Goal: Transaction & Acquisition: Book appointment/travel/reservation

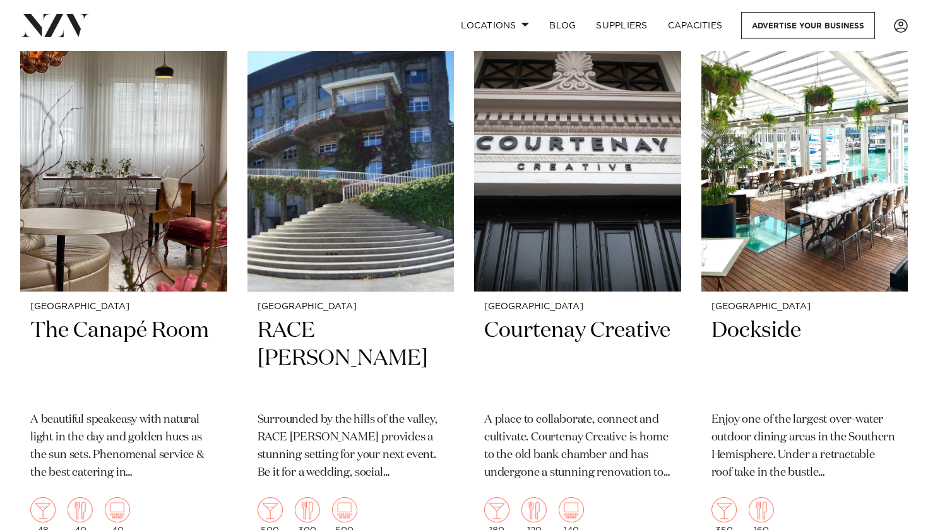
scroll to position [2843, 0]
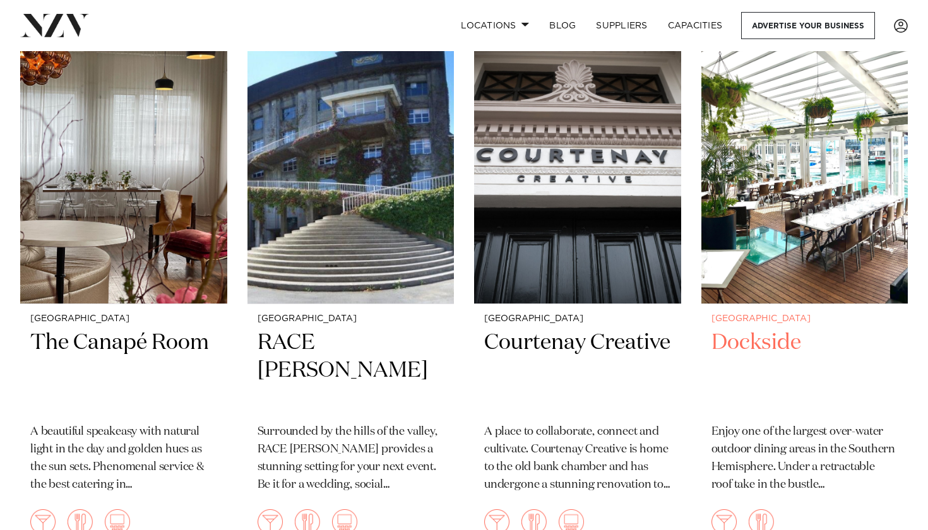
click at [756, 329] on h2 "Dockside" at bounding box center [804, 371] width 187 height 85
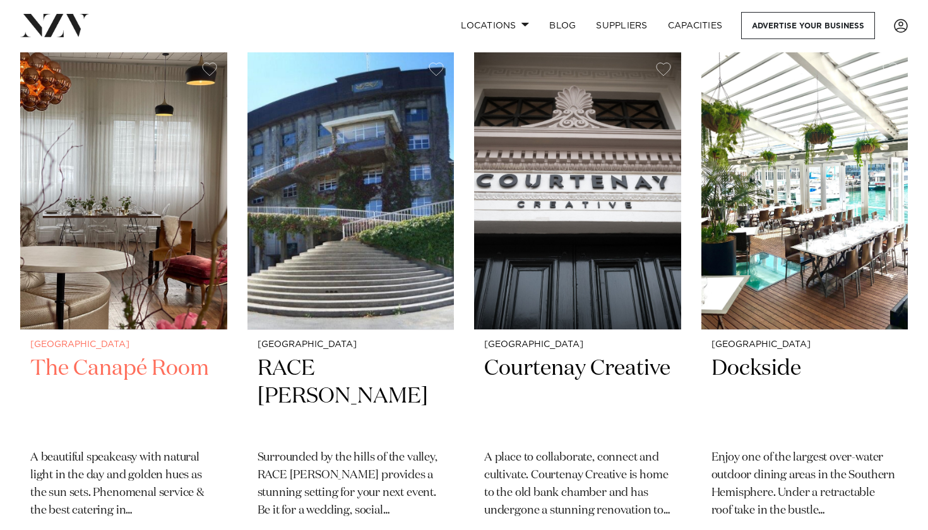
scroll to position [2803, 0]
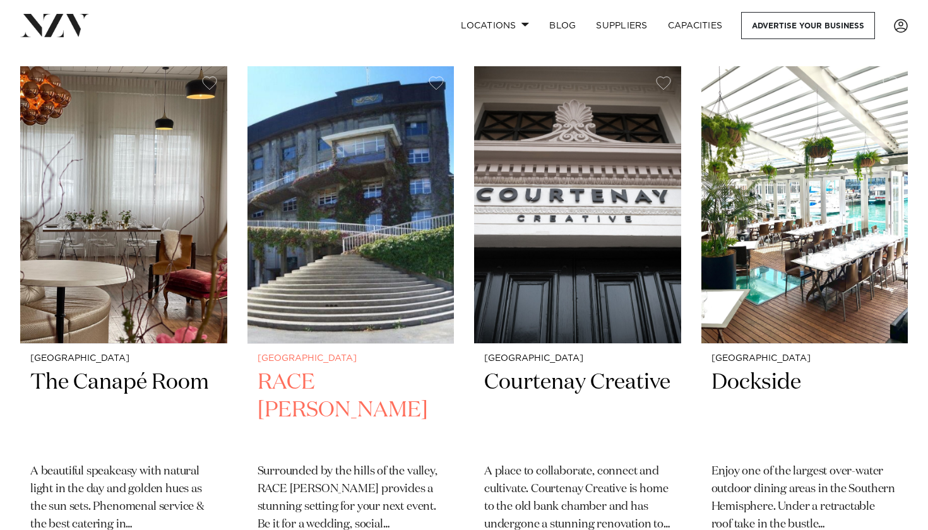
click at [328, 289] on img at bounding box center [350, 204] width 207 height 277
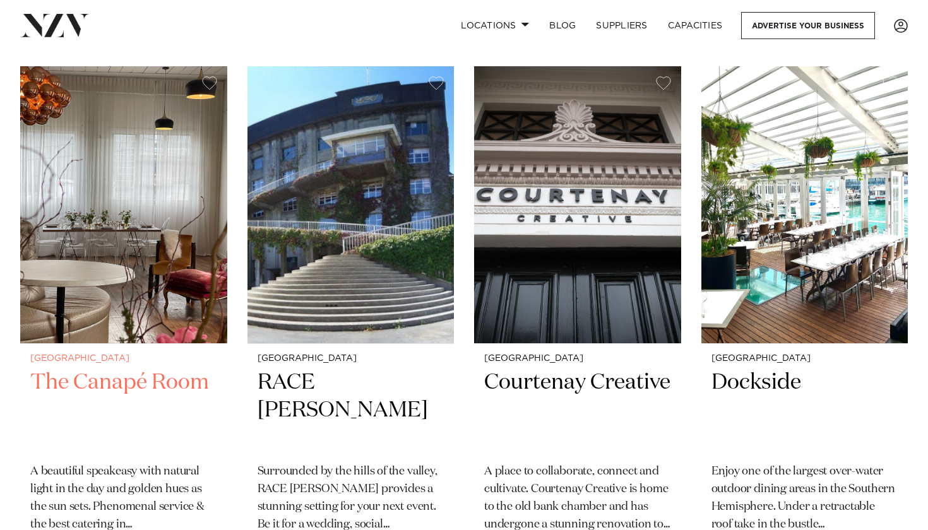
click at [156, 261] on img at bounding box center [123, 204] width 207 height 277
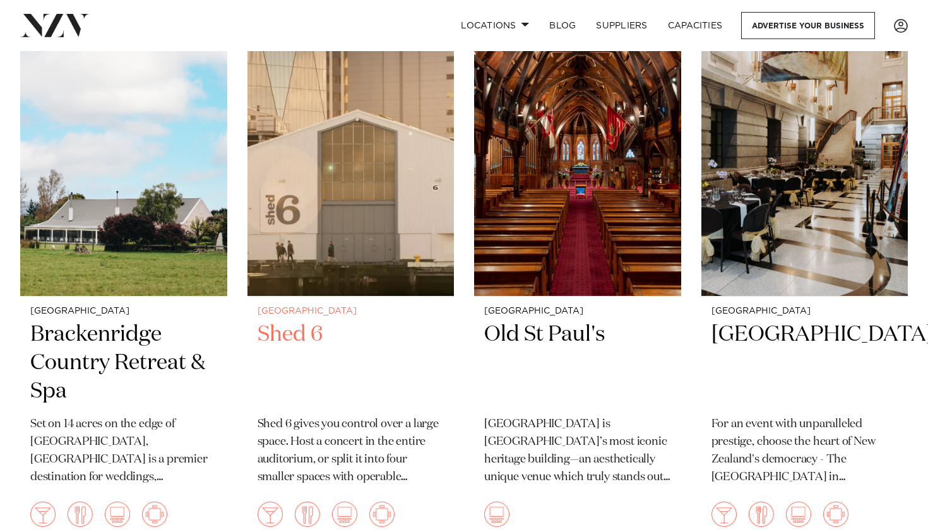
scroll to position [1748, 0]
click at [307, 321] on h2 "Shed 6" at bounding box center [351, 363] width 187 height 85
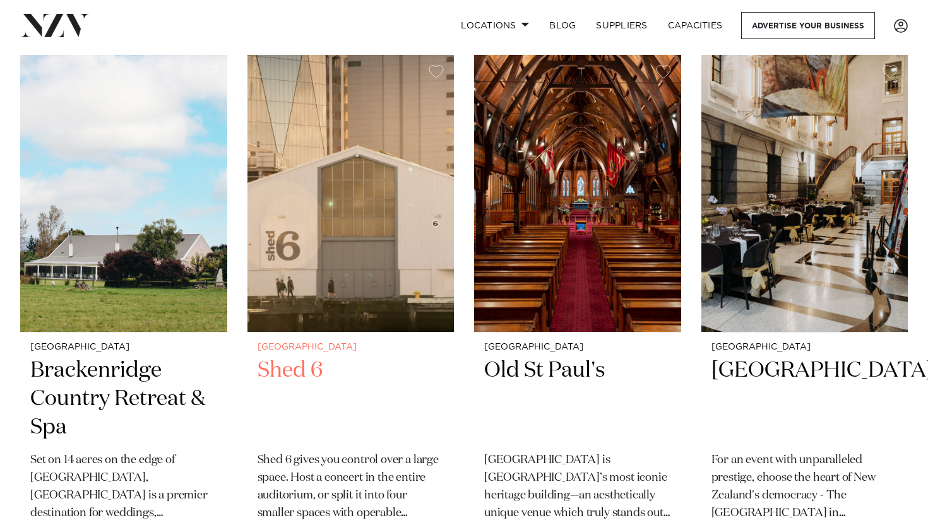
scroll to position [1712, 0]
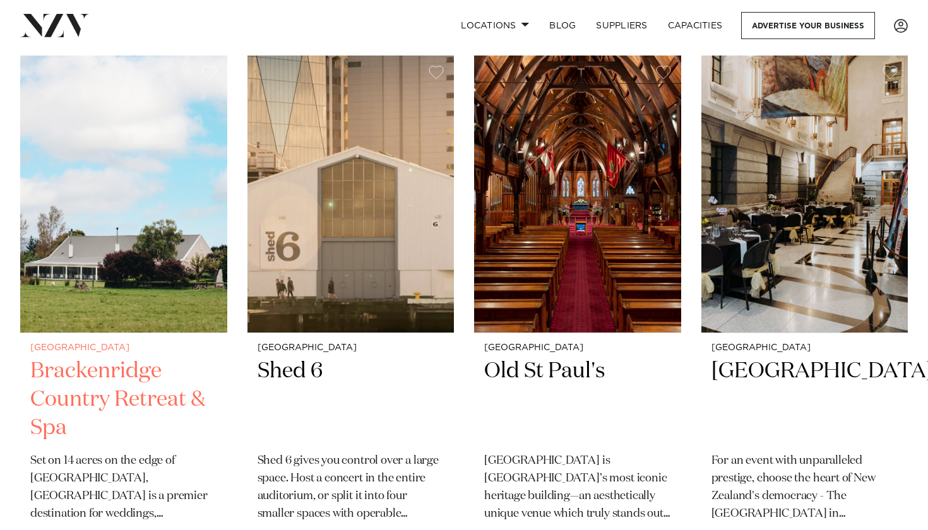
click at [167, 357] on h2 "Brackenridge Country Retreat & Spa" at bounding box center [123, 399] width 187 height 85
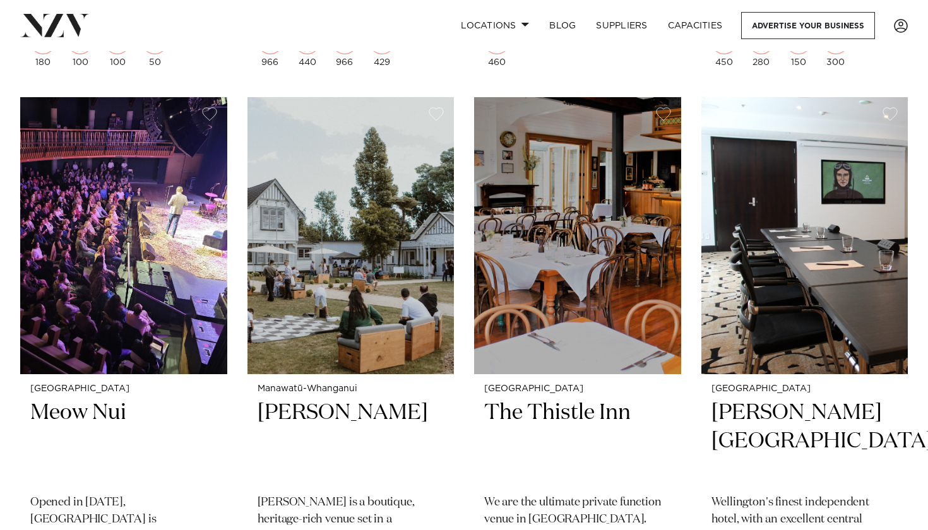
scroll to position [2222, 0]
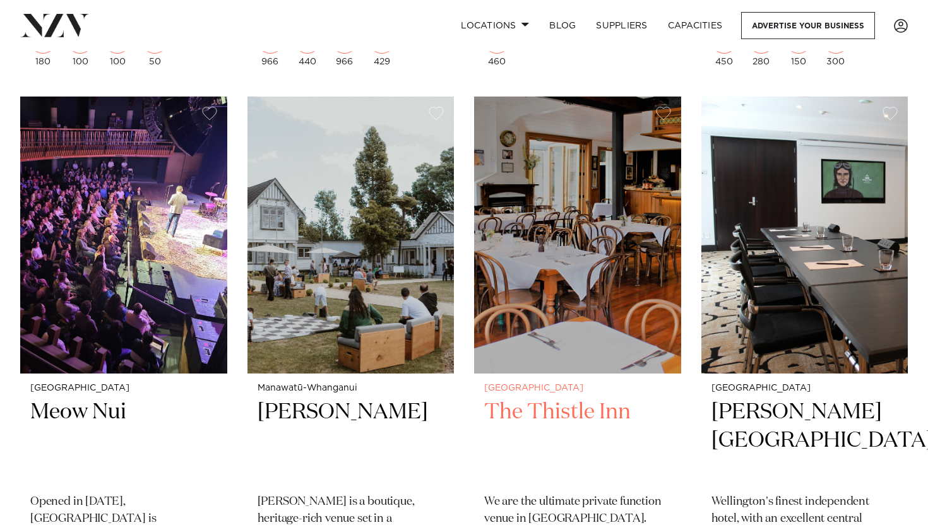
click at [538, 398] on h2 "The Thistle Inn" at bounding box center [577, 440] width 187 height 85
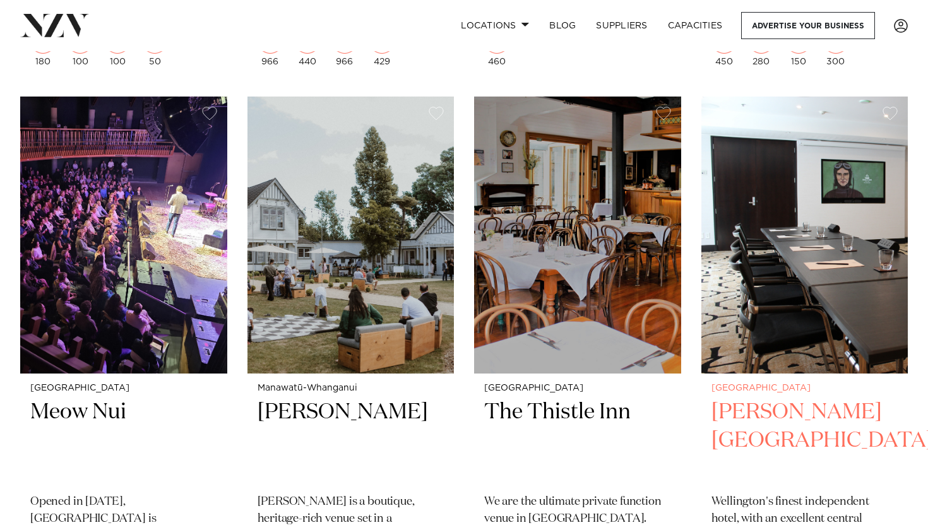
click at [766, 398] on h2 "Bolton Hotel" at bounding box center [804, 440] width 187 height 85
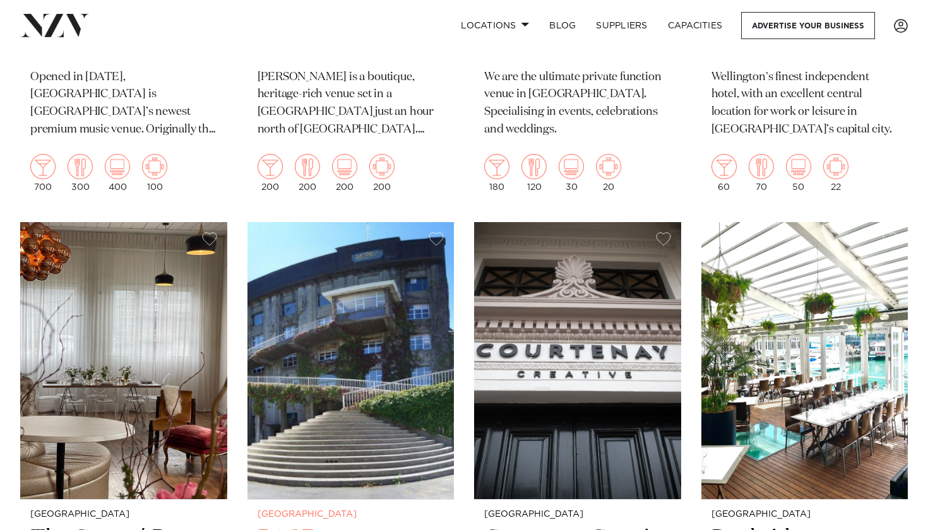
scroll to position [2773, 0]
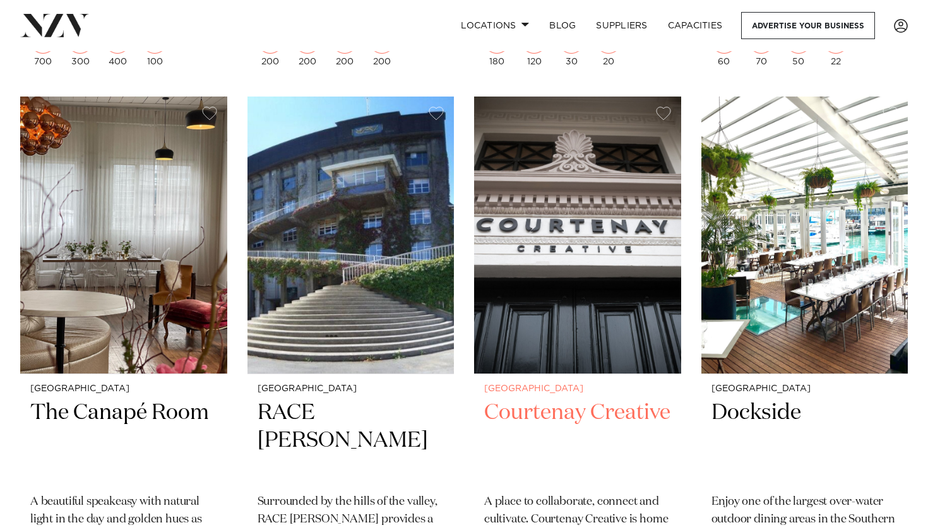
click at [586, 399] on h2 "Courtenay Creative" at bounding box center [577, 441] width 187 height 85
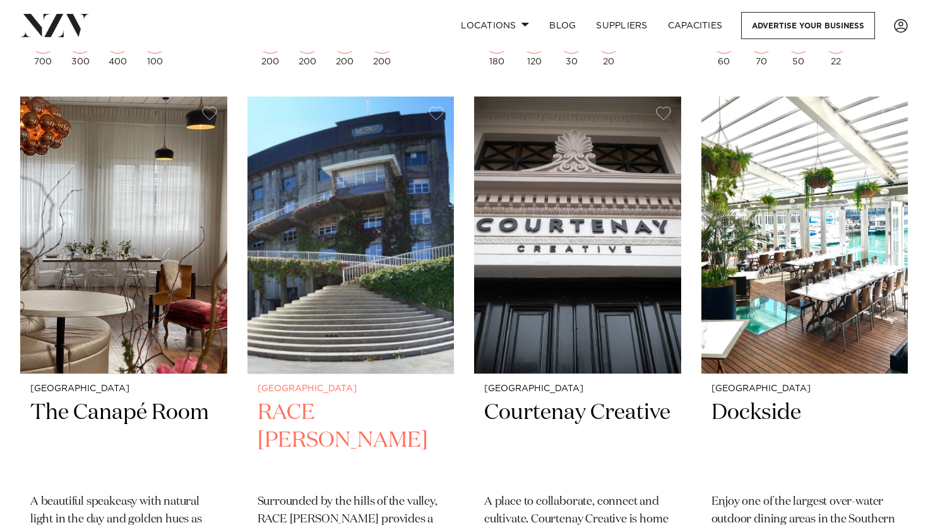
click at [332, 167] on img at bounding box center [350, 235] width 207 height 277
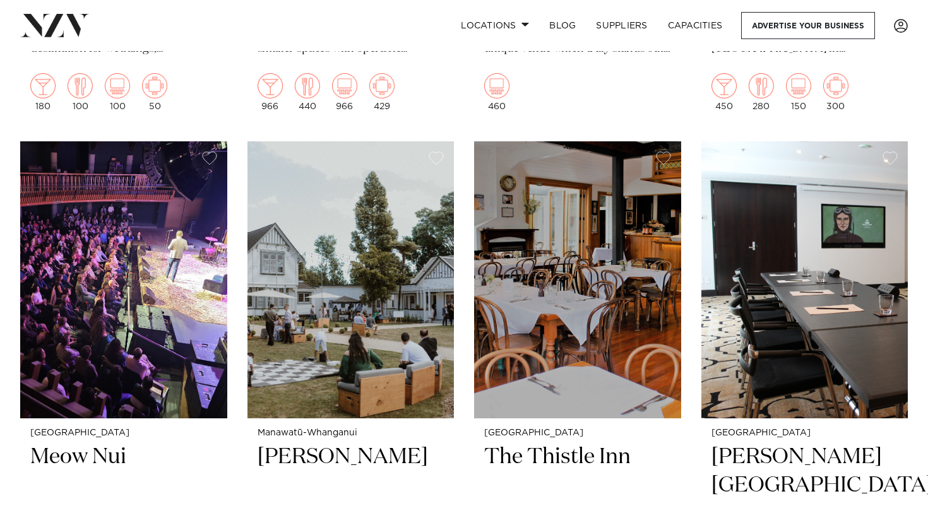
scroll to position [2177, 0]
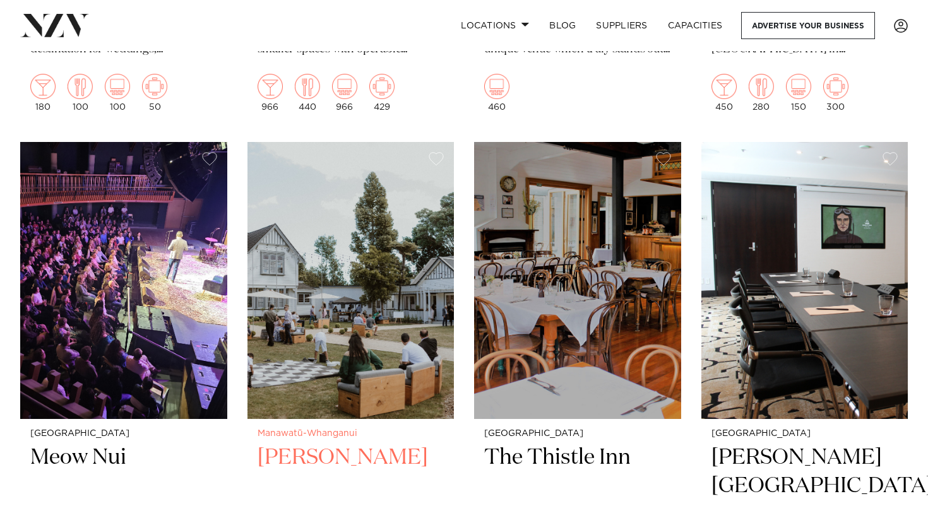
click at [316, 444] on h2 "Tatum" at bounding box center [351, 486] width 187 height 85
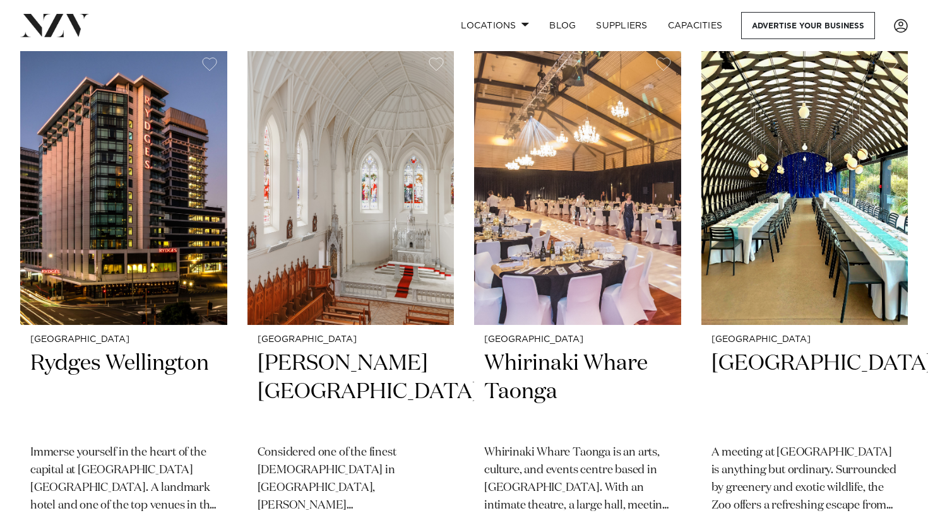
scroll to position [1169, 0]
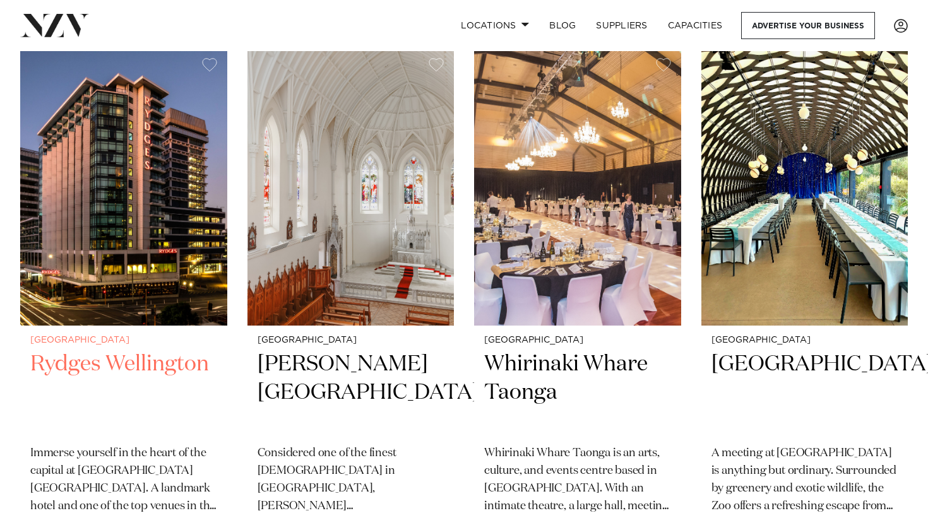
click at [133, 350] on h2 "Rydges Wellington" at bounding box center [123, 392] width 187 height 85
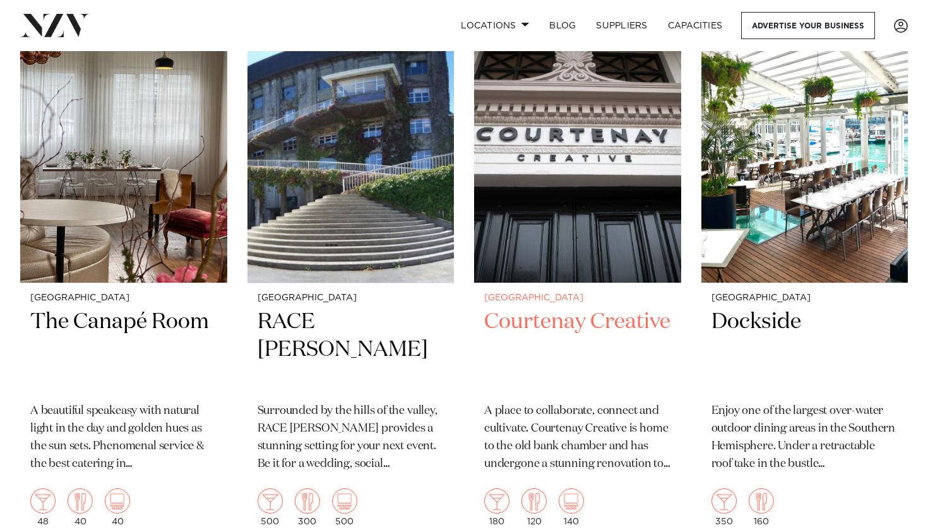
scroll to position [2866, 0]
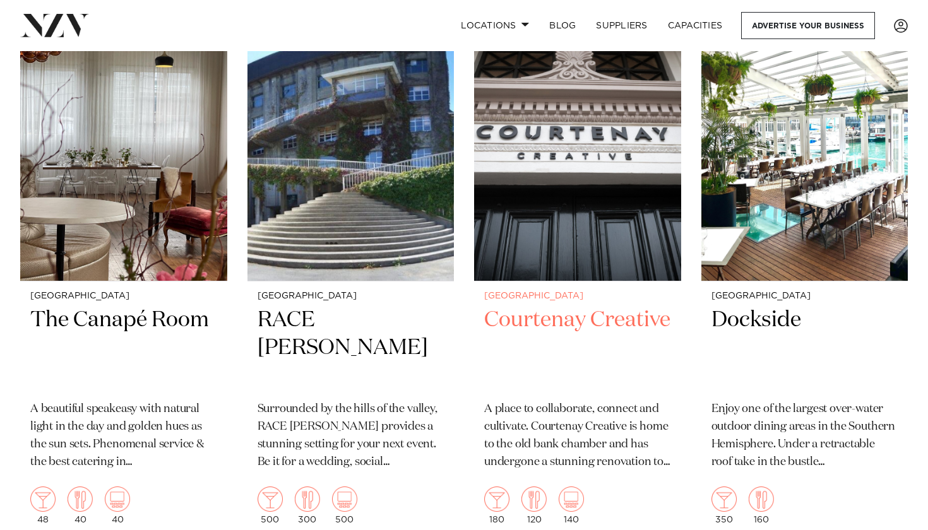
click at [549, 306] on h2 "Courtenay Creative" at bounding box center [577, 348] width 187 height 85
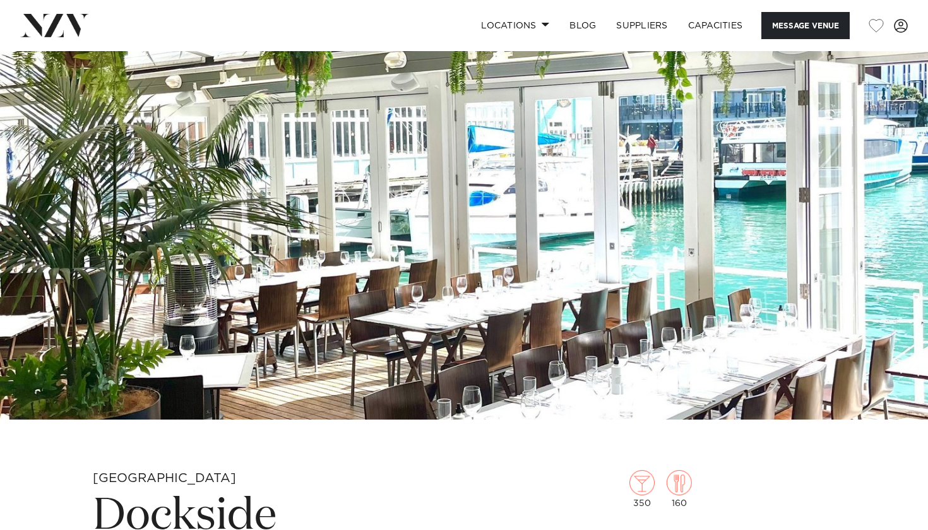
scroll to position [62, 0]
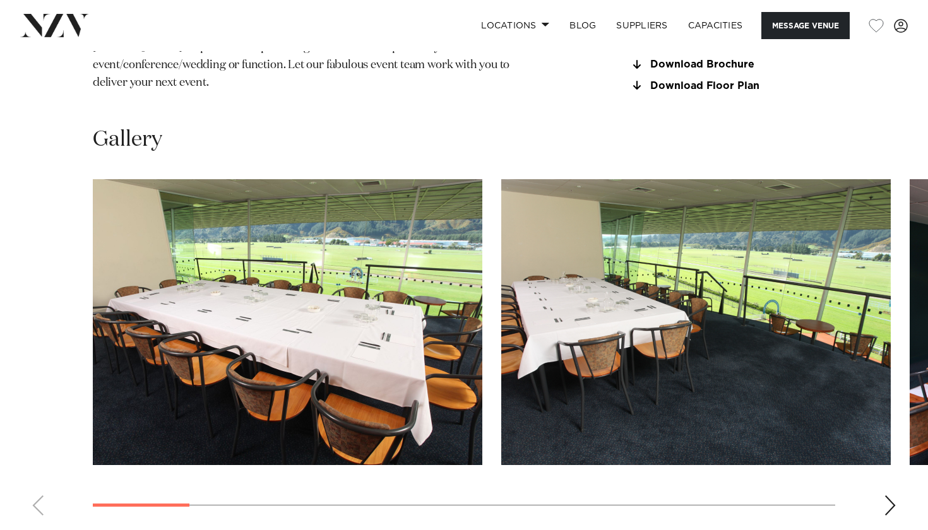
scroll to position [1129, 0]
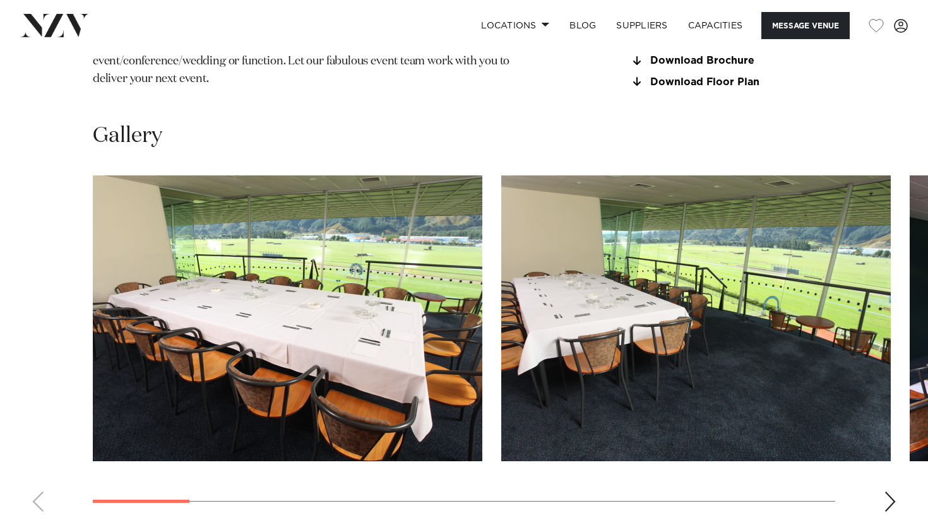
click at [888, 492] on div "Next slide" at bounding box center [890, 502] width 13 height 20
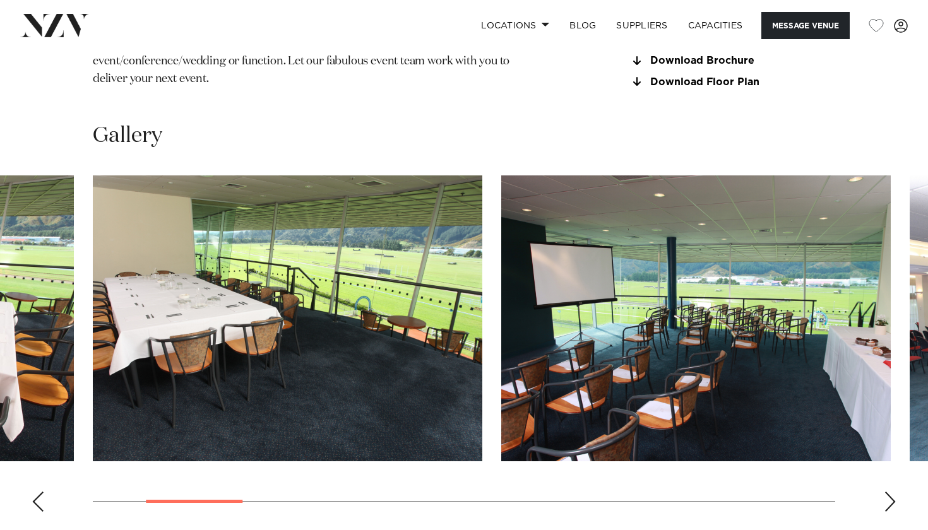
click at [888, 492] on div "Next slide" at bounding box center [890, 502] width 13 height 20
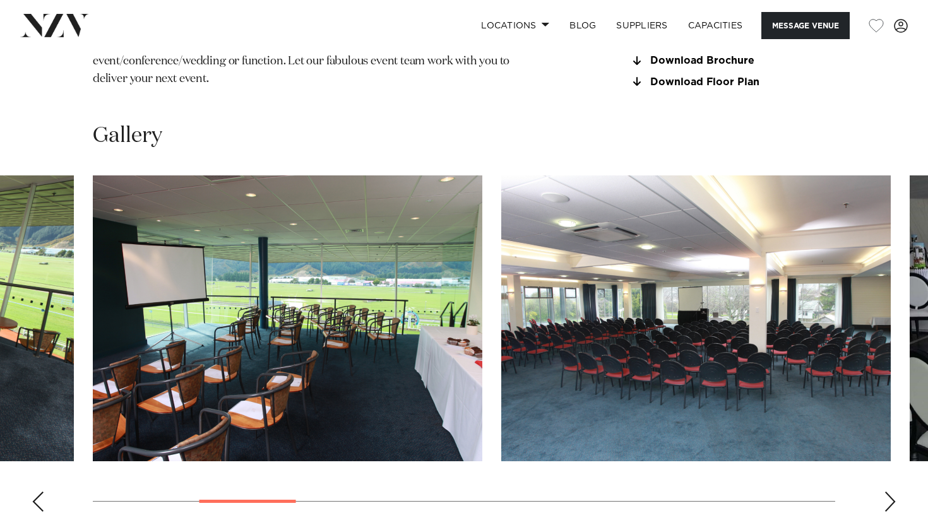
click at [888, 492] on div "Next slide" at bounding box center [890, 502] width 13 height 20
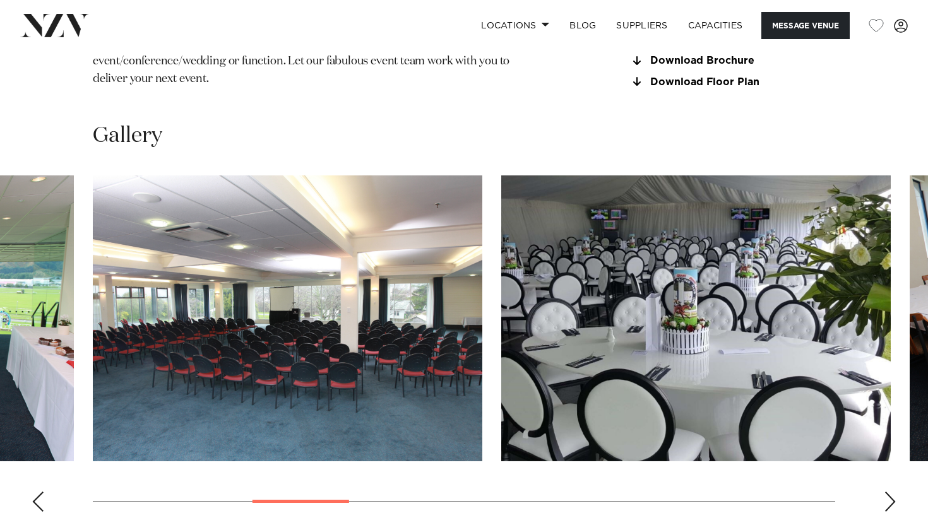
click at [888, 492] on div "Next slide" at bounding box center [890, 502] width 13 height 20
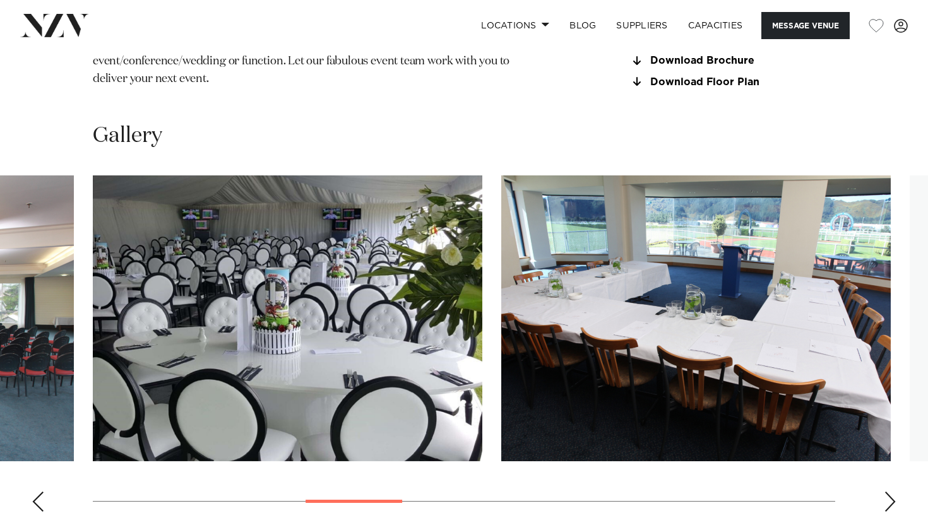
click at [888, 492] on div "Next slide" at bounding box center [890, 502] width 13 height 20
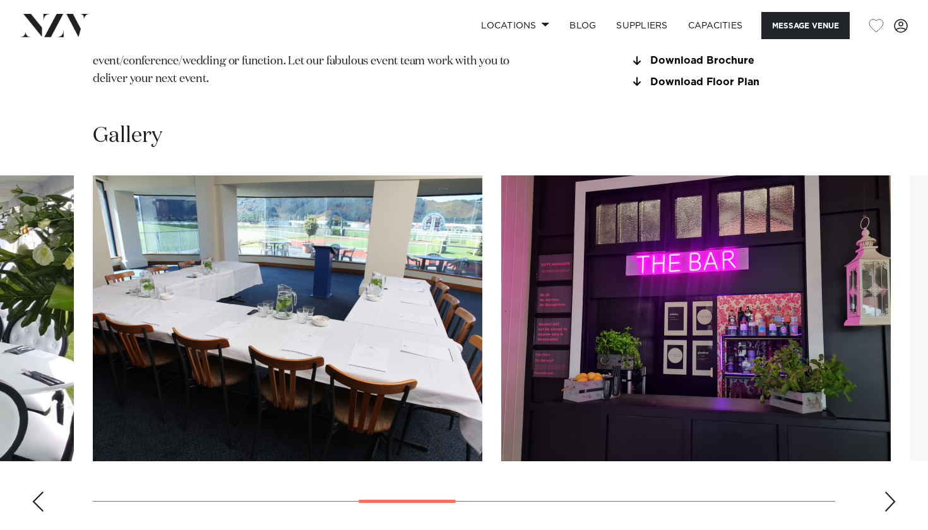
click at [888, 492] on div "Next slide" at bounding box center [890, 502] width 13 height 20
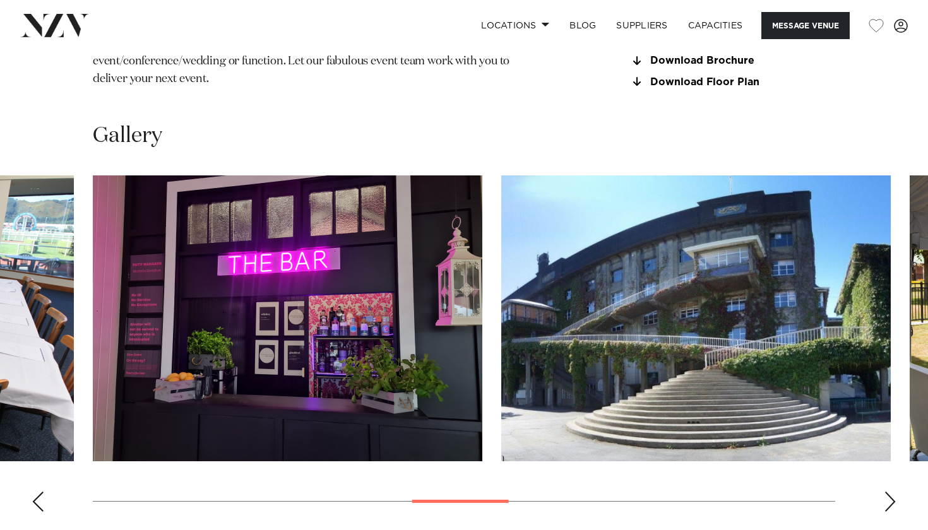
click at [888, 492] on div "Next slide" at bounding box center [890, 502] width 13 height 20
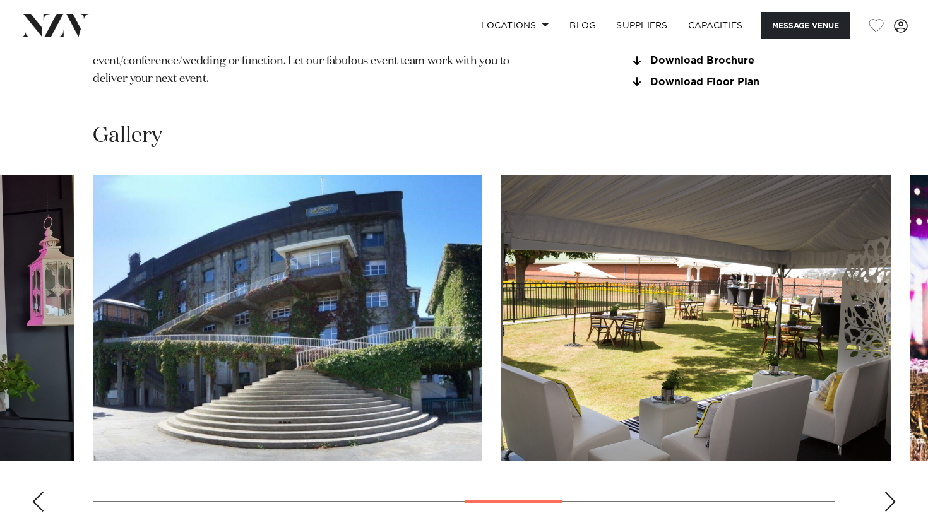
click at [888, 492] on div "Next slide" at bounding box center [890, 502] width 13 height 20
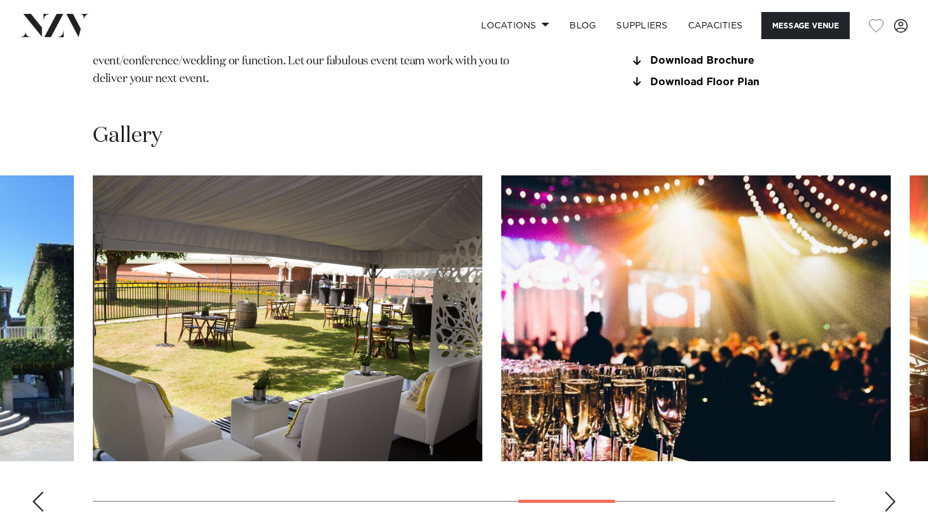
click at [888, 492] on div "Next slide" at bounding box center [890, 502] width 13 height 20
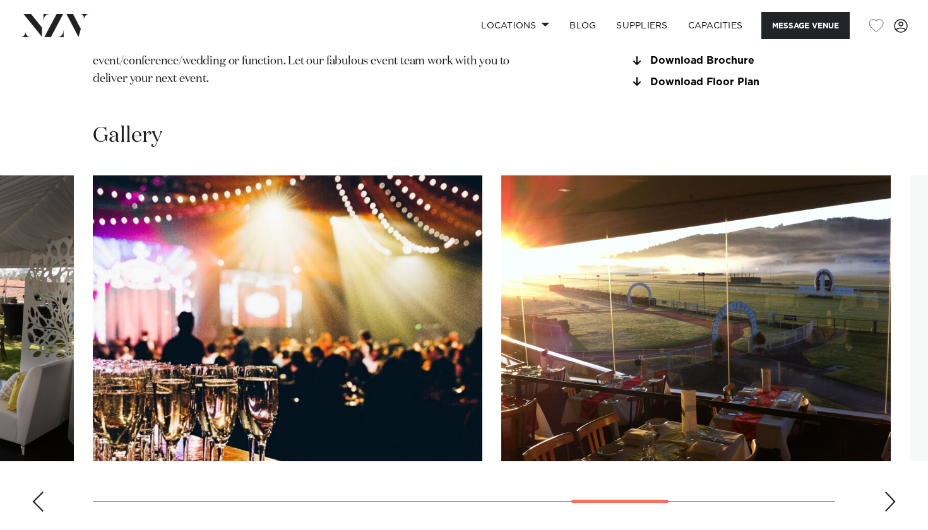
click at [888, 492] on div "Next slide" at bounding box center [890, 502] width 13 height 20
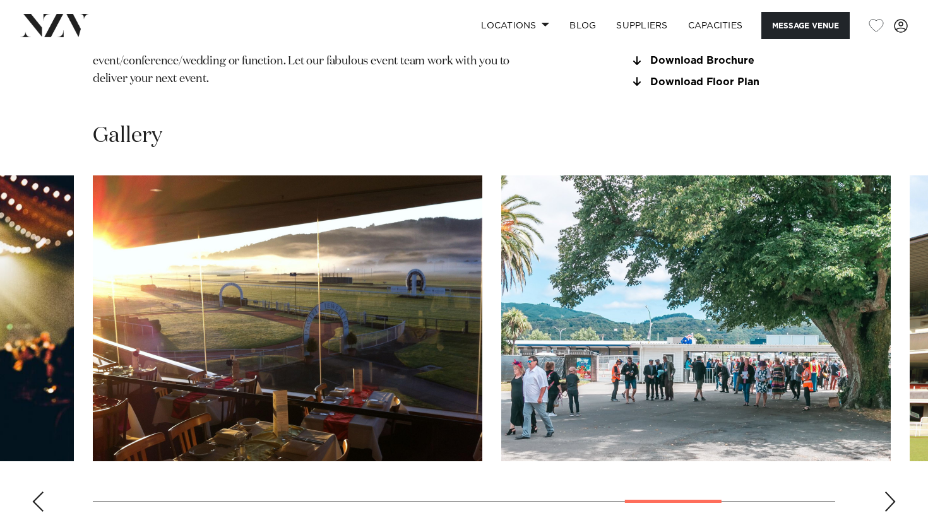
click at [888, 492] on div "Next slide" at bounding box center [890, 502] width 13 height 20
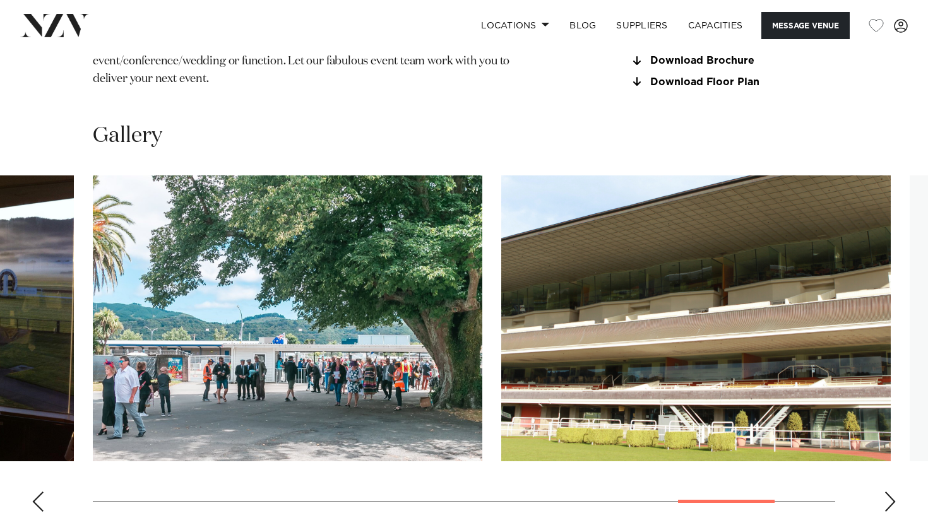
click at [888, 492] on div "Next slide" at bounding box center [890, 502] width 13 height 20
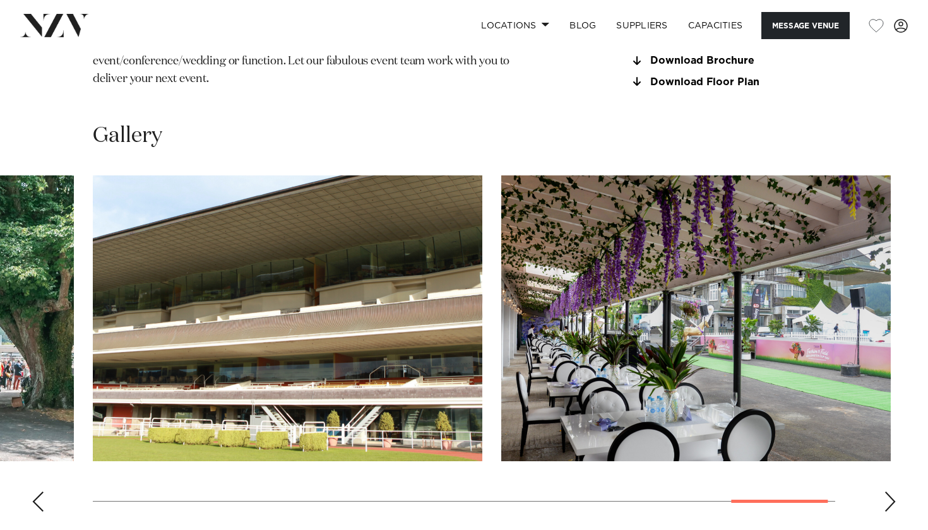
click at [888, 492] on div "Next slide" at bounding box center [890, 502] width 13 height 20
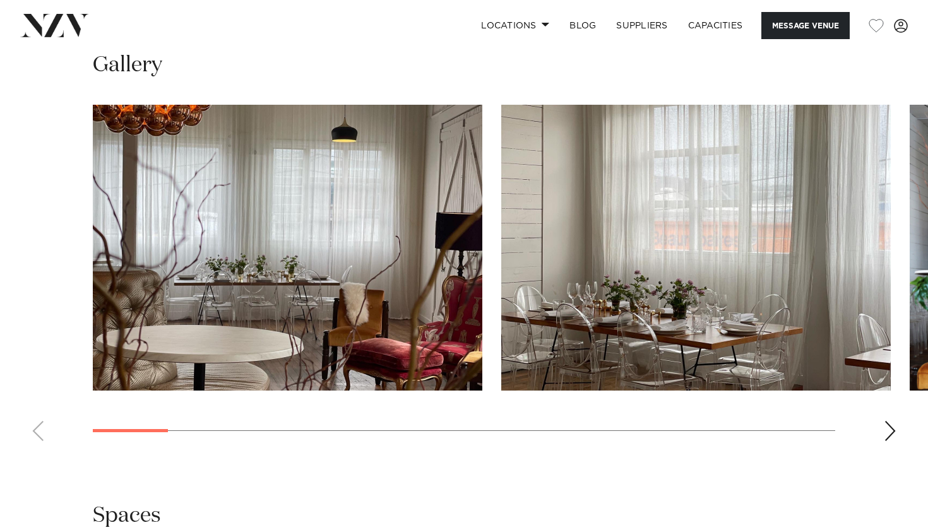
scroll to position [1201, 0]
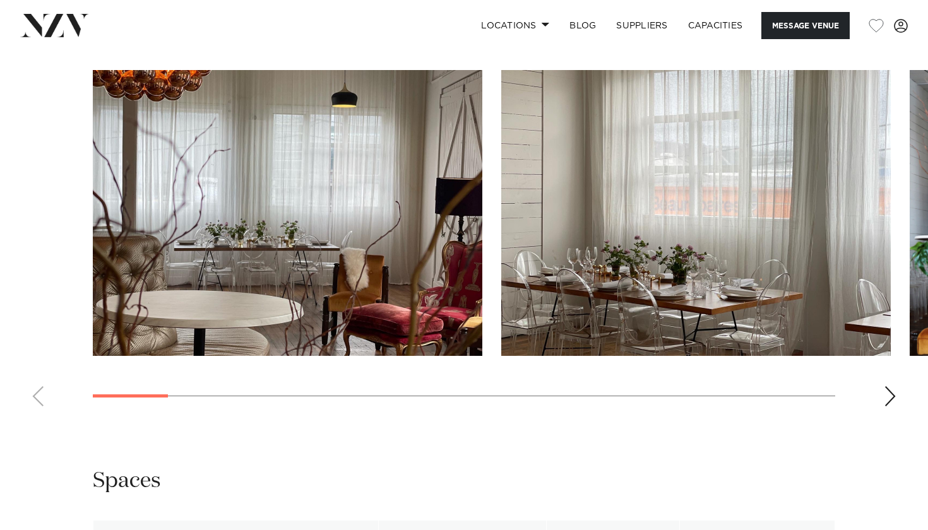
click at [896, 397] on swiper-container at bounding box center [464, 243] width 928 height 347
click at [876, 388] on swiper-container at bounding box center [464, 243] width 928 height 347
click at [888, 388] on div "Next slide" at bounding box center [890, 396] width 13 height 20
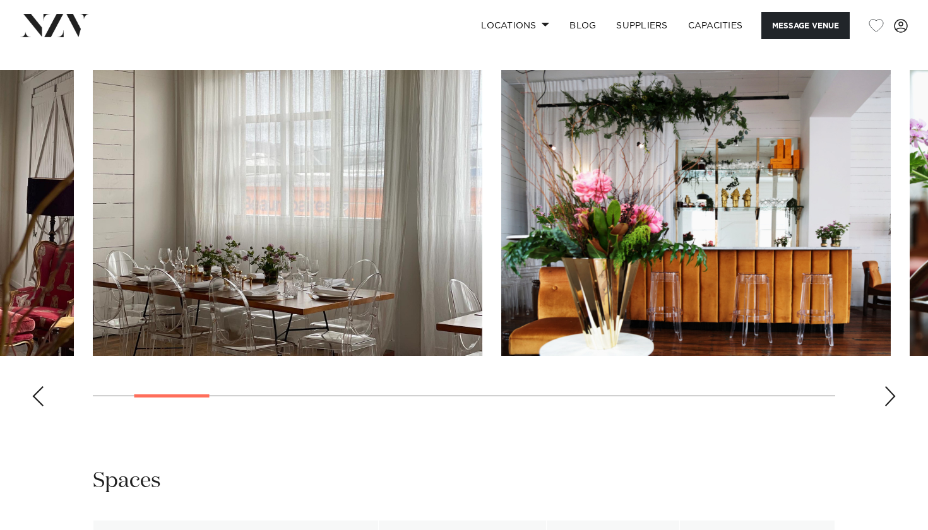
click at [888, 388] on div "Next slide" at bounding box center [890, 396] width 13 height 20
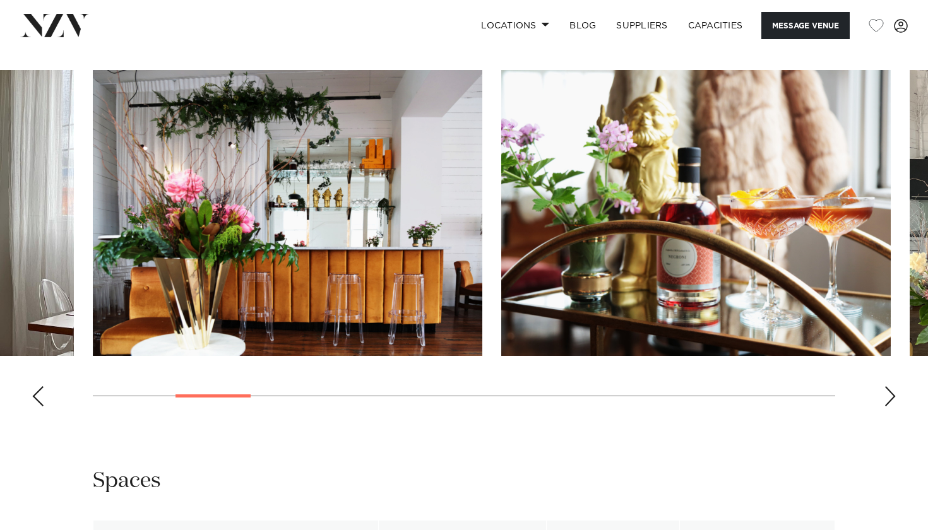
click at [888, 388] on div "Next slide" at bounding box center [890, 396] width 13 height 20
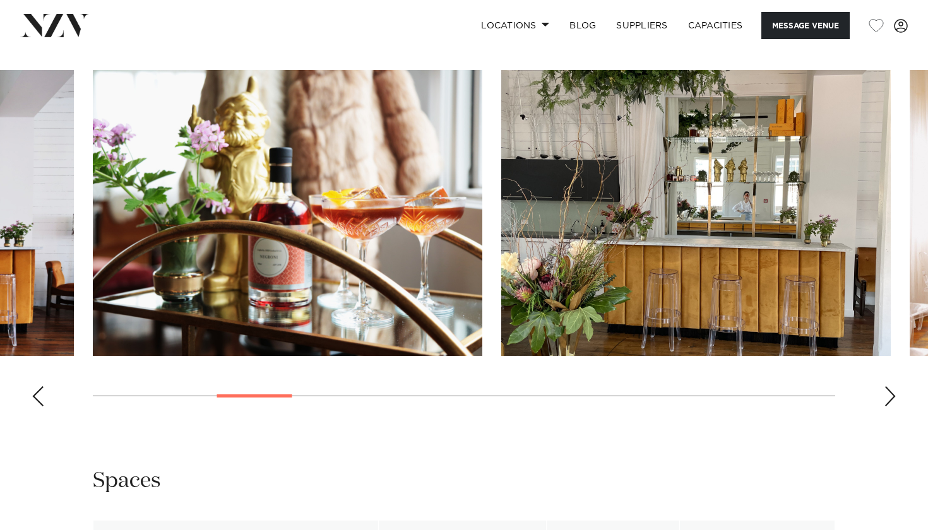
click at [888, 388] on div "Next slide" at bounding box center [890, 396] width 13 height 20
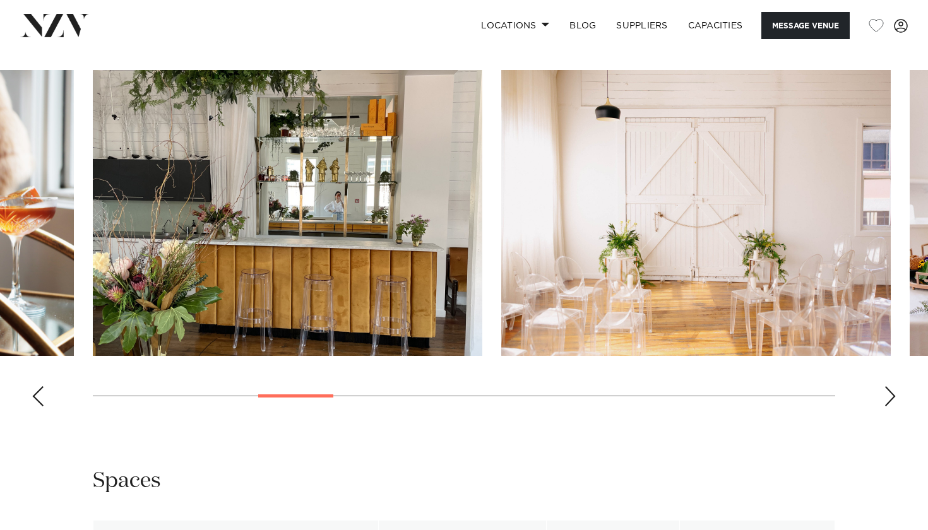
click at [888, 388] on div "Next slide" at bounding box center [890, 396] width 13 height 20
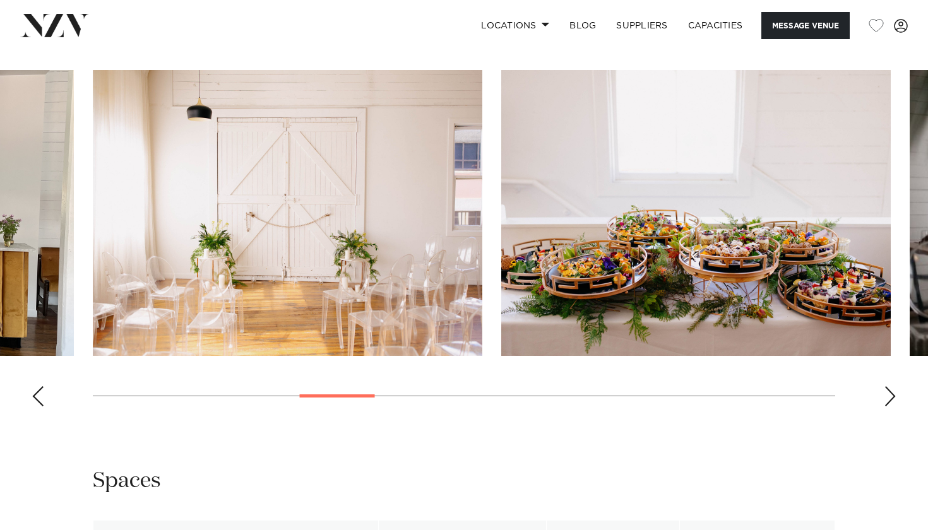
click at [888, 388] on div "Next slide" at bounding box center [890, 396] width 13 height 20
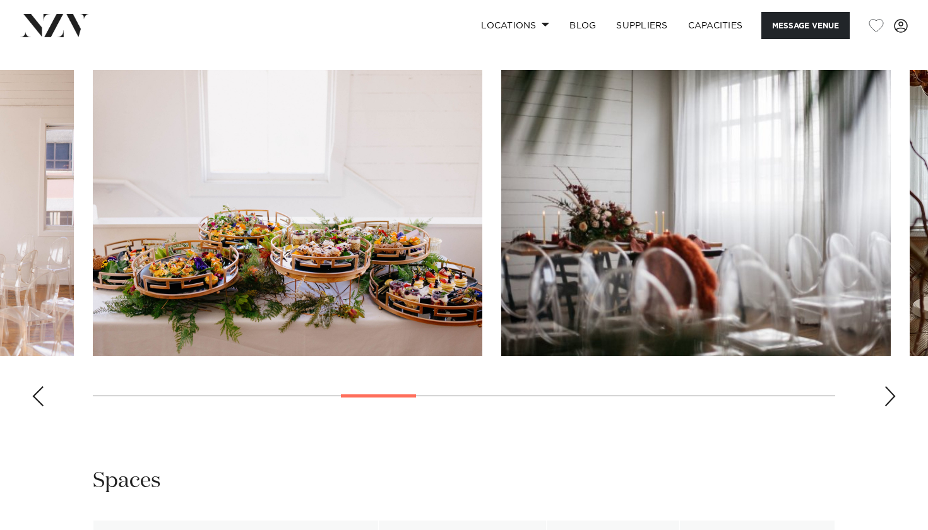
click at [888, 388] on div "Next slide" at bounding box center [890, 396] width 13 height 20
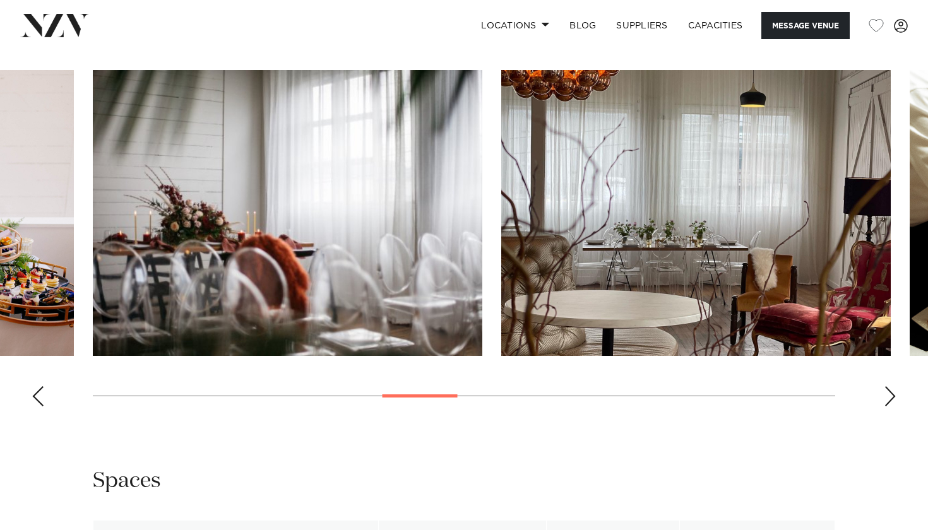
click at [888, 388] on div "Next slide" at bounding box center [890, 396] width 13 height 20
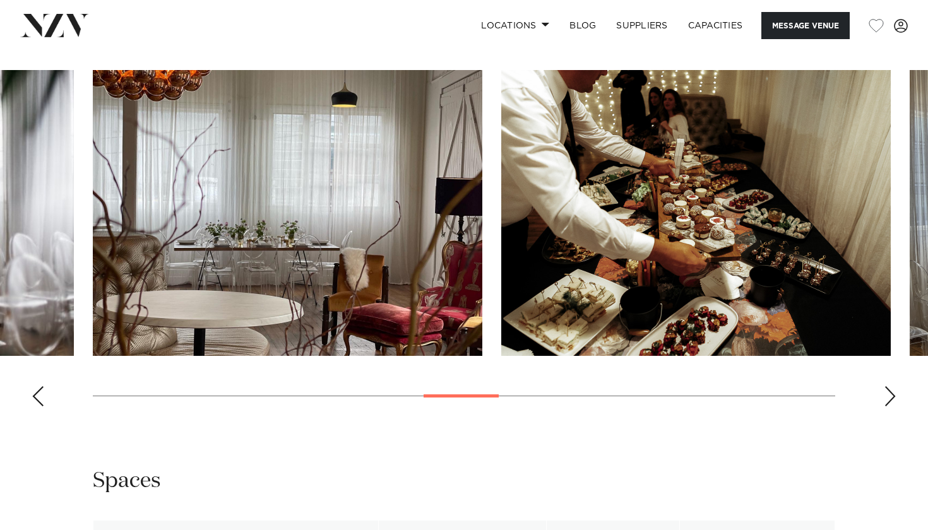
click at [888, 388] on div "Next slide" at bounding box center [890, 396] width 13 height 20
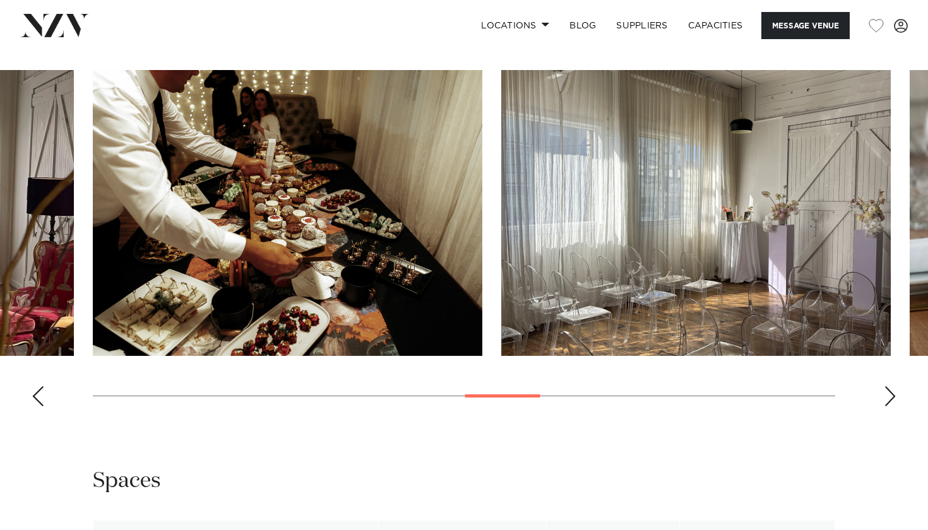
click at [888, 388] on div "Next slide" at bounding box center [890, 396] width 13 height 20
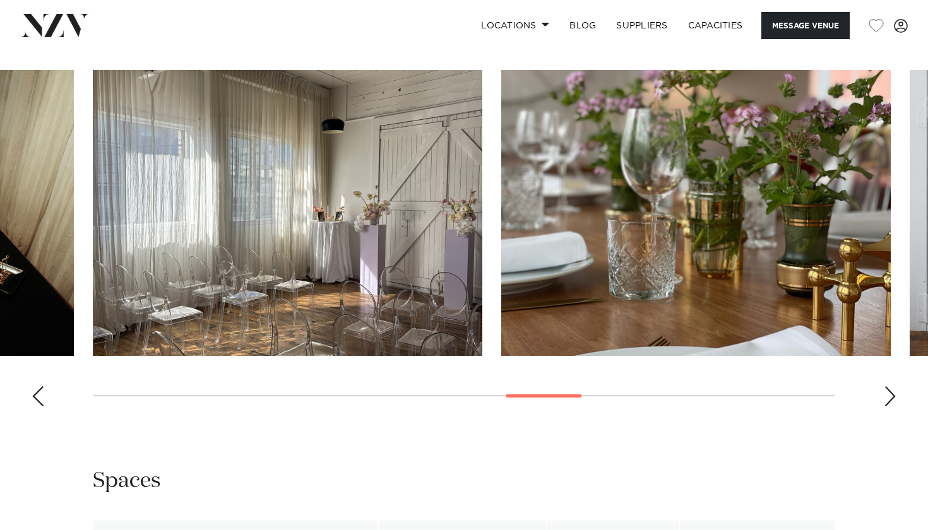
click at [888, 388] on div "Next slide" at bounding box center [890, 396] width 13 height 20
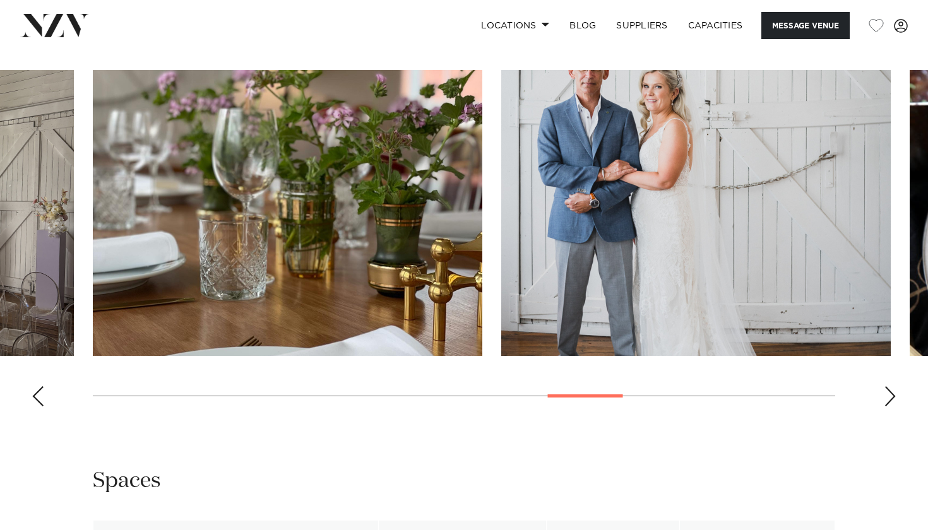
click at [888, 388] on div "Next slide" at bounding box center [890, 396] width 13 height 20
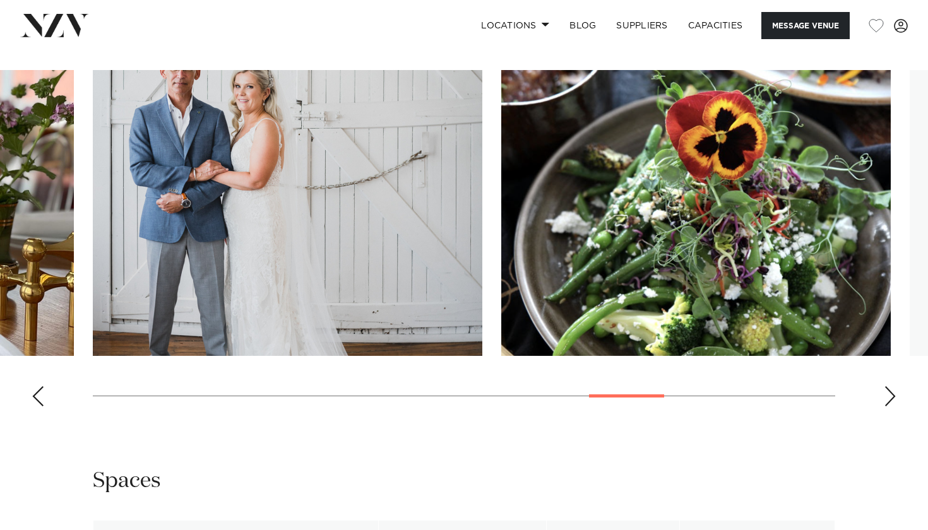
click at [888, 388] on div "Next slide" at bounding box center [890, 396] width 13 height 20
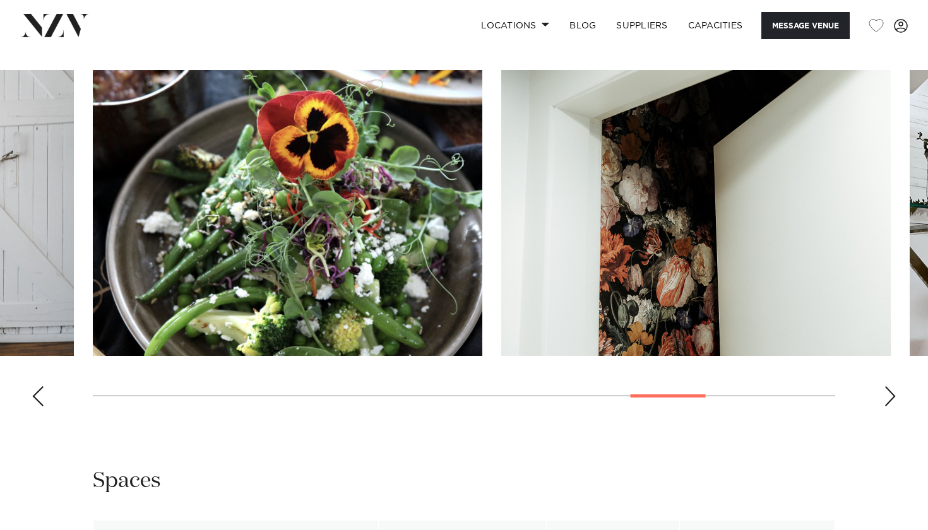
click at [888, 388] on div "Next slide" at bounding box center [890, 396] width 13 height 20
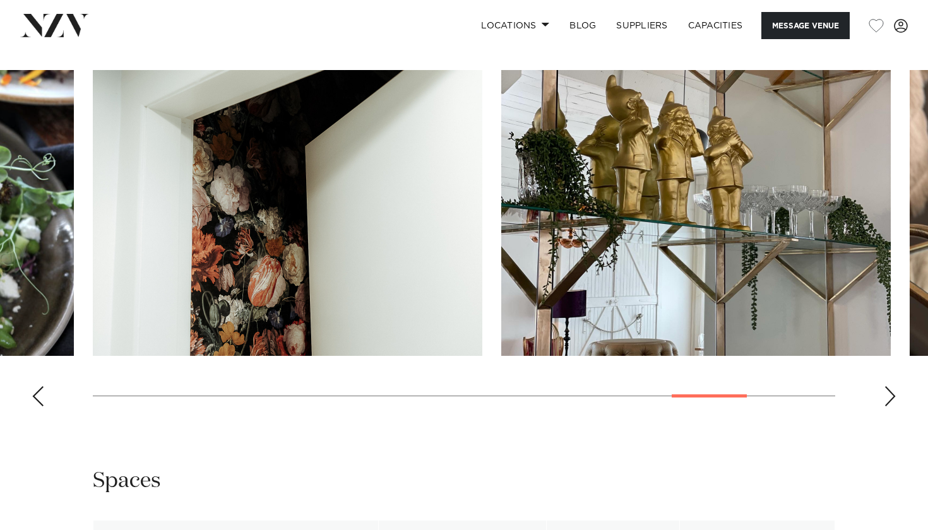
click at [888, 388] on div "Next slide" at bounding box center [890, 396] width 13 height 20
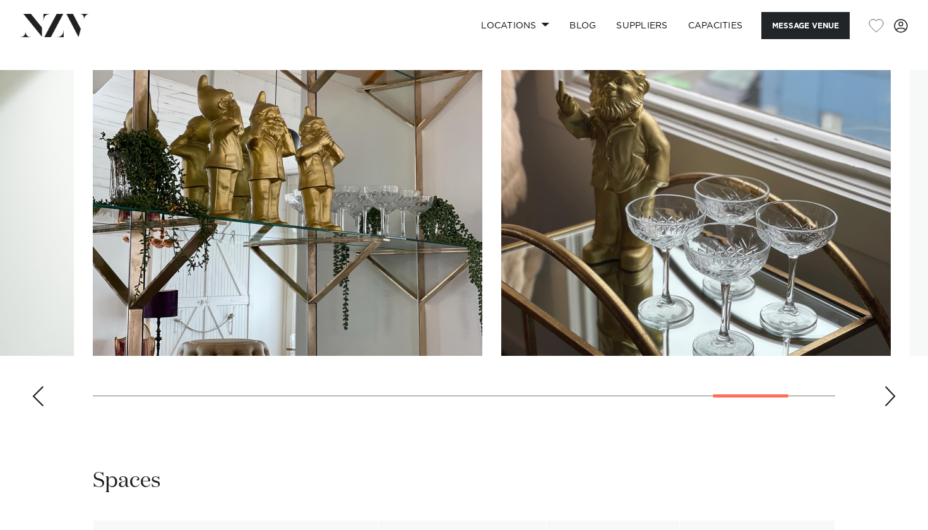
click at [888, 388] on div "Next slide" at bounding box center [890, 396] width 13 height 20
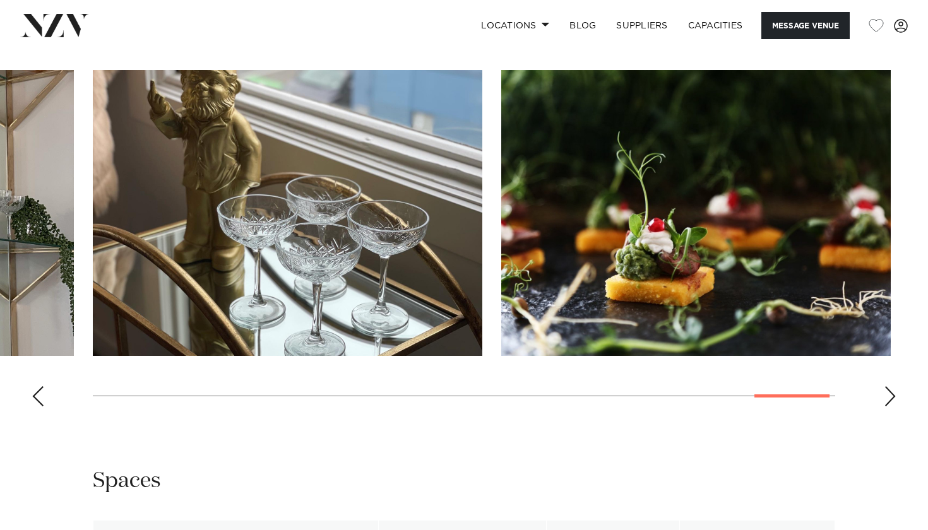
click at [888, 388] on div "Next slide" at bounding box center [890, 396] width 13 height 20
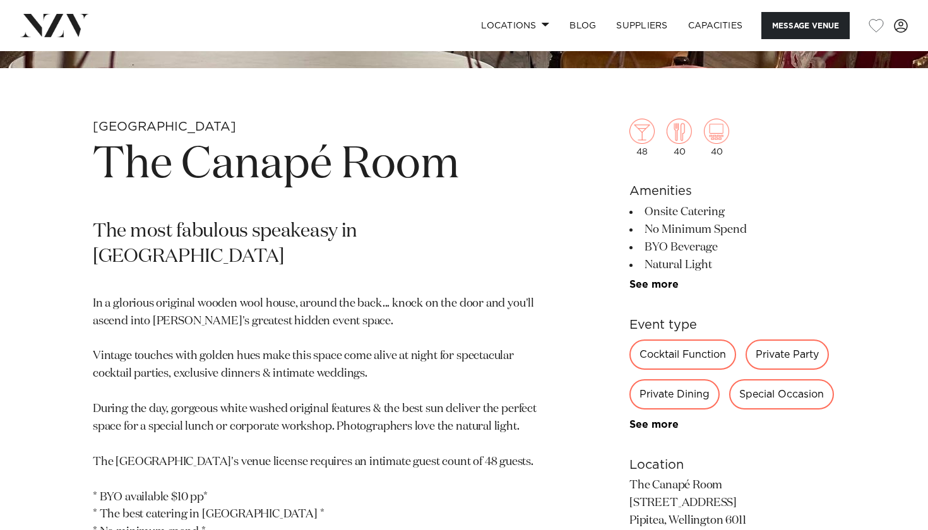
scroll to position [426, 0]
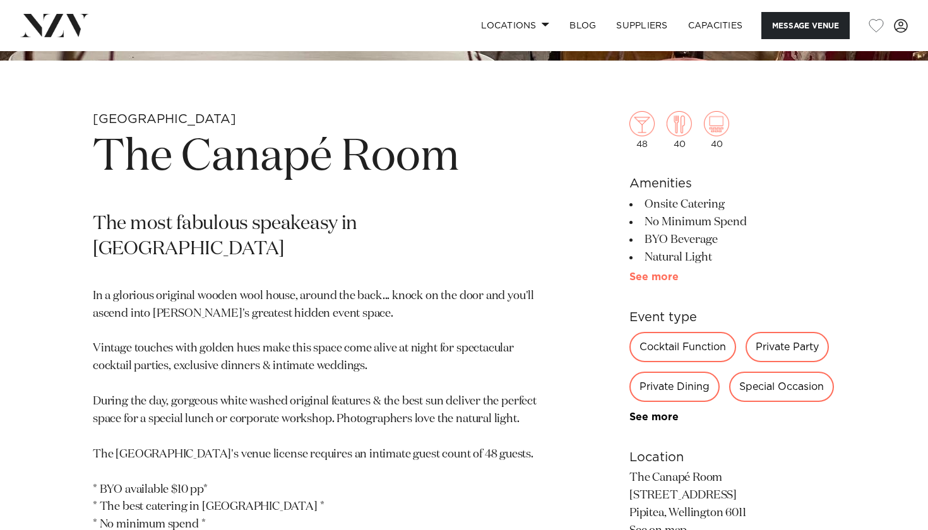
click at [658, 278] on link "See more" at bounding box center [678, 277] width 98 height 10
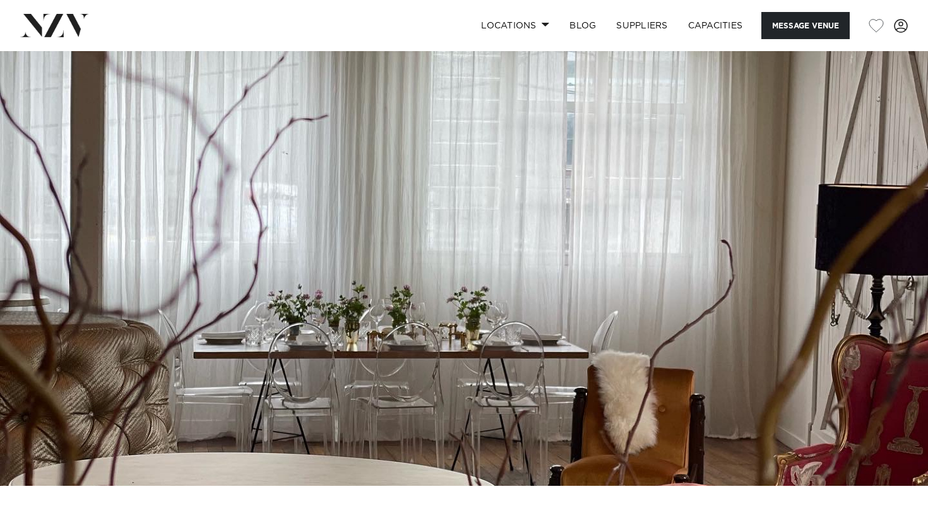
scroll to position [0, 0]
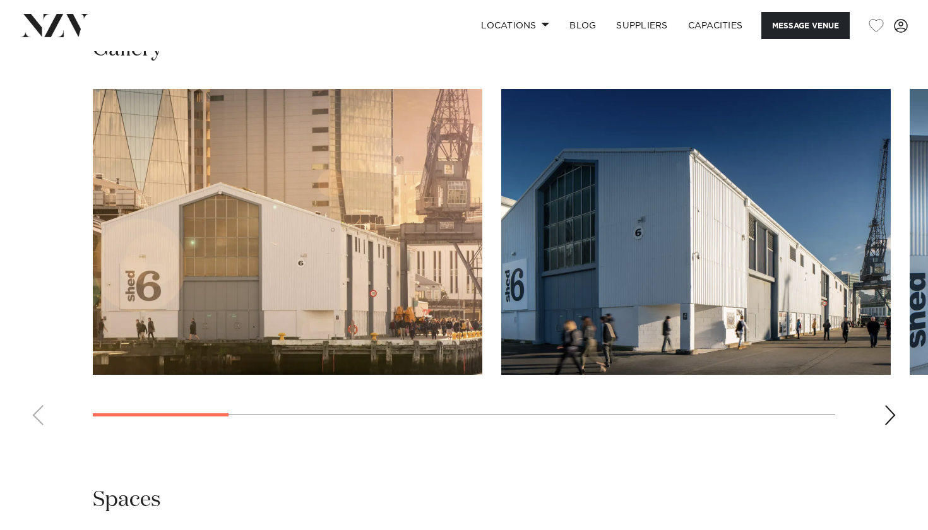
scroll to position [1358, 0]
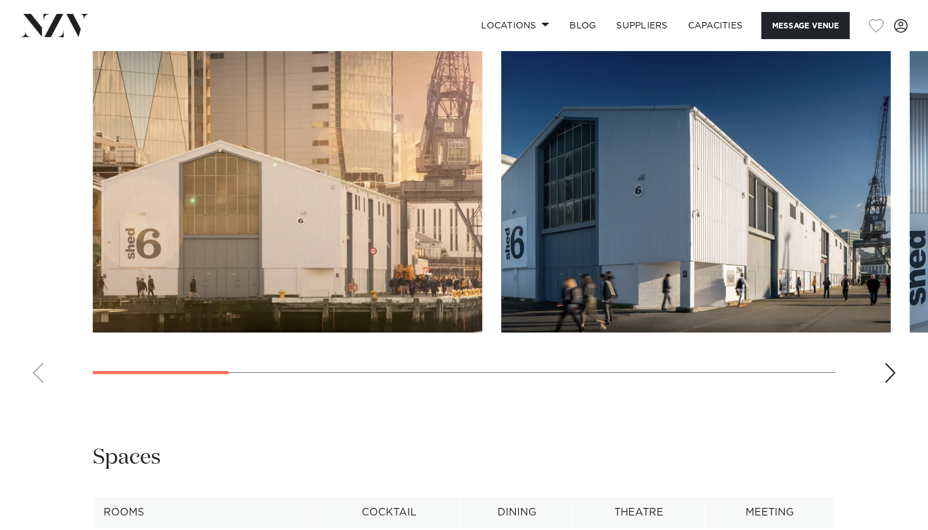
click at [879, 356] on swiper-container at bounding box center [464, 220] width 928 height 347
click at [898, 354] on swiper-container at bounding box center [464, 220] width 928 height 347
click at [882, 350] on swiper-container at bounding box center [464, 220] width 928 height 347
click at [888, 363] on div "Next slide" at bounding box center [890, 373] width 13 height 20
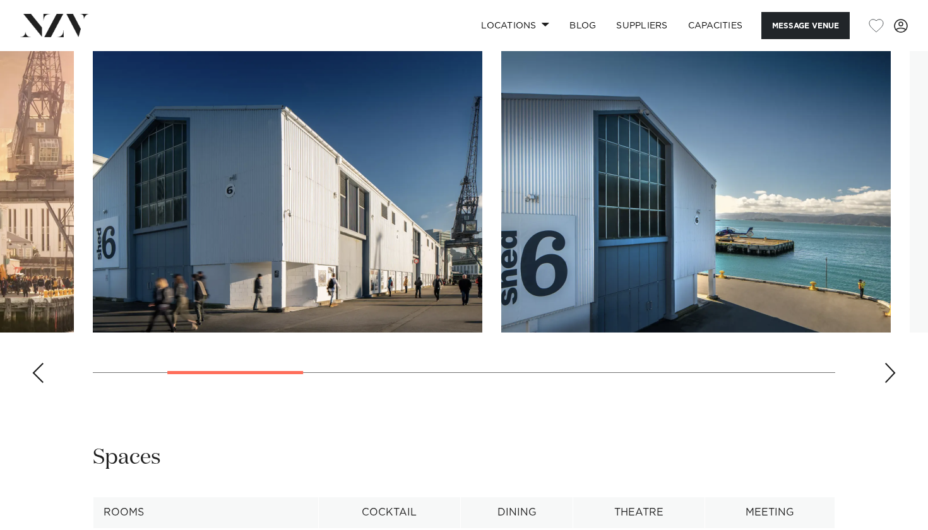
click at [888, 363] on div "Next slide" at bounding box center [890, 373] width 13 height 20
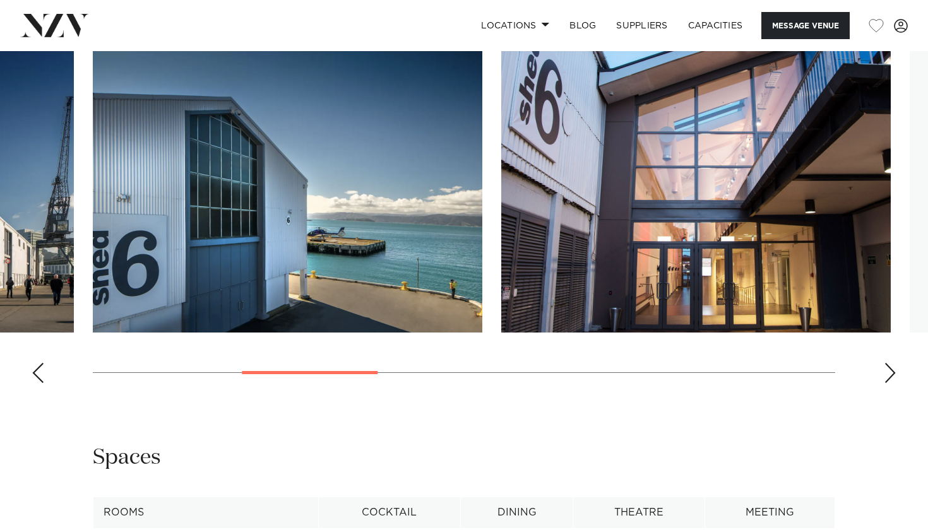
click at [888, 363] on div "Next slide" at bounding box center [890, 373] width 13 height 20
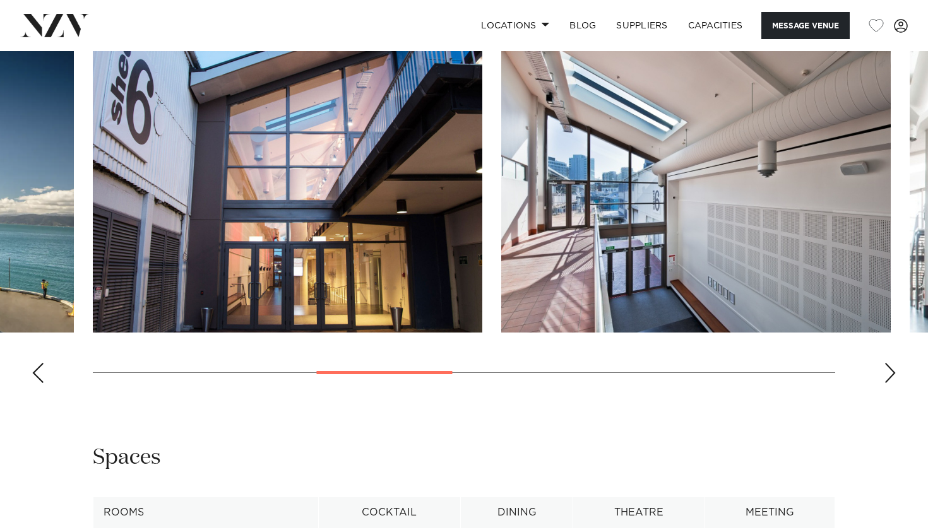
click at [888, 363] on div "Next slide" at bounding box center [890, 373] width 13 height 20
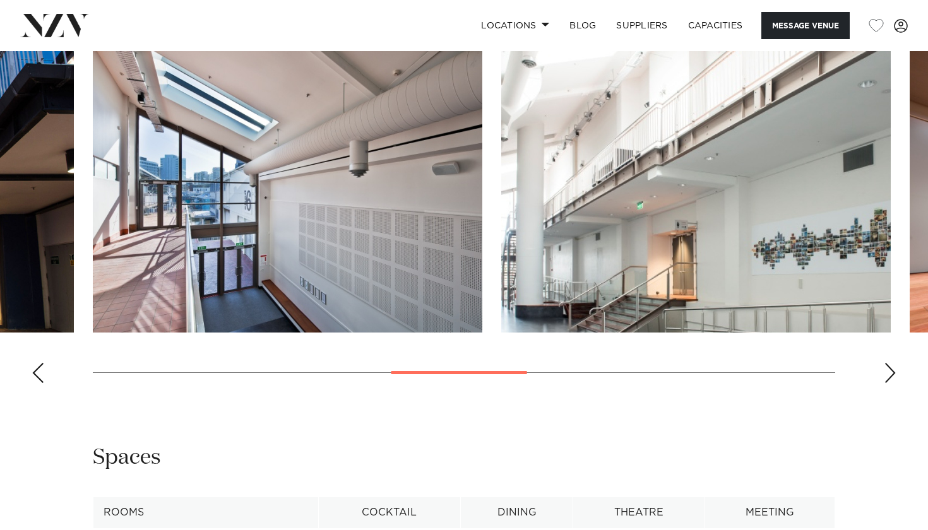
click at [888, 363] on div "Next slide" at bounding box center [890, 373] width 13 height 20
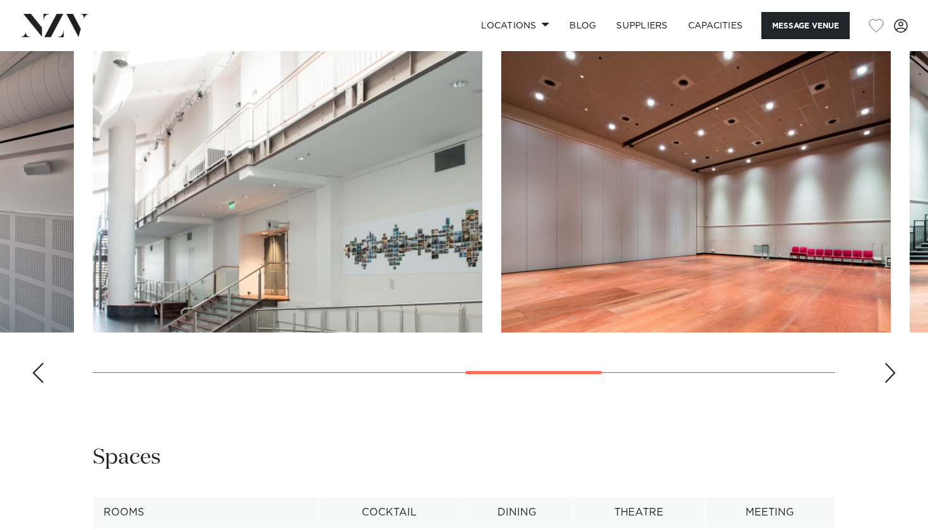
click at [888, 363] on div "Next slide" at bounding box center [890, 373] width 13 height 20
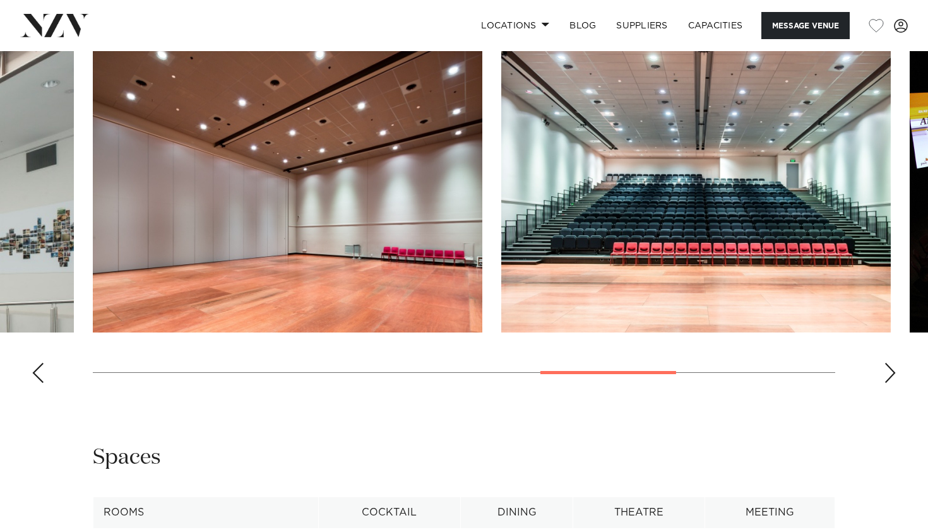
click at [888, 363] on div "Next slide" at bounding box center [890, 373] width 13 height 20
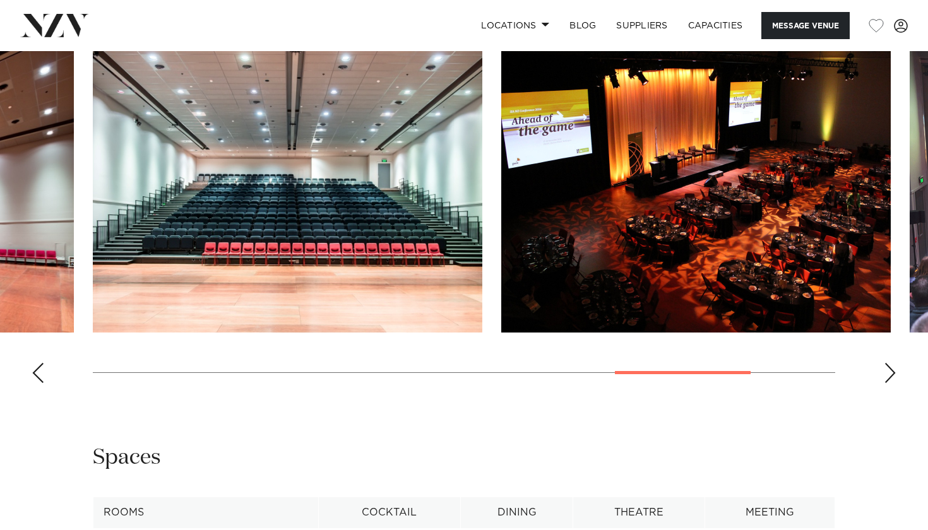
click at [888, 363] on div "Next slide" at bounding box center [890, 373] width 13 height 20
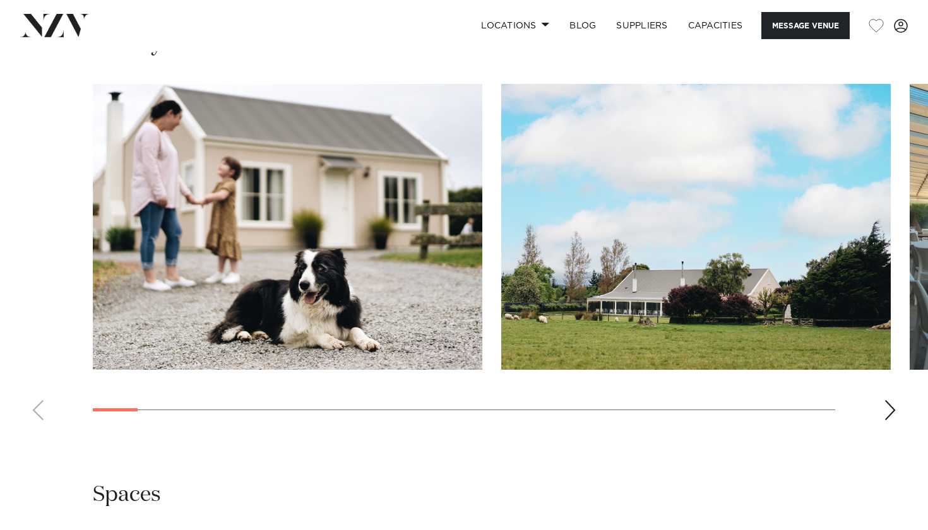
scroll to position [1254, 0]
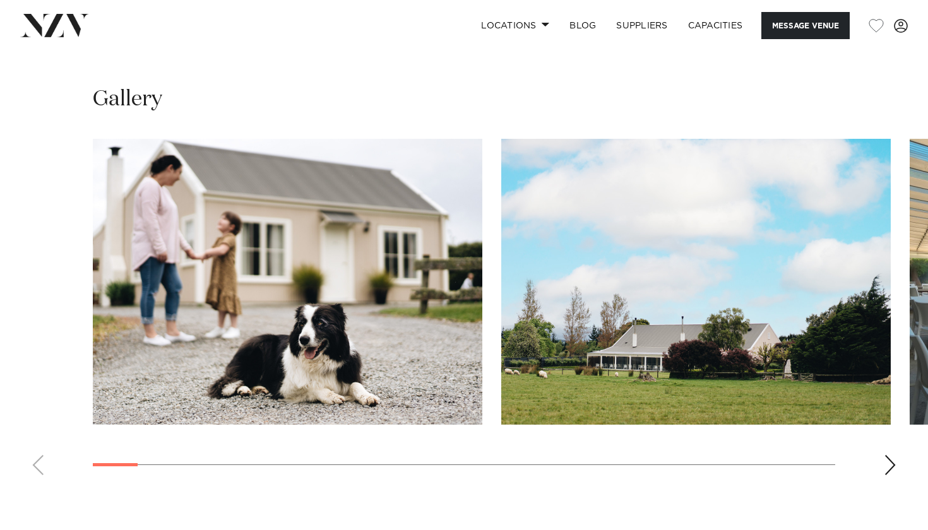
click at [884, 455] on div "Next slide" at bounding box center [890, 465] width 13 height 20
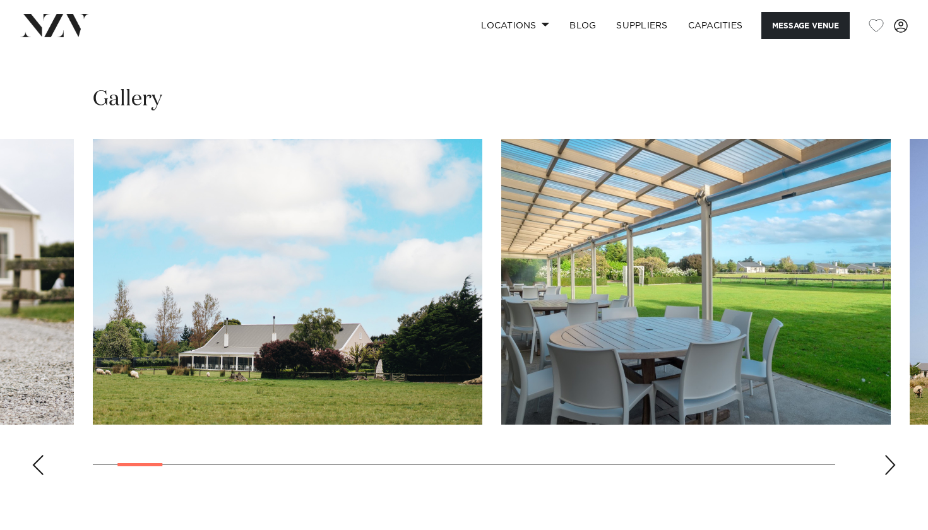
click at [884, 455] on div "Next slide" at bounding box center [890, 465] width 13 height 20
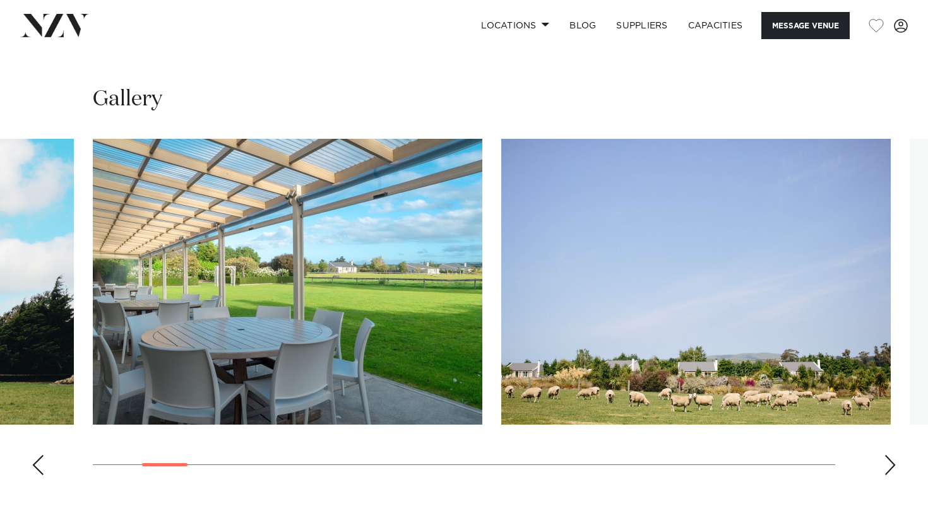
click at [884, 455] on div "Next slide" at bounding box center [890, 465] width 13 height 20
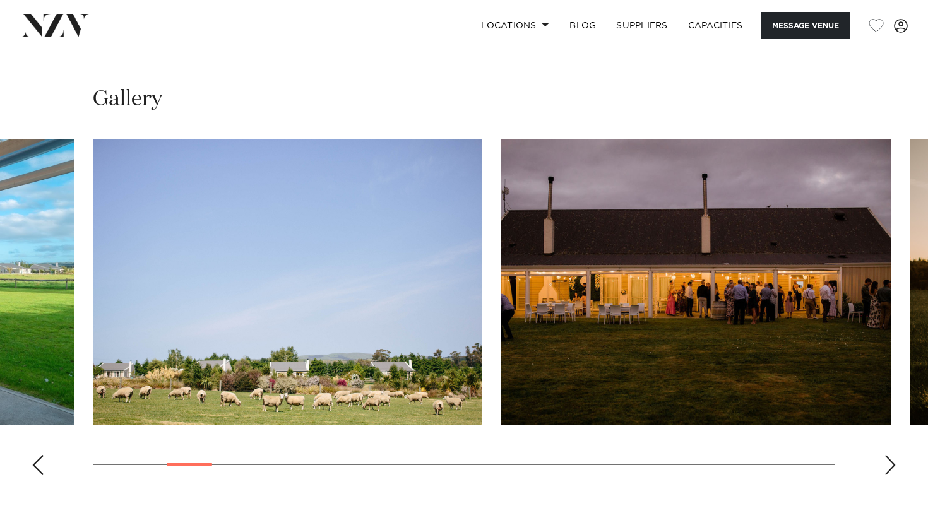
click at [884, 455] on div "Next slide" at bounding box center [890, 465] width 13 height 20
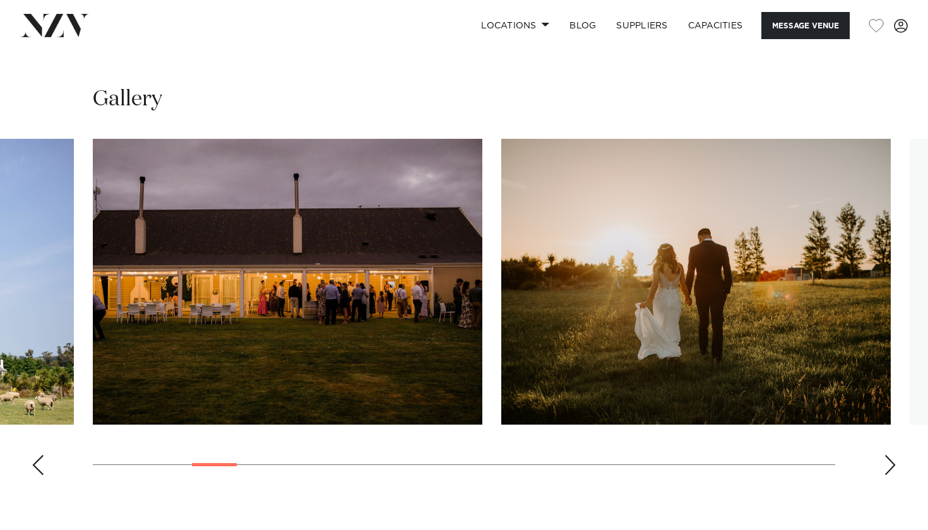
click at [884, 455] on div "Next slide" at bounding box center [890, 465] width 13 height 20
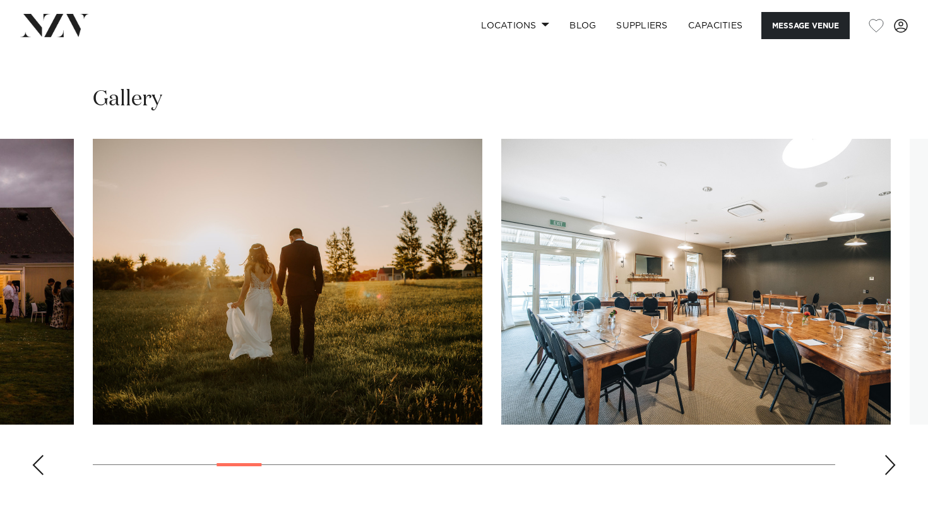
click at [884, 455] on div "Next slide" at bounding box center [890, 465] width 13 height 20
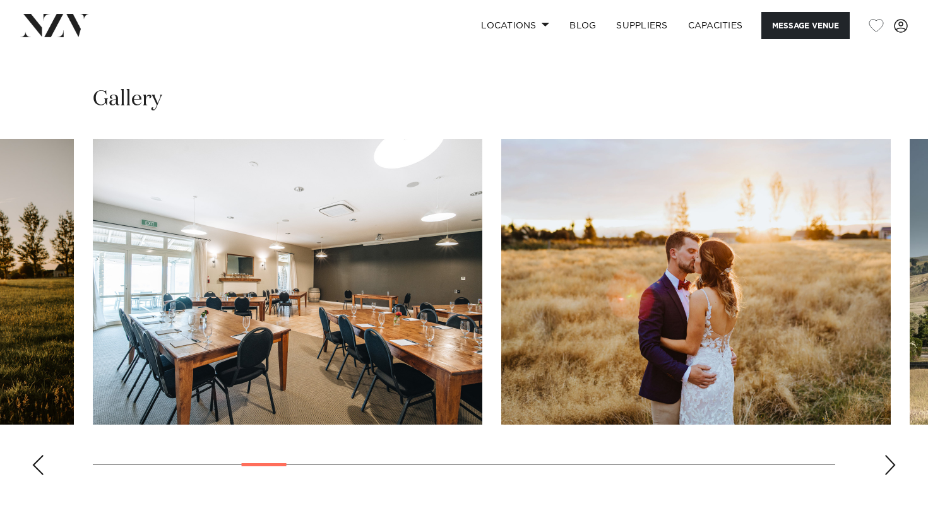
click at [884, 455] on div "Next slide" at bounding box center [890, 465] width 13 height 20
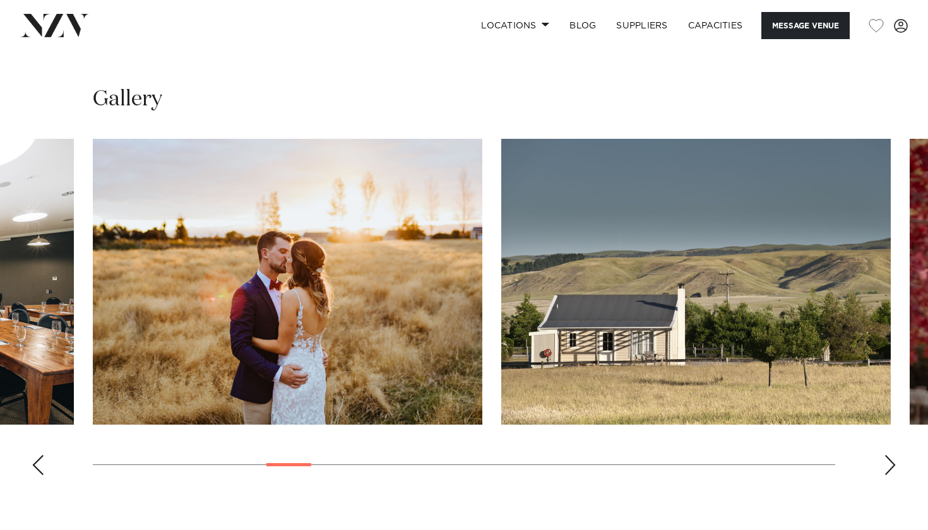
click at [884, 455] on div "Next slide" at bounding box center [890, 465] width 13 height 20
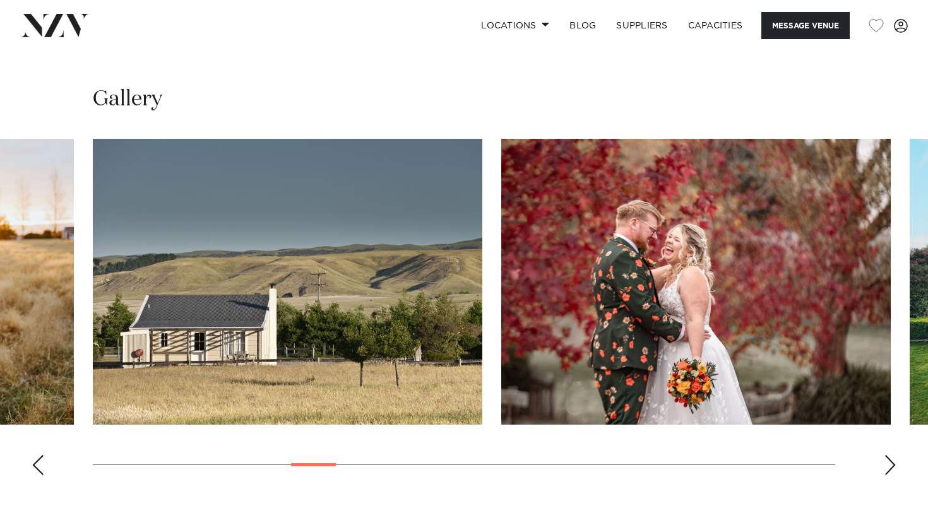
click at [884, 455] on div "Next slide" at bounding box center [890, 465] width 13 height 20
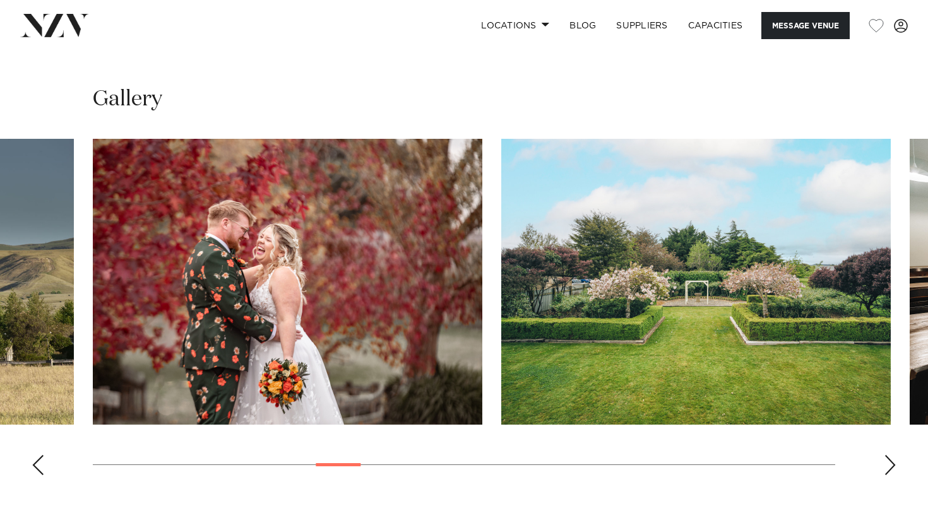
click at [884, 455] on div "Next slide" at bounding box center [890, 465] width 13 height 20
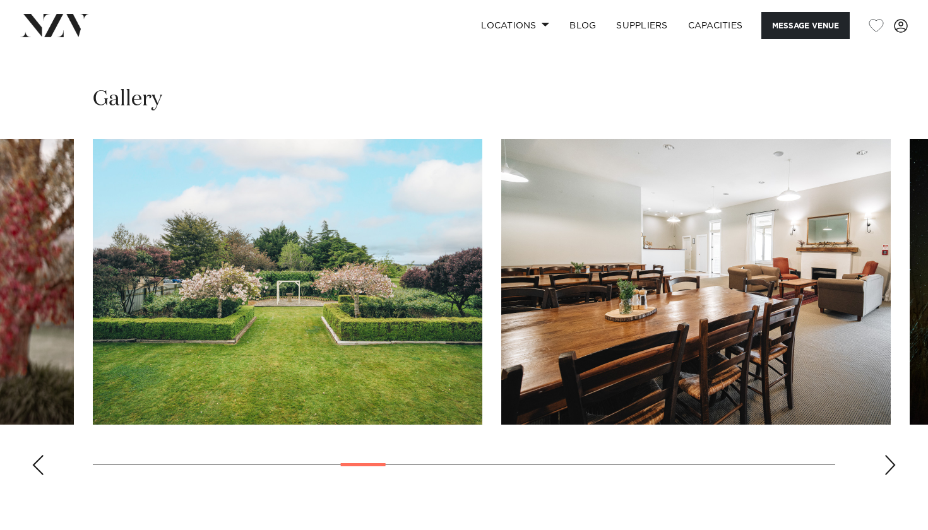
click at [884, 455] on div "Next slide" at bounding box center [890, 465] width 13 height 20
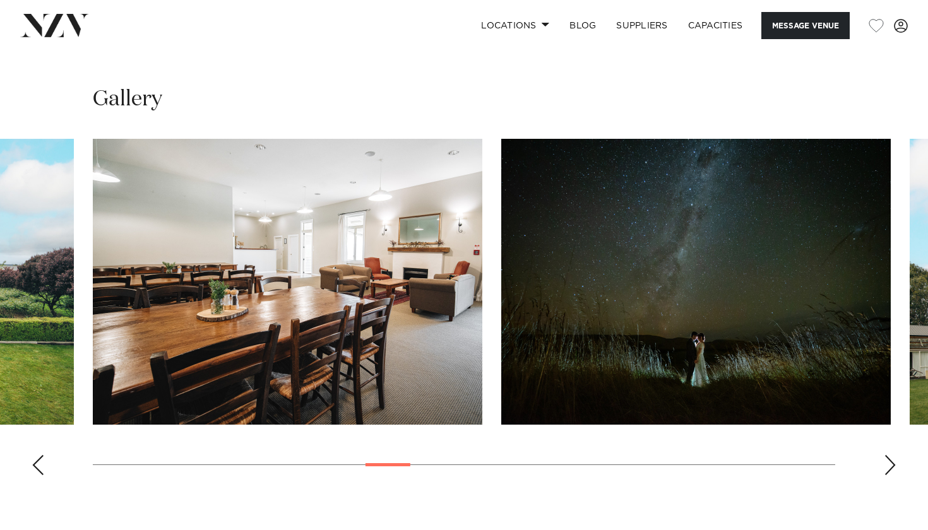
click at [884, 455] on div "Next slide" at bounding box center [890, 465] width 13 height 20
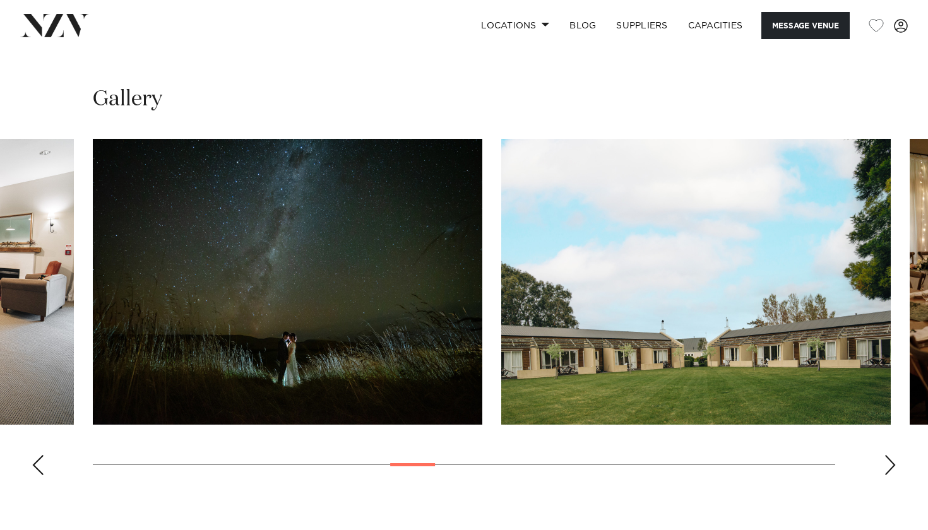
click at [884, 455] on div "Next slide" at bounding box center [890, 465] width 13 height 20
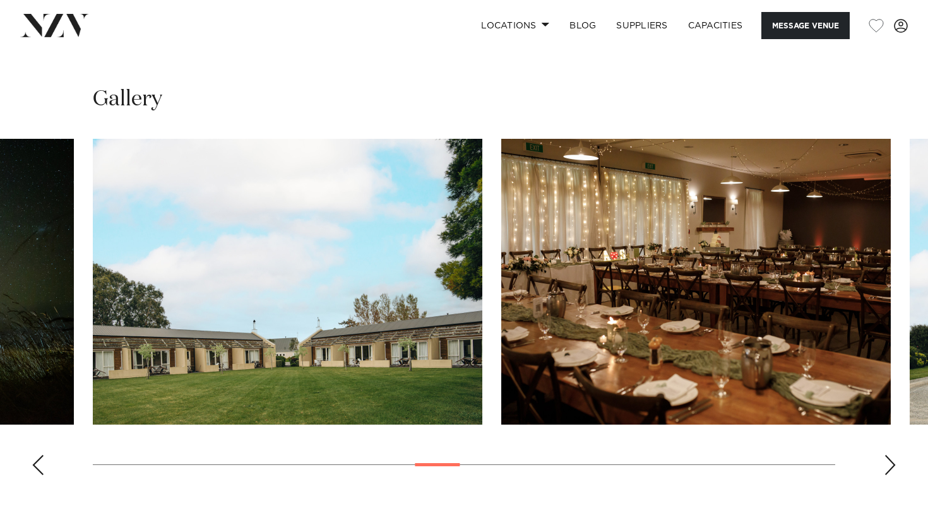
click at [884, 455] on div "Next slide" at bounding box center [890, 465] width 13 height 20
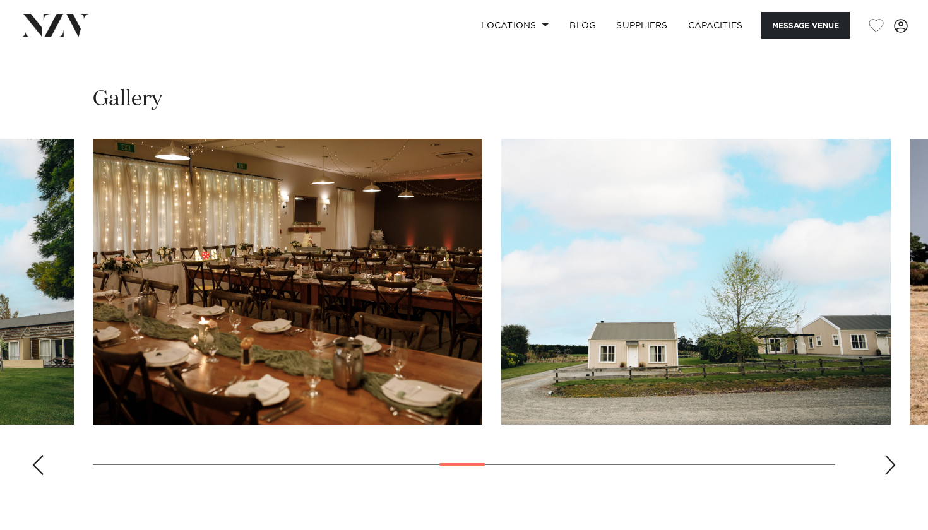
click at [884, 455] on div "Next slide" at bounding box center [890, 465] width 13 height 20
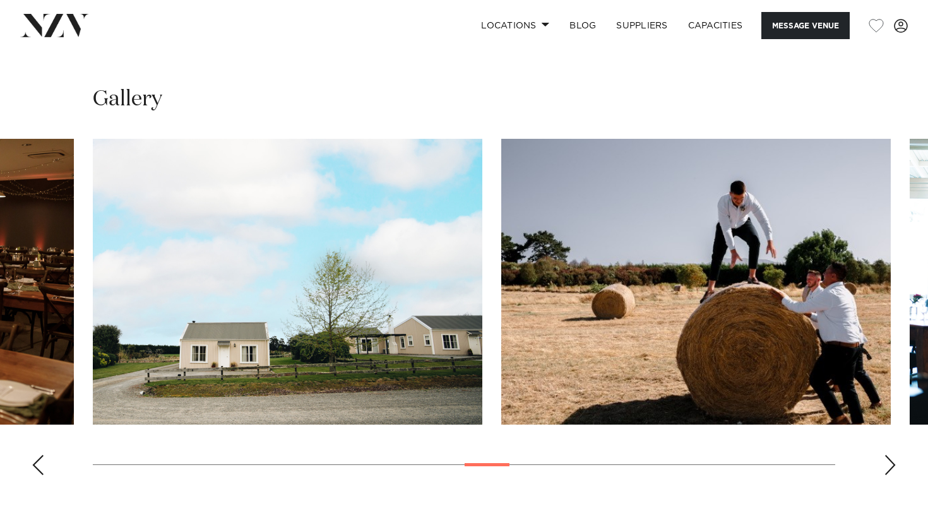
click at [884, 455] on div "Next slide" at bounding box center [890, 465] width 13 height 20
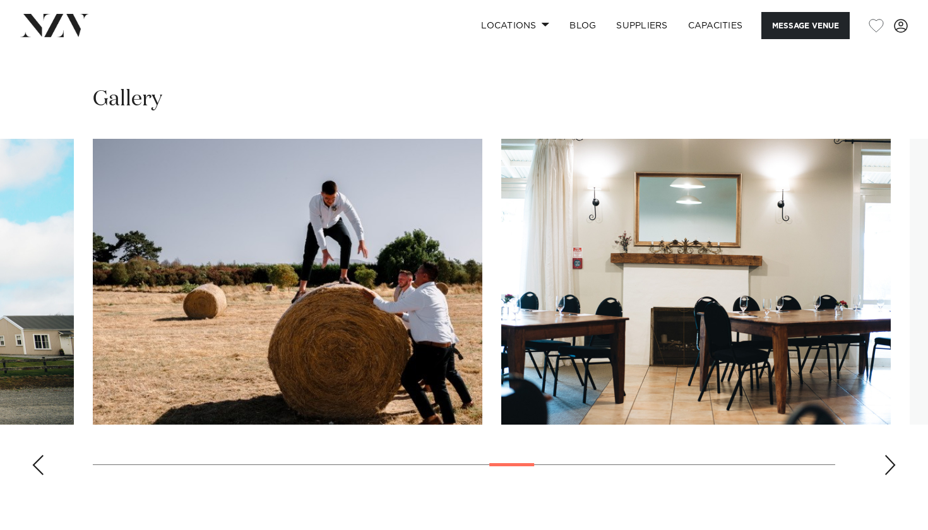
click at [884, 455] on div "Next slide" at bounding box center [890, 465] width 13 height 20
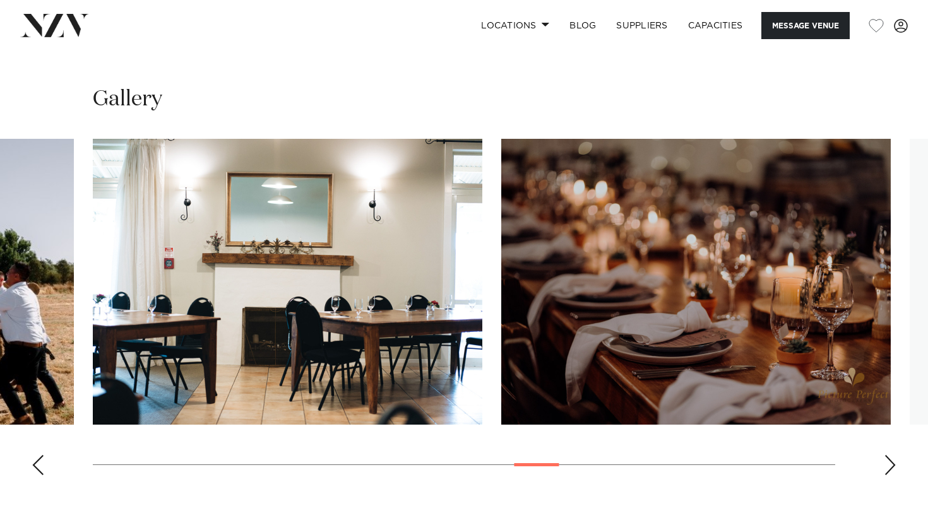
click at [884, 455] on div "Next slide" at bounding box center [890, 465] width 13 height 20
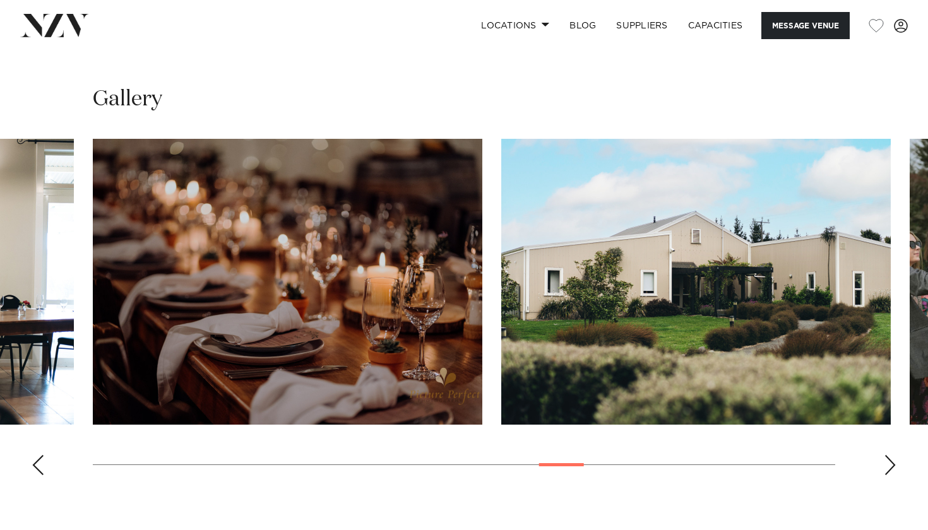
click at [884, 455] on div "Next slide" at bounding box center [890, 465] width 13 height 20
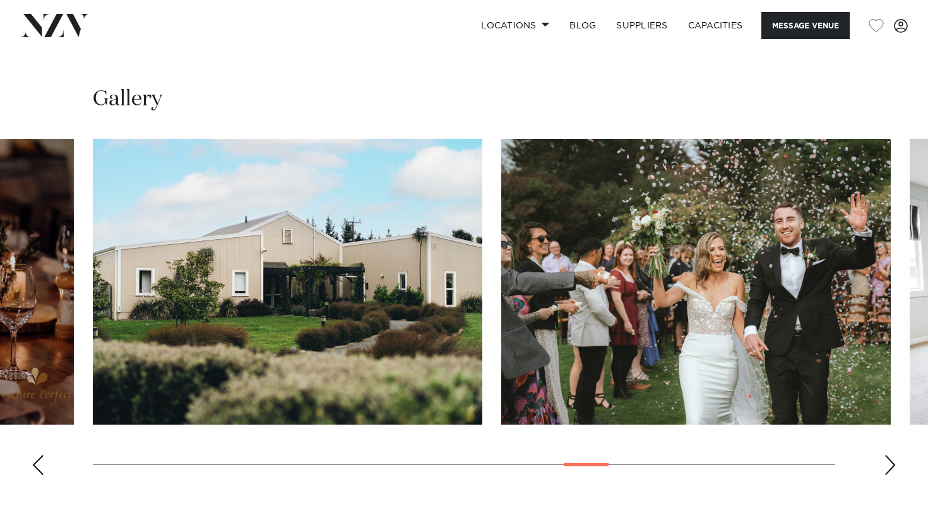
click at [884, 455] on div "Next slide" at bounding box center [890, 465] width 13 height 20
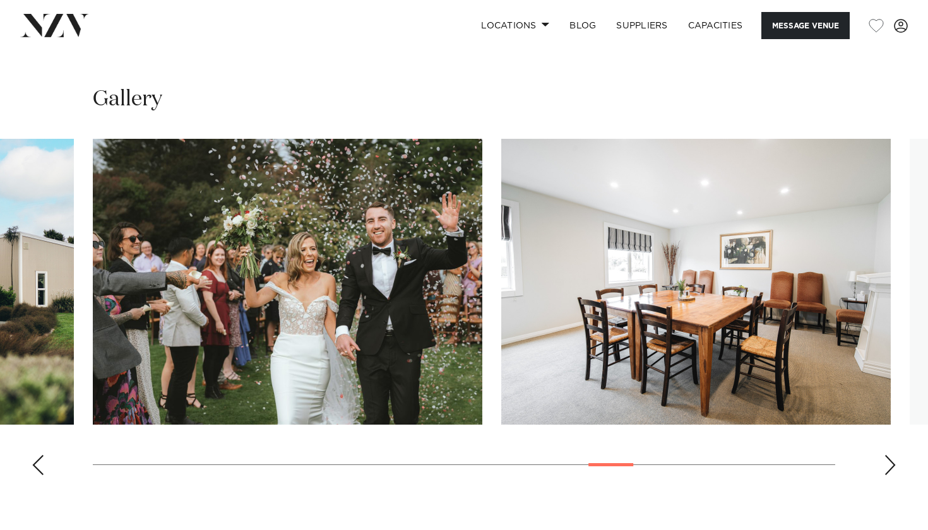
click at [884, 455] on div "Next slide" at bounding box center [890, 465] width 13 height 20
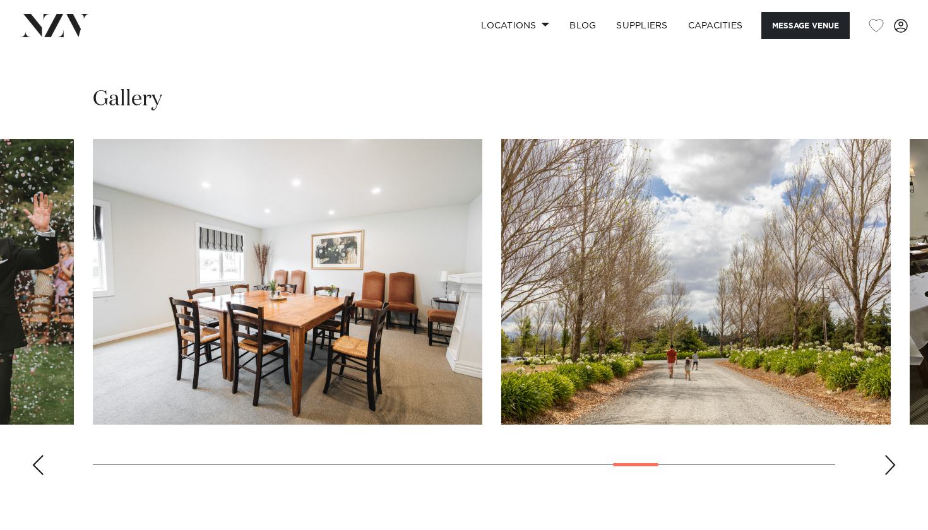
click at [884, 455] on div "Next slide" at bounding box center [890, 465] width 13 height 20
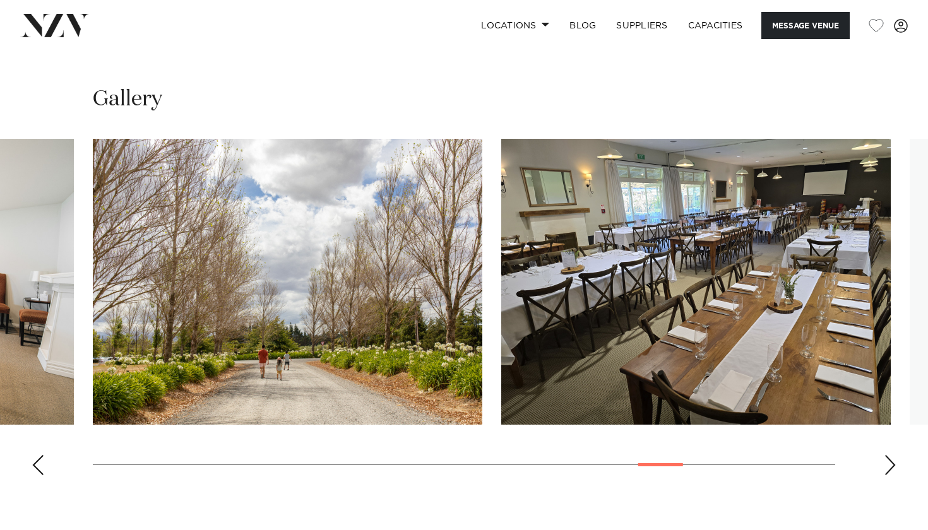
click at [884, 455] on div "Next slide" at bounding box center [890, 465] width 13 height 20
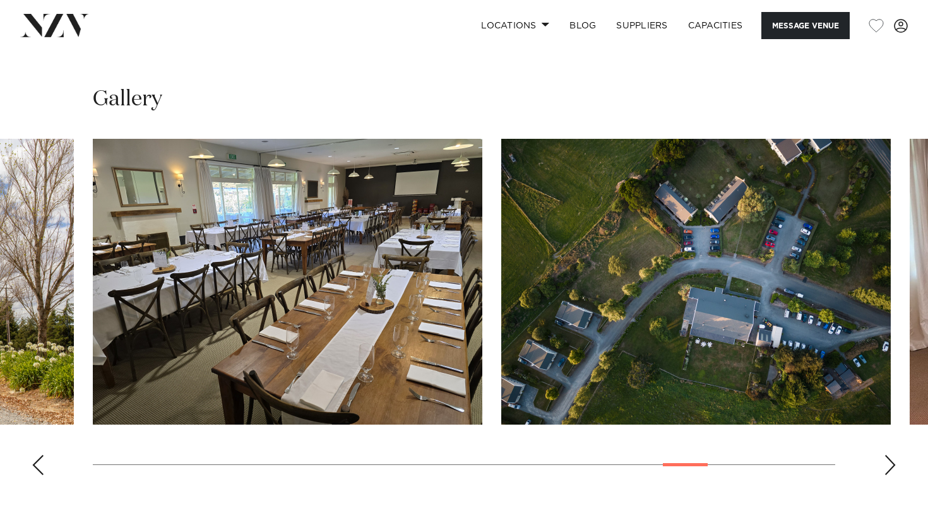
click at [884, 455] on div "Next slide" at bounding box center [890, 465] width 13 height 20
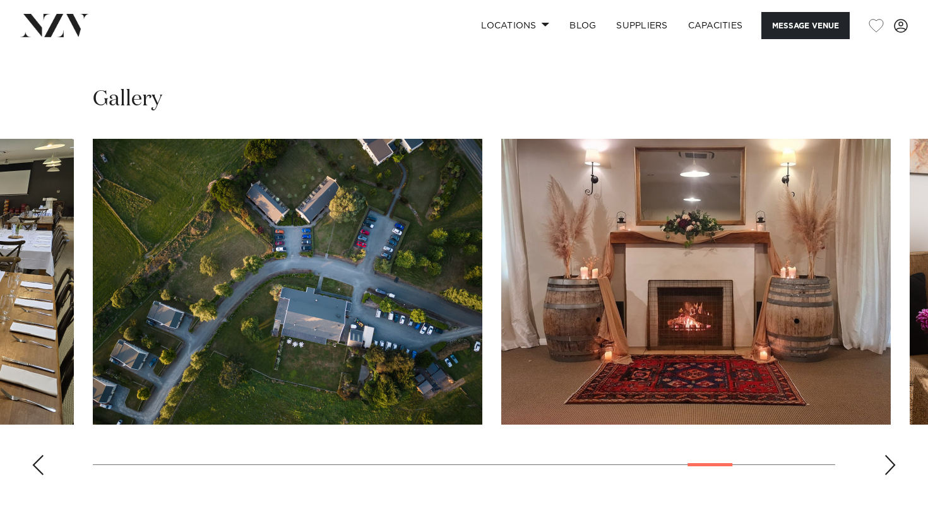
click at [884, 455] on div "Next slide" at bounding box center [890, 465] width 13 height 20
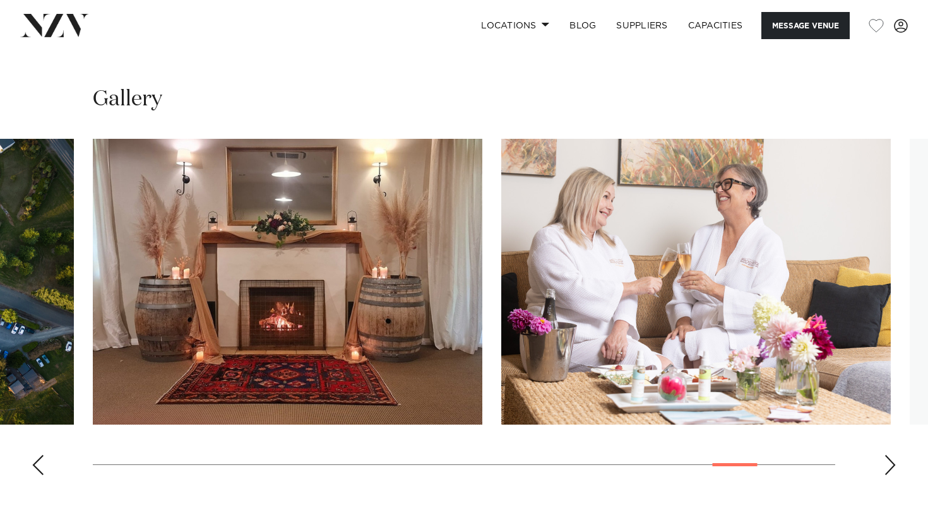
click at [884, 455] on div "Next slide" at bounding box center [890, 465] width 13 height 20
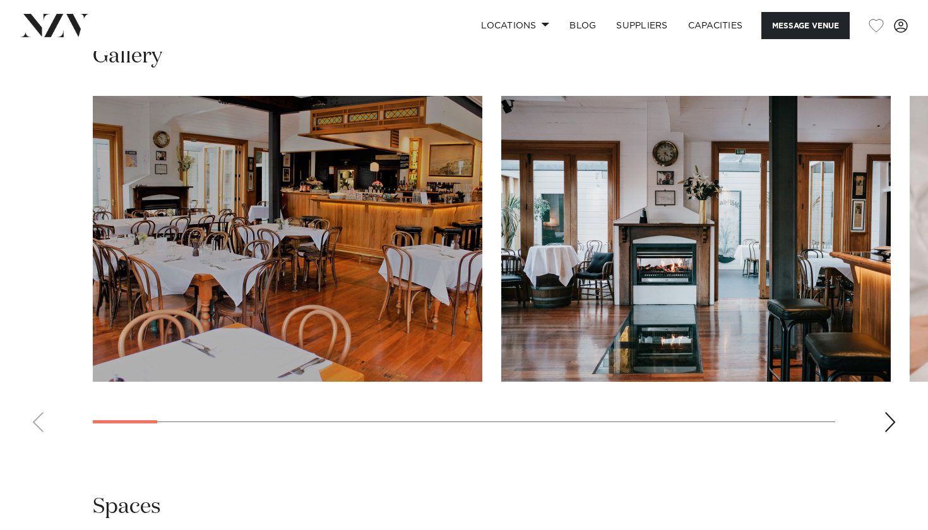
scroll to position [1117, 0]
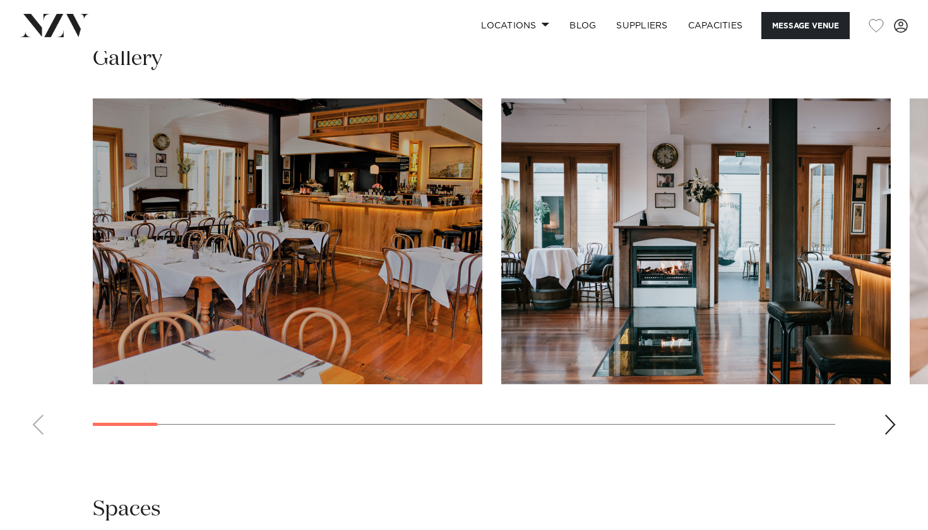
click at [886, 425] on div "Next slide" at bounding box center [890, 425] width 13 height 20
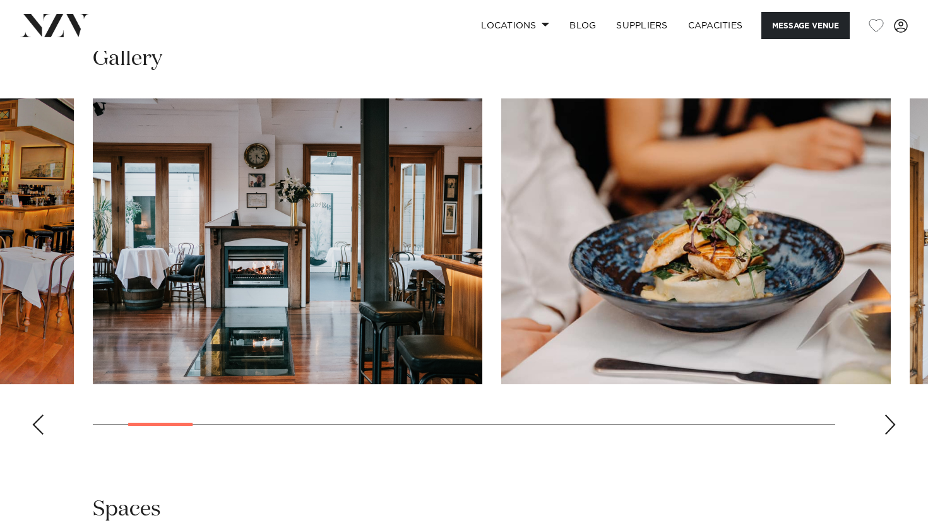
click at [886, 425] on div "Next slide" at bounding box center [890, 425] width 13 height 20
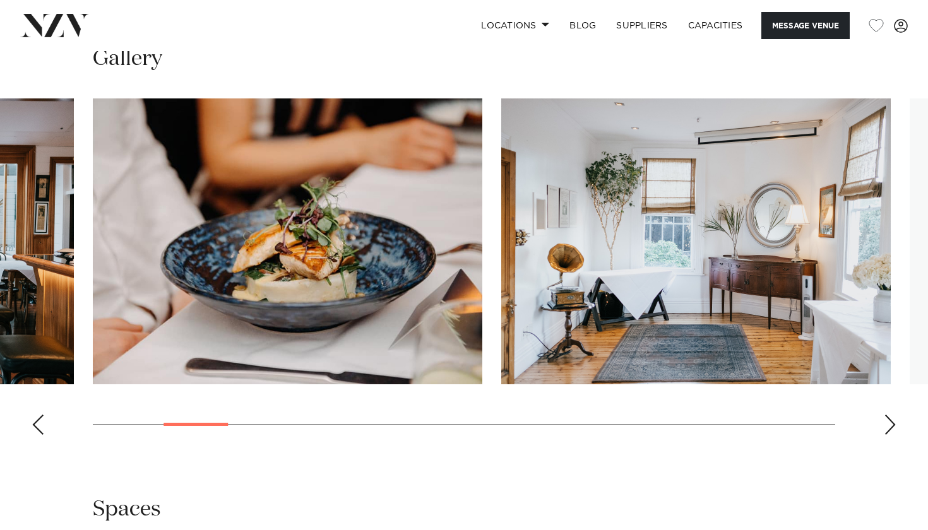
click at [886, 425] on div "Next slide" at bounding box center [890, 425] width 13 height 20
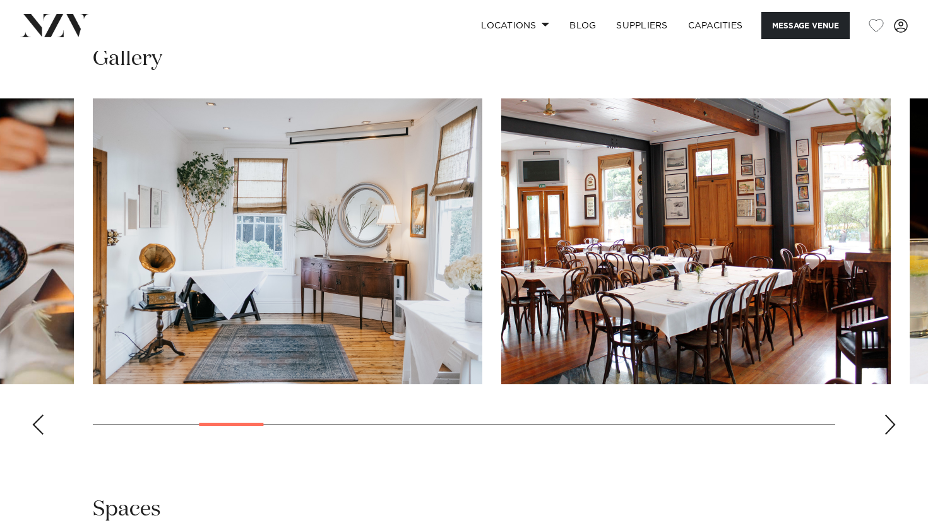
click at [886, 425] on div "Next slide" at bounding box center [890, 425] width 13 height 20
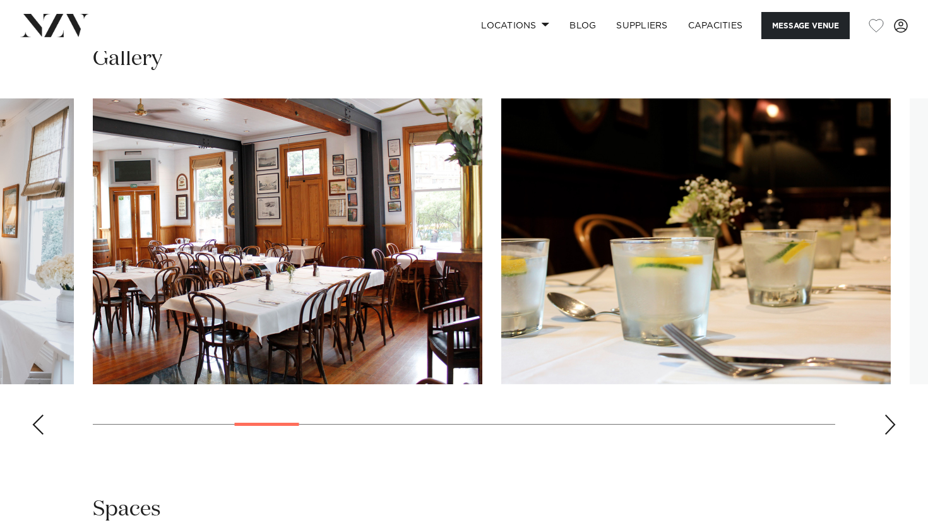
click at [886, 425] on div "Next slide" at bounding box center [890, 425] width 13 height 20
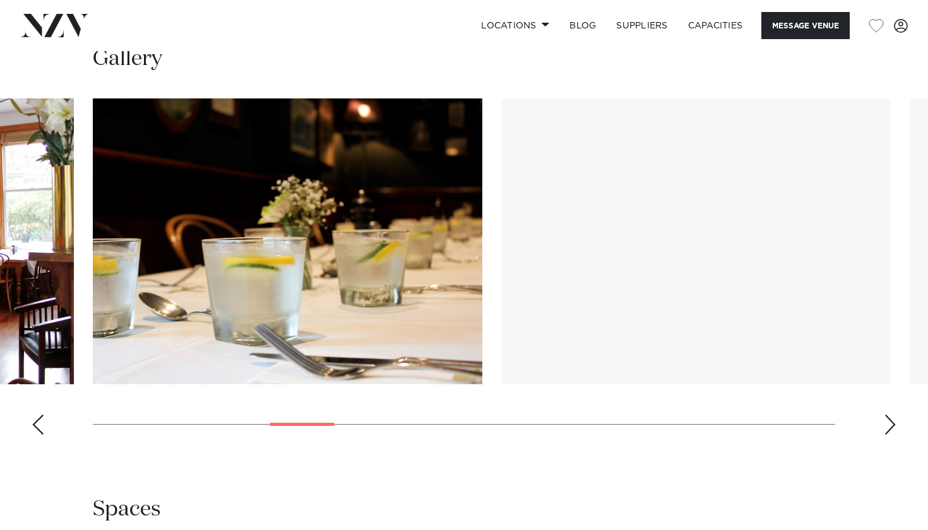
click at [886, 425] on div "Next slide" at bounding box center [890, 425] width 13 height 20
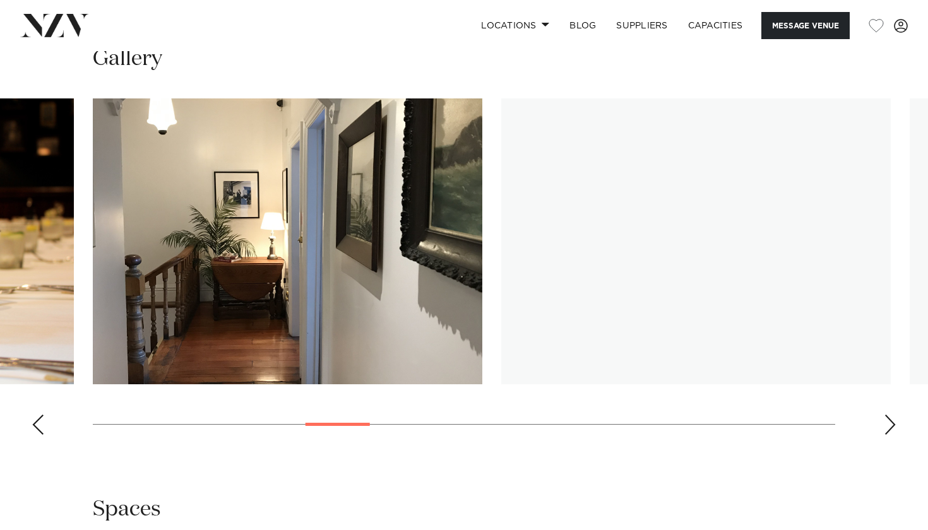
click at [886, 425] on div "Next slide" at bounding box center [890, 425] width 13 height 20
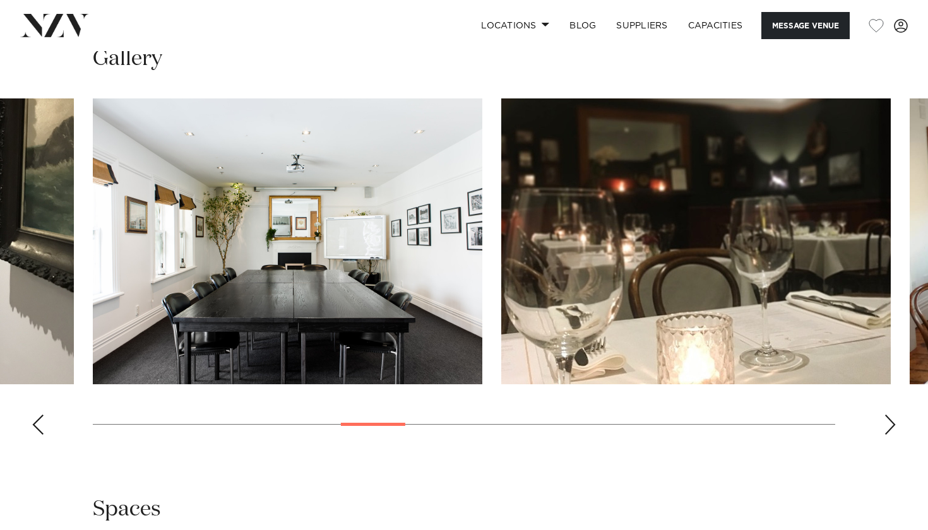
click at [886, 425] on div "Next slide" at bounding box center [890, 425] width 13 height 20
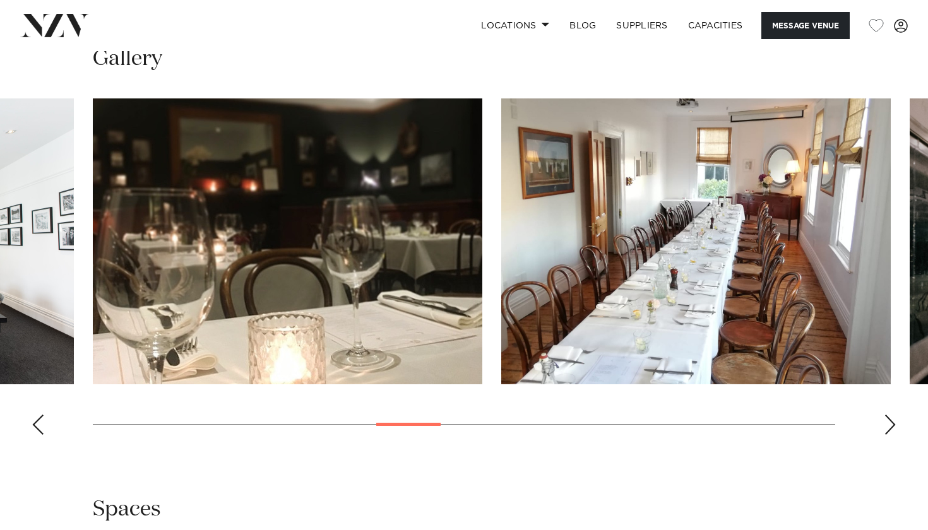
click at [886, 425] on div "Next slide" at bounding box center [890, 425] width 13 height 20
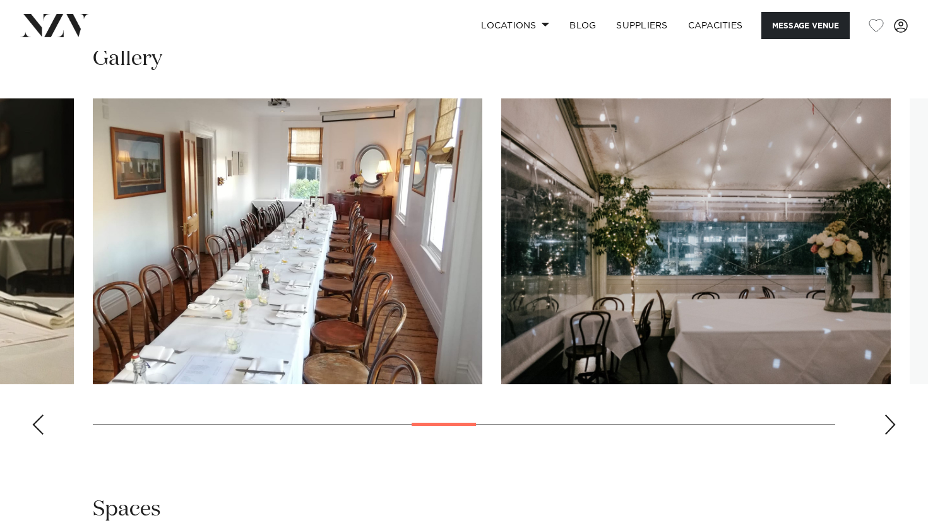
click at [886, 425] on div "Next slide" at bounding box center [890, 425] width 13 height 20
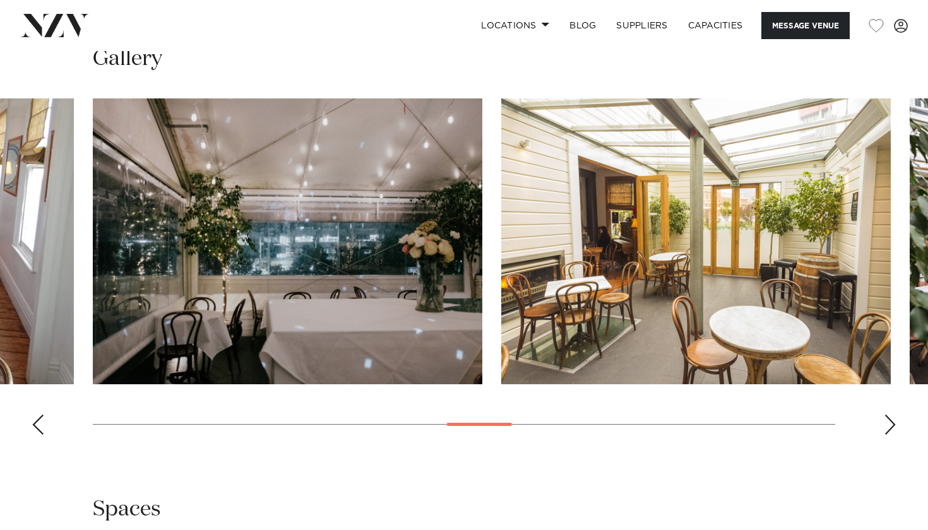
click at [886, 425] on div "Next slide" at bounding box center [890, 425] width 13 height 20
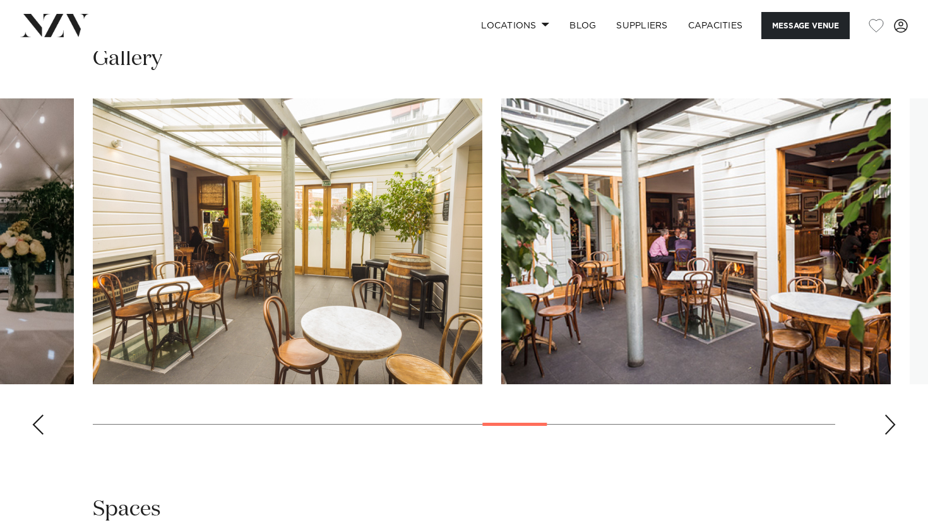
click at [886, 425] on div "Next slide" at bounding box center [890, 425] width 13 height 20
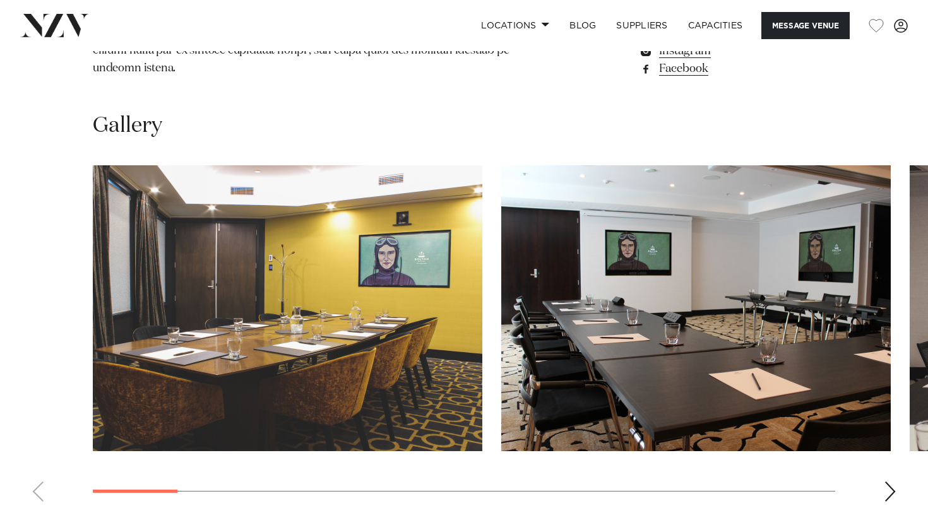
scroll to position [1145, 0]
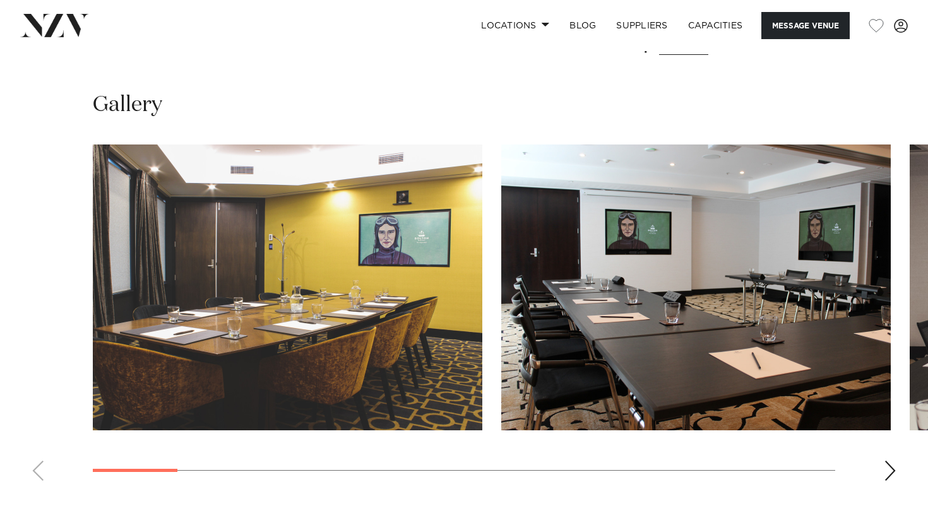
click at [897, 390] on swiper-container at bounding box center [464, 318] width 928 height 347
click at [907, 396] on swiper-container at bounding box center [464, 318] width 928 height 347
click at [890, 461] on div "Next slide" at bounding box center [890, 471] width 13 height 20
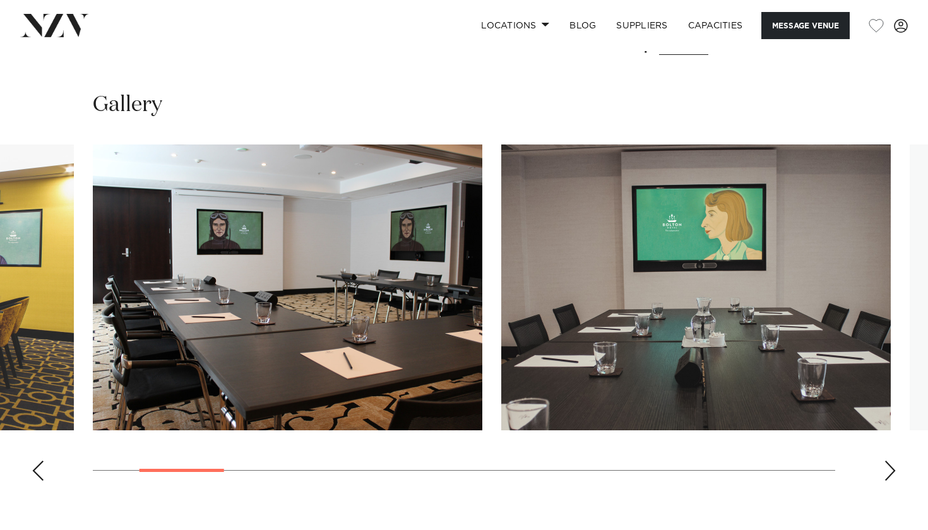
click at [890, 461] on div "Next slide" at bounding box center [890, 471] width 13 height 20
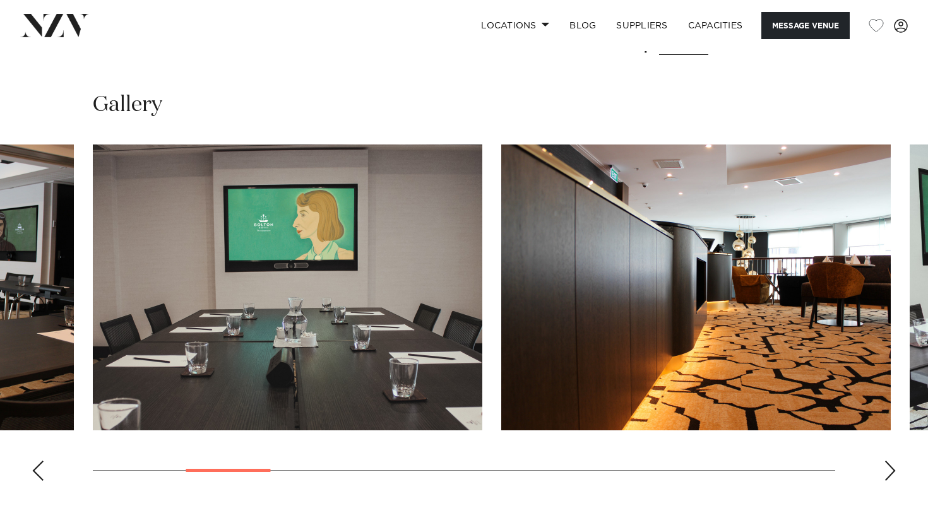
click at [890, 461] on div "Next slide" at bounding box center [890, 471] width 13 height 20
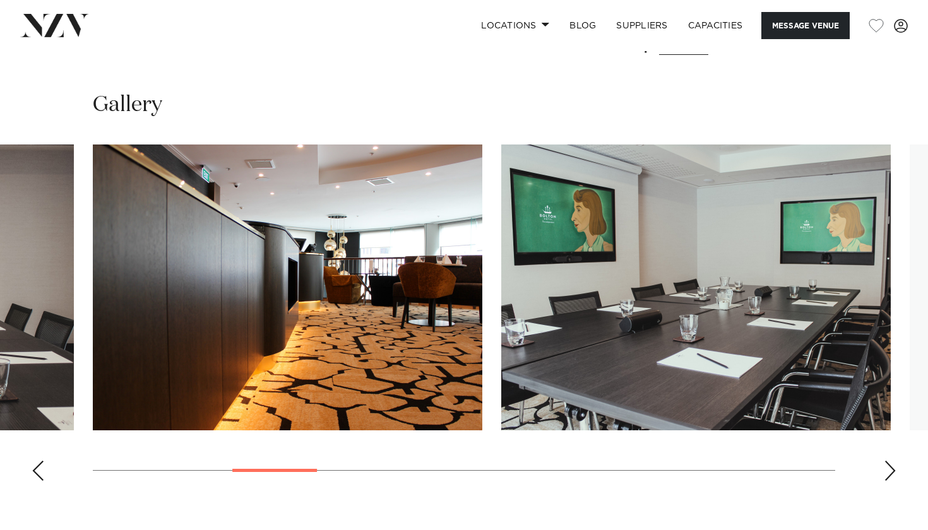
click at [890, 461] on div "Next slide" at bounding box center [890, 471] width 13 height 20
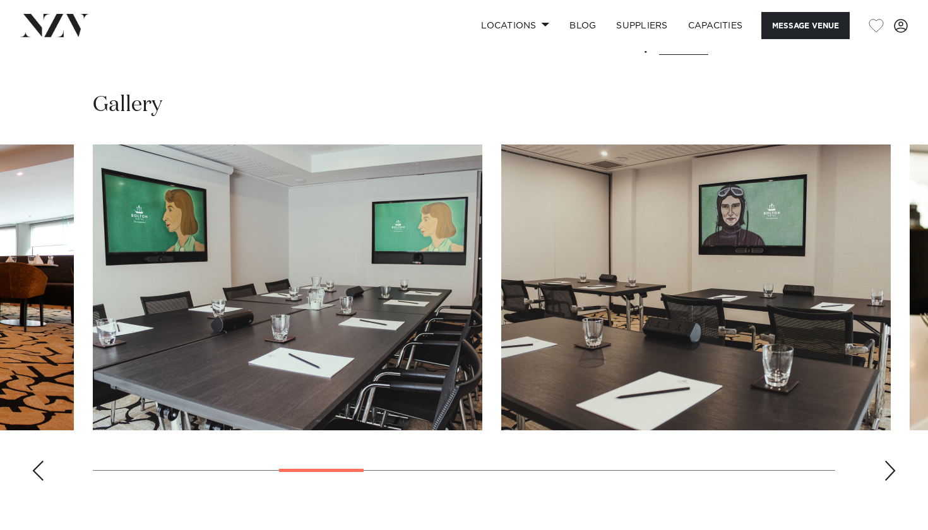
click at [890, 461] on div "Next slide" at bounding box center [890, 471] width 13 height 20
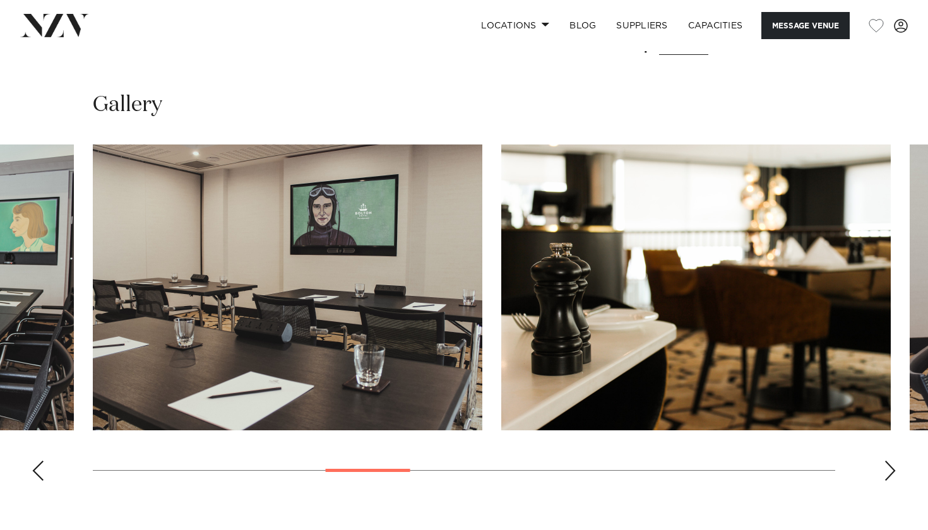
click at [890, 461] on div "Next slide" at bounding box center [890, 471] width 13 height 20
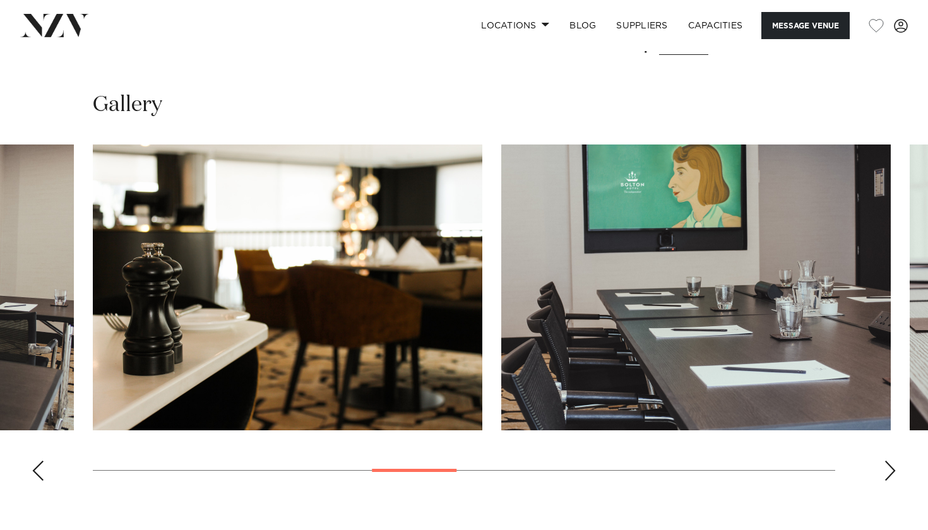
click at [890, 461] on div "Next slide" at bounding box center [890, 471] width 13 height 20
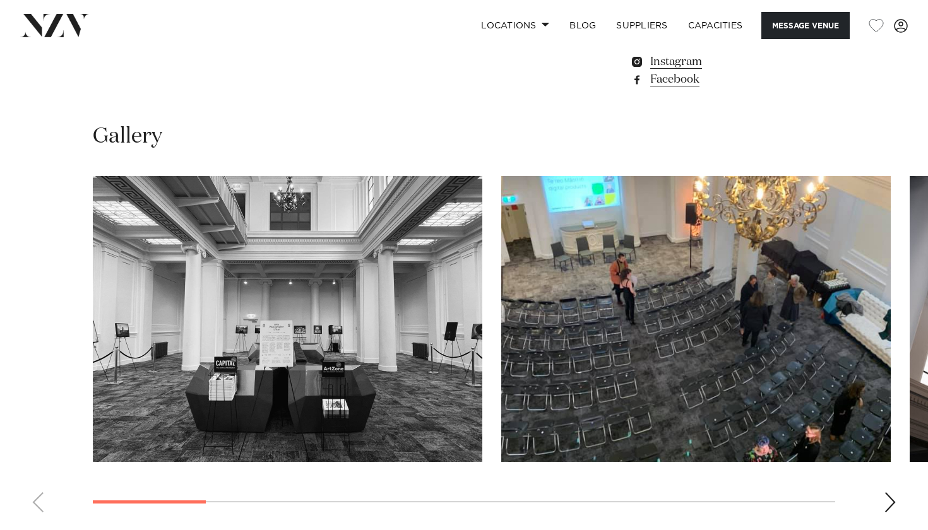
scroll to position [1121, 0]
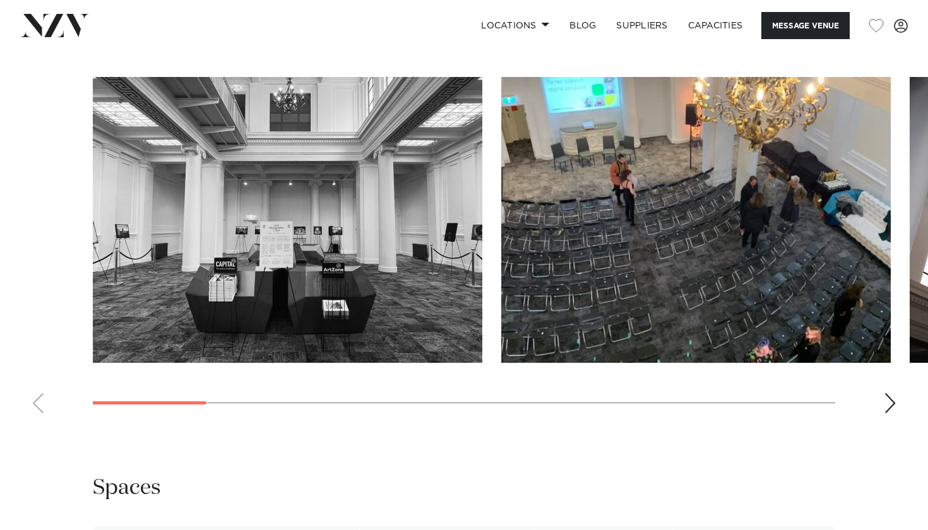
click at [893, 399] on div "Next slide" at bounding box center [890, 403] width 13 height 20
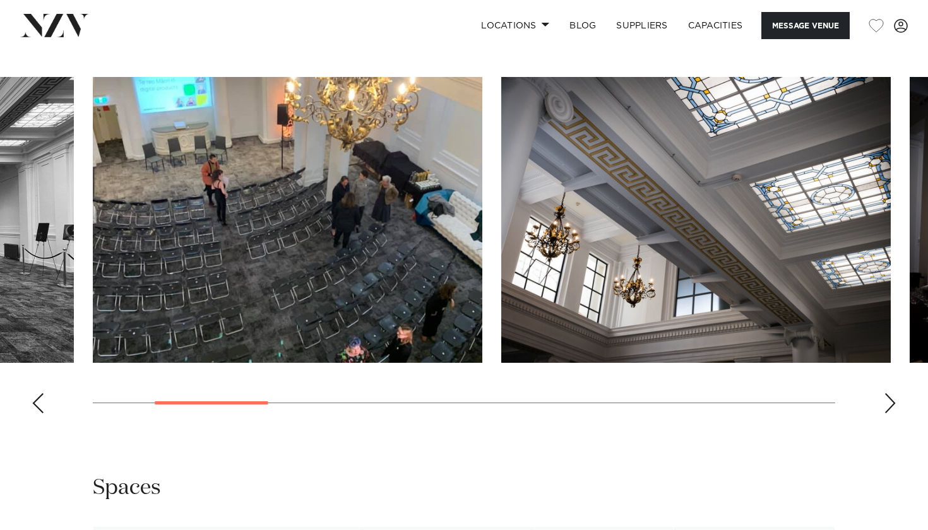
click at [893, 399] on div "Next slide" at bounding box center [890, 403] width 13 height 20
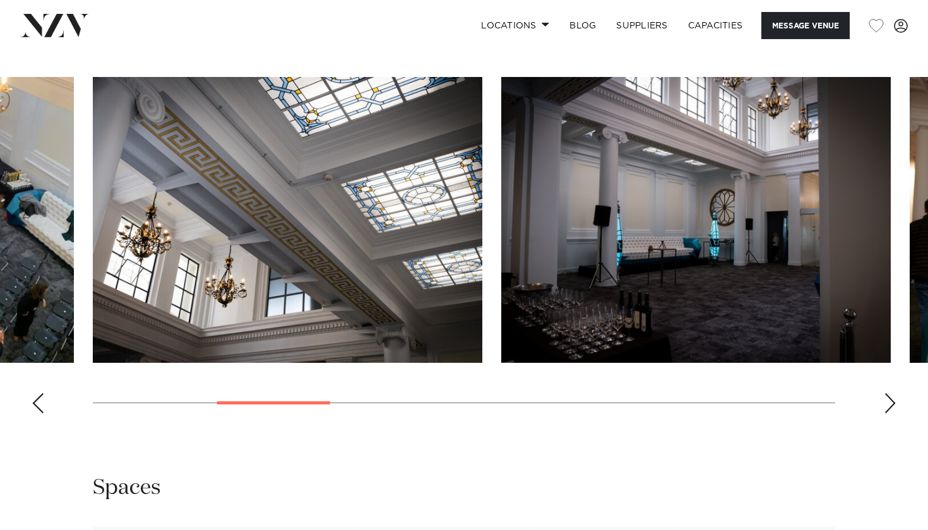
click at [893, 399] on div "Next slide" at bounding box center [890, 403] width 13 height 20
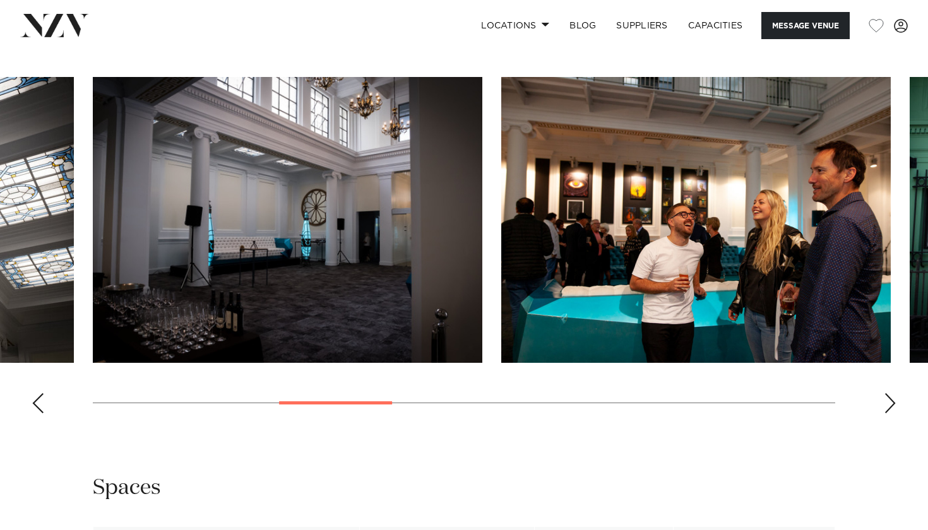
click at [893, 399] on div "Next slide" at bounding box center [890, 403] width 13 height 20
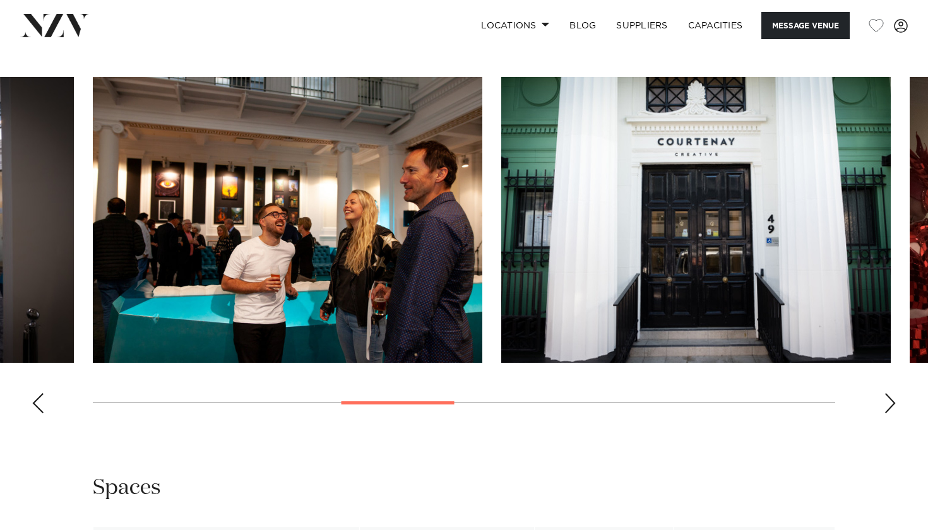
click at [893, 399] on div "Next slide" at bounding box center [890, 403] width 13 height 20
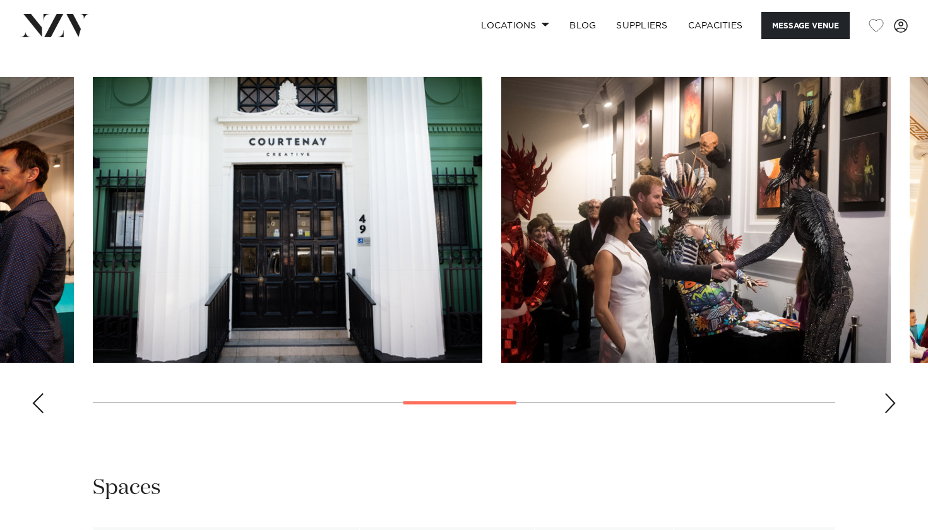
click at [893, 399] on div "Next slide" at bounding box center [890, 403] width 13 height 20
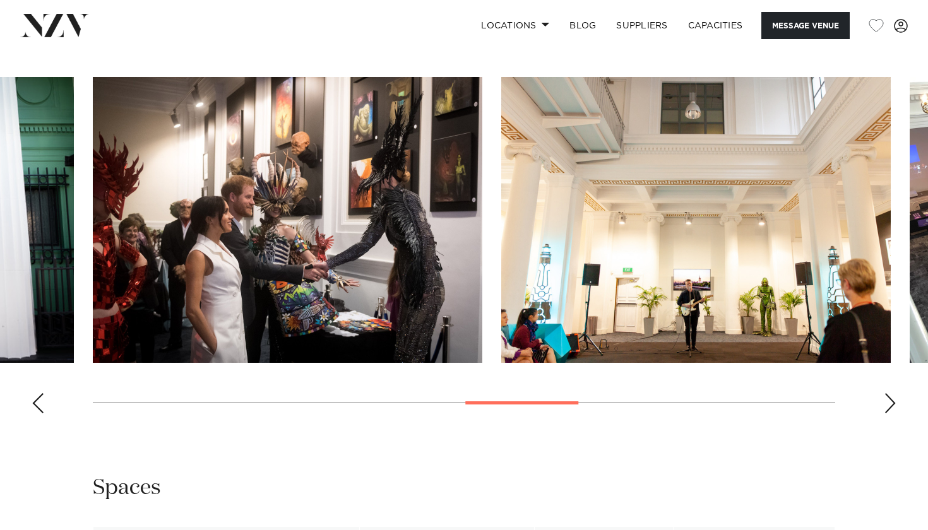
click at [893, 399] on div "Next slide" at bounding box center [890, 403] width 13 height 20
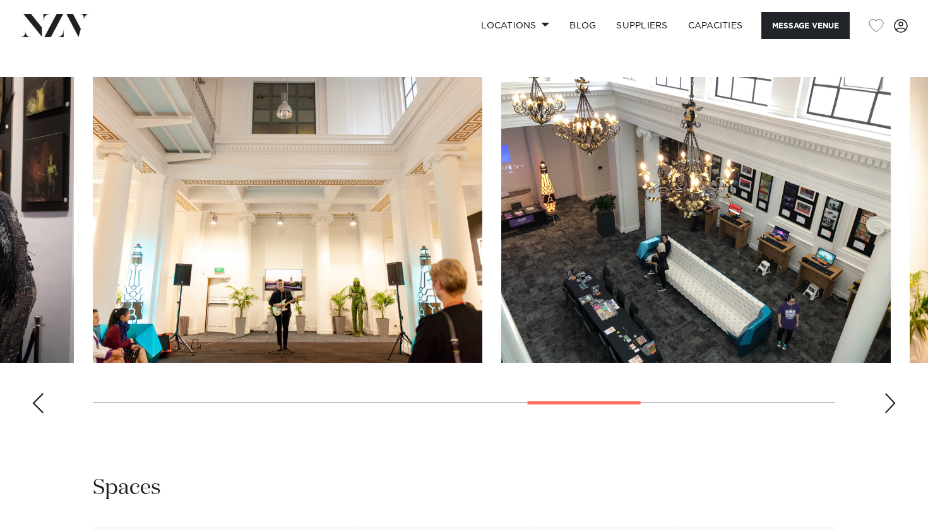
click at [893, 399] on div "Next slide" at bounding box center [890, 403] width 13 height 20
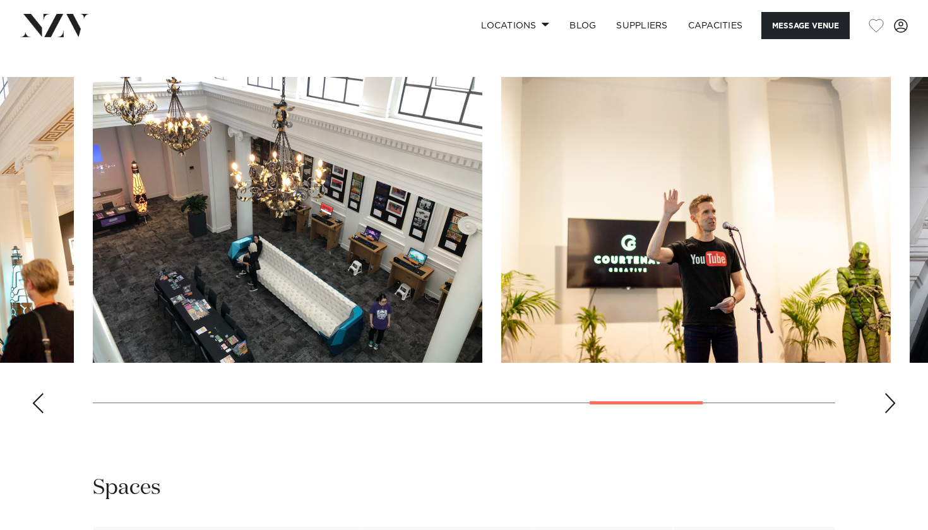
click at [893, 399] on div "Next slide" at bounding box center [890, 403] width 13 height 20
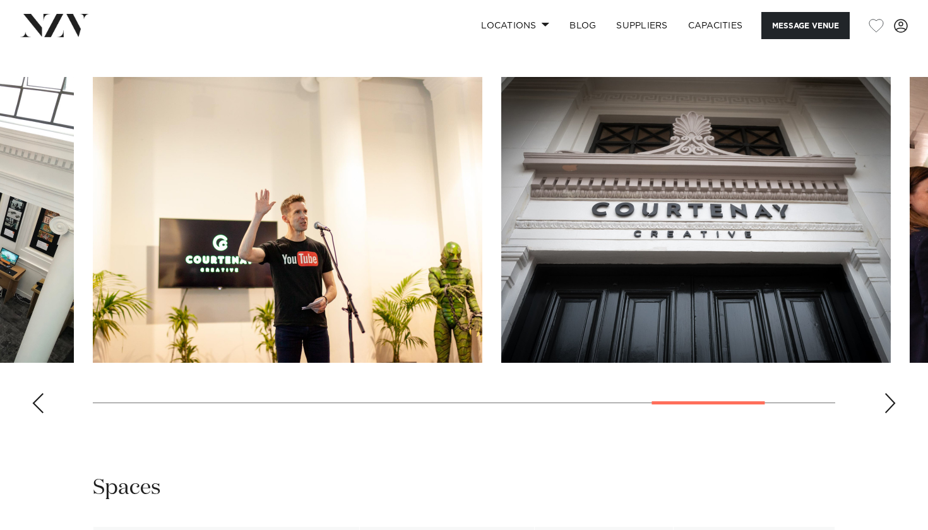
click at [893, 399] on div "Next slide" at bounding box center [890, 403] width 13 height 20
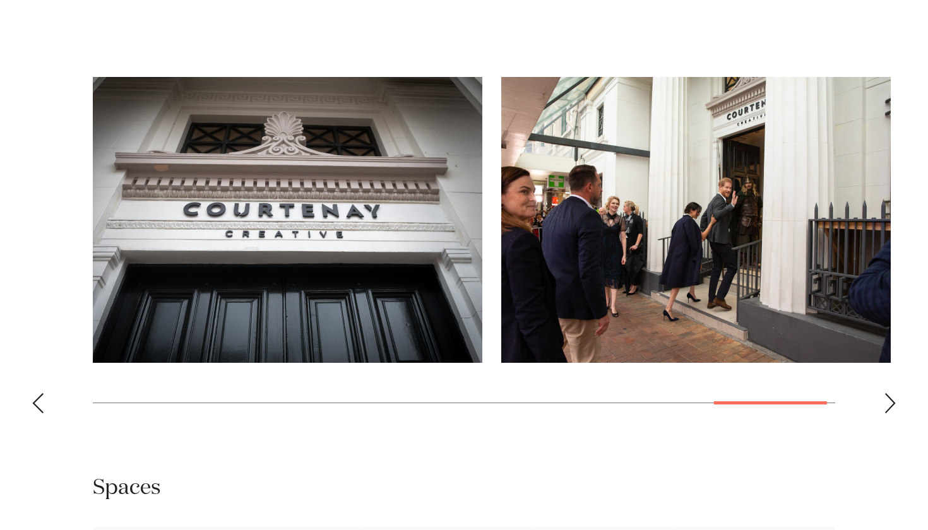
click at [890, 396] on div "Next slide" at bounding box center [890, 403] width 13 height 20
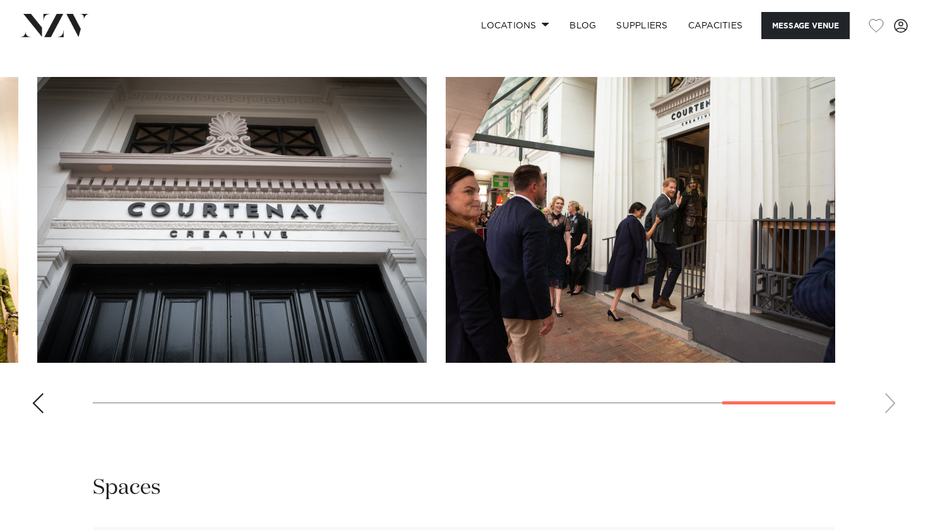
click at [890, 396] on swiper-container at bounding box center [464, 250] width 928 height 347
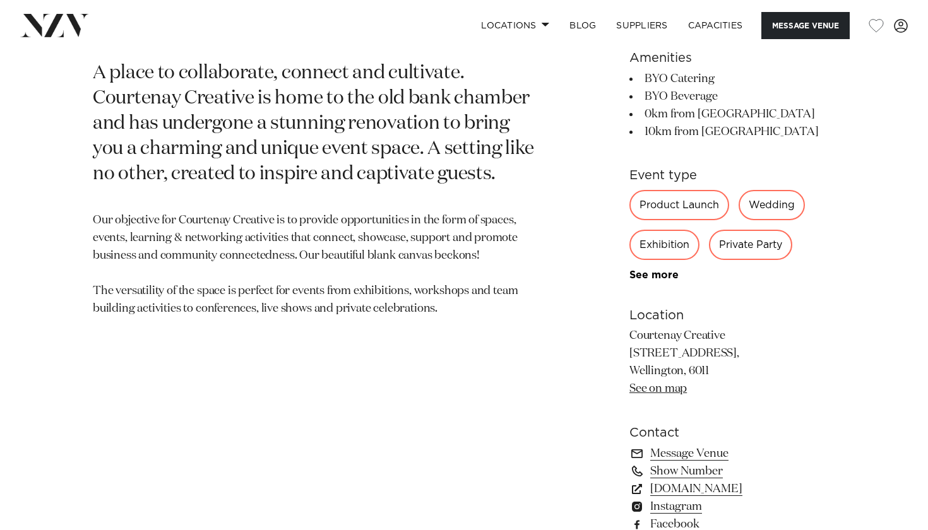
scroll to position [575, 0]
click at [666, 278] on link "See more" at bounding box center [678, 276] width 98 height 10
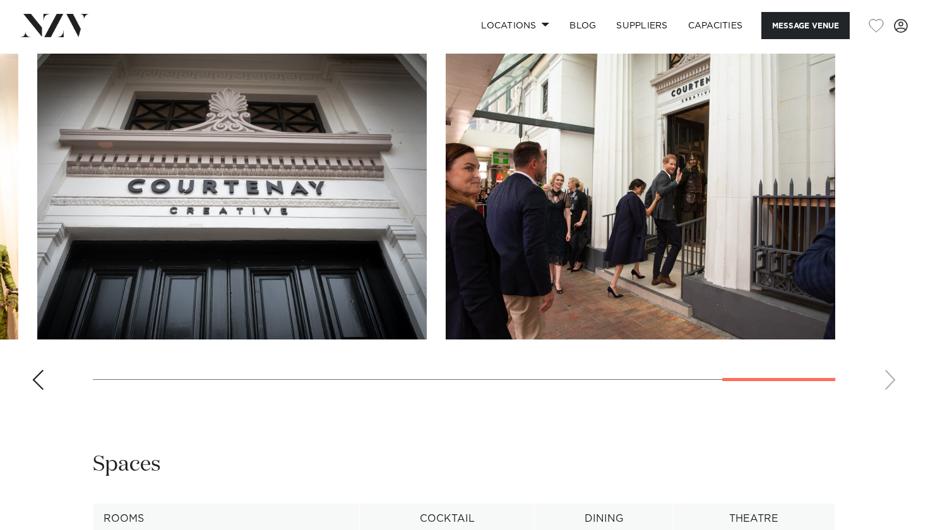
scroll to position [1266, 0]
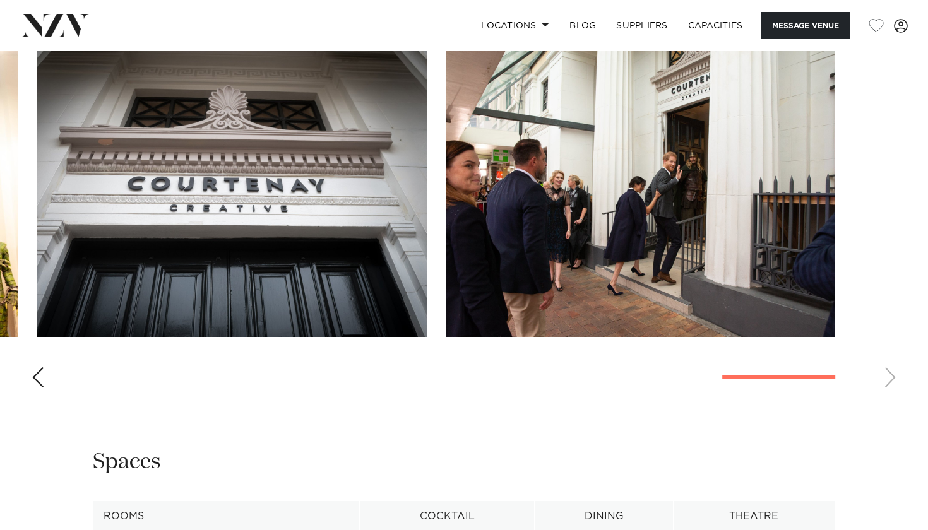
click at [39, 374] on div "Previous slide" at bounding box center [38, 377] width 13 height 20
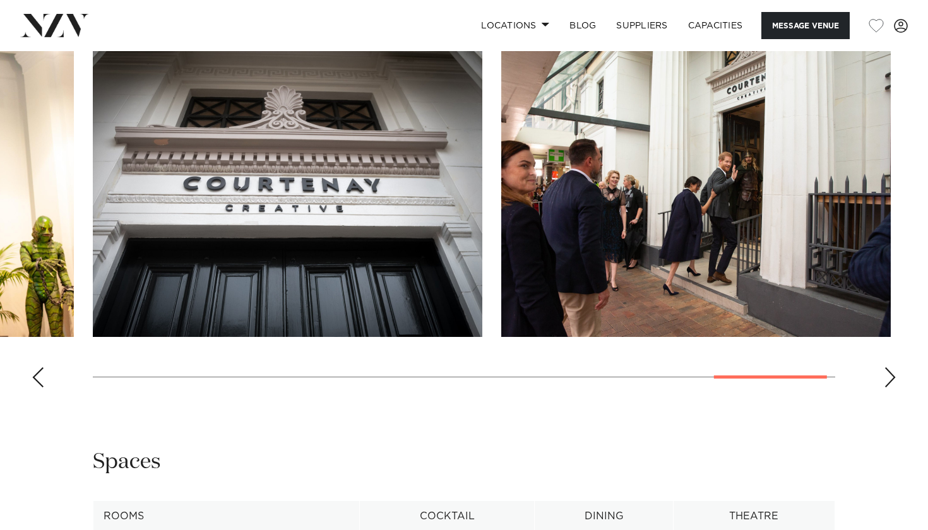
click at [39, 374] on div "Previous slide" at bounding box center [38, 377] width 13 height 20
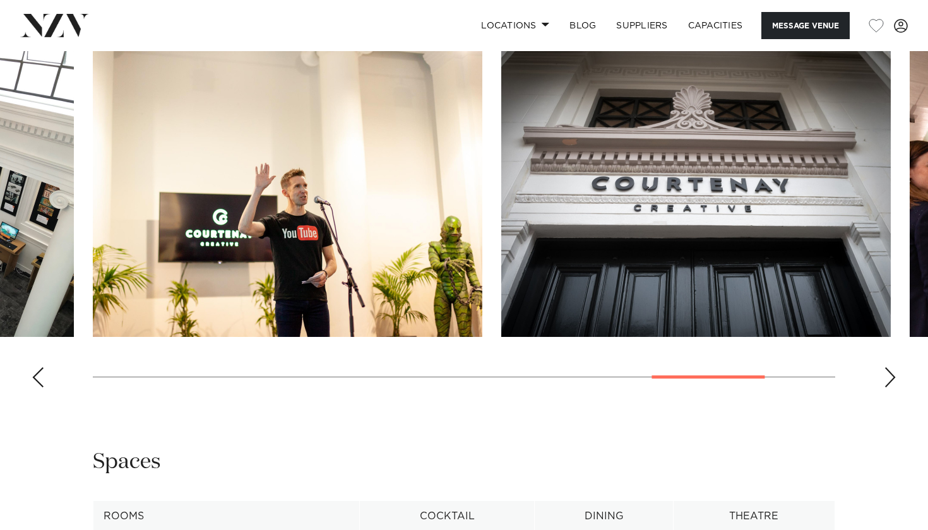
click at [39, 374] on div "Previous slide" at bounding box center [38, 377] width 13 height 20
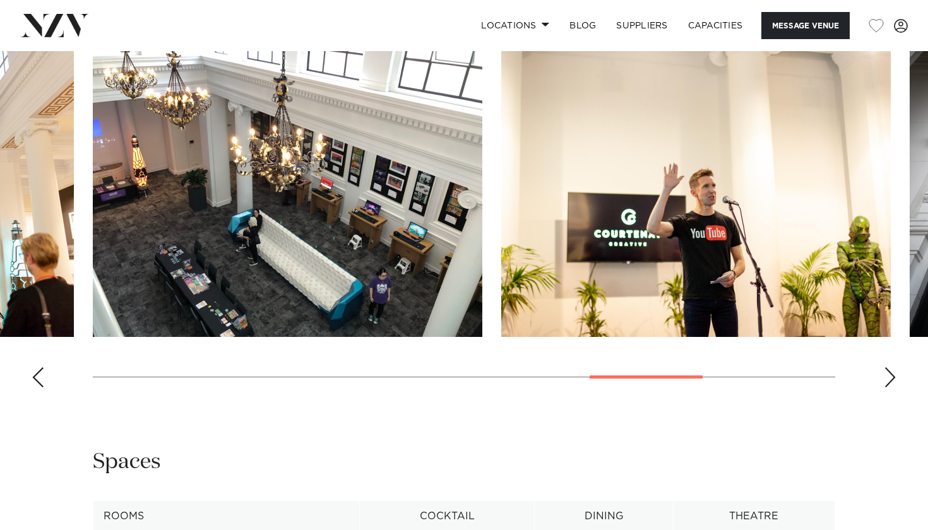
click at [39, 374] on div "Previous slide" at bounding box center [38, 377] width 13 height 20
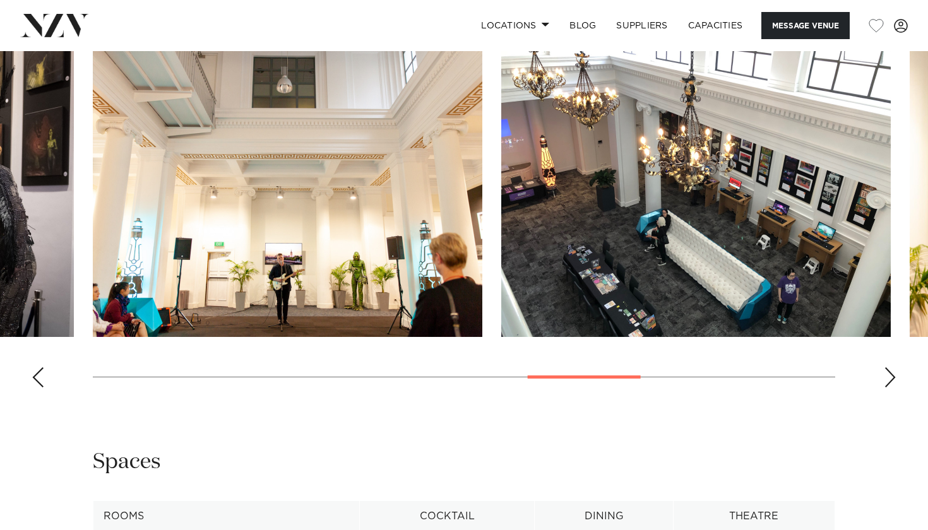
click at [39, 374] on div "Previous slide" at bounding box center [38, 377] width 13 height 20
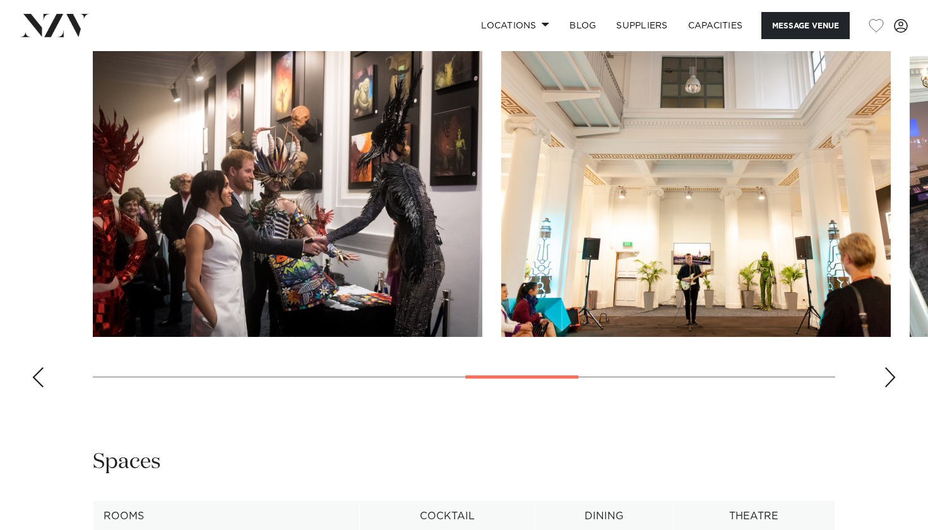
click at [39, 374] on div "Previous slide" at bounding box center [38, 377] width 13 height 20
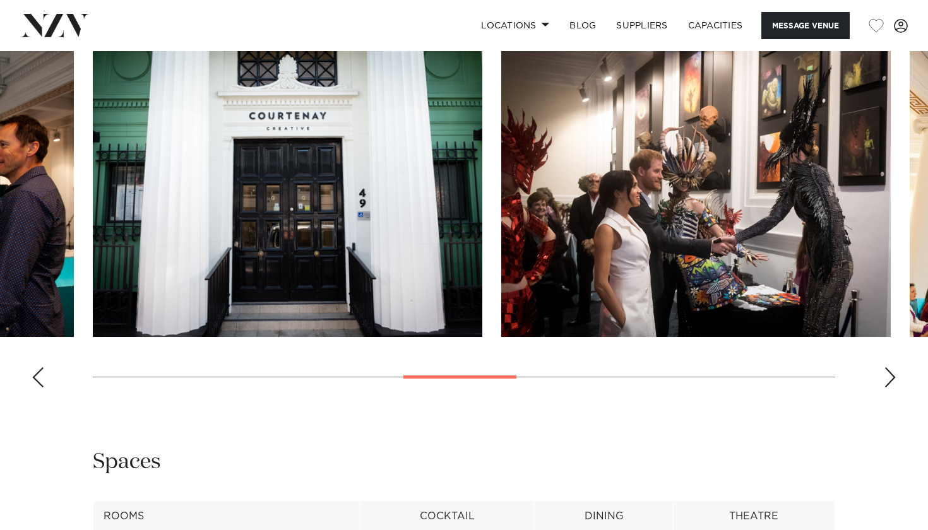
click at [39, 374] on div "Previous slide" at bounding box center [38, 377] width 13 height 20
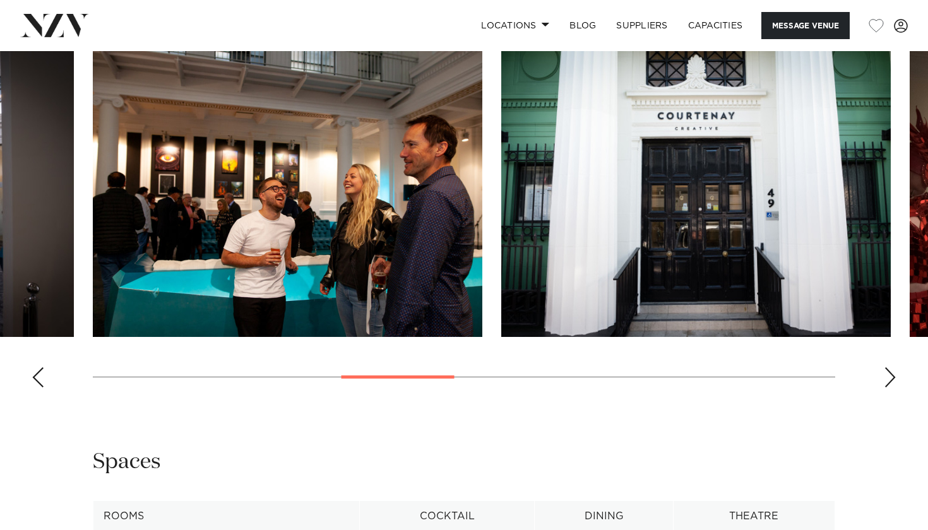
click at [39, 374] on div "Previous slide" at bounding box center [38, 377] width 13 height 20
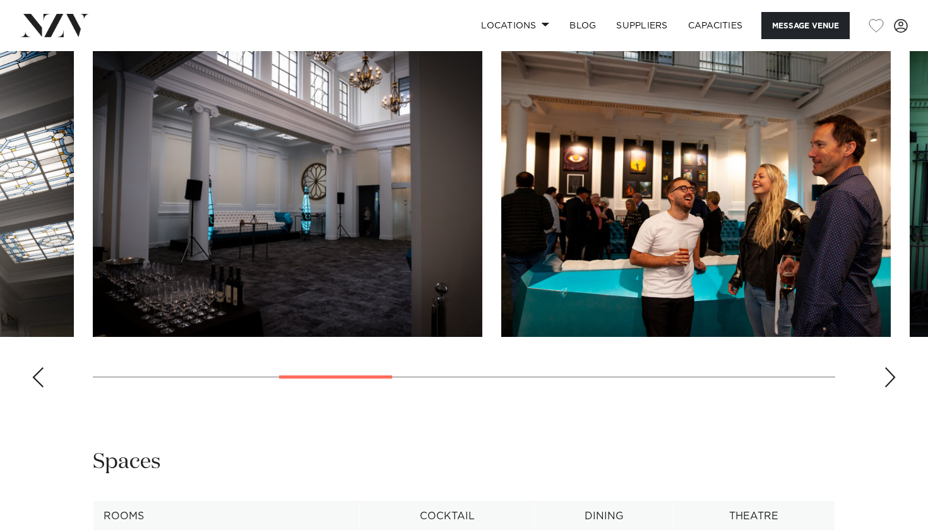
click at [39, 374] on div "Previous slide" at bounding box center [38, 377] width 13 height 20
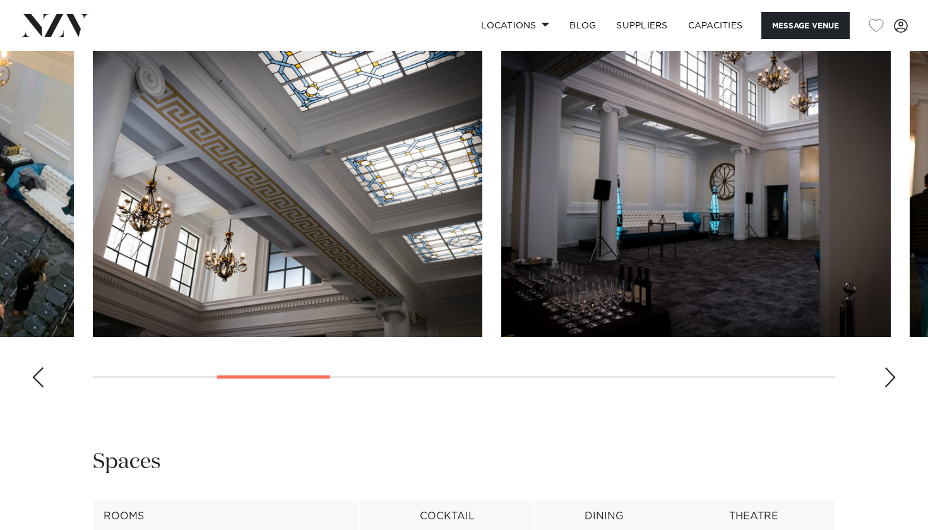
click at [39, 374] on div "Previous slide" at bounding box center [38, 377] width 13 height 20
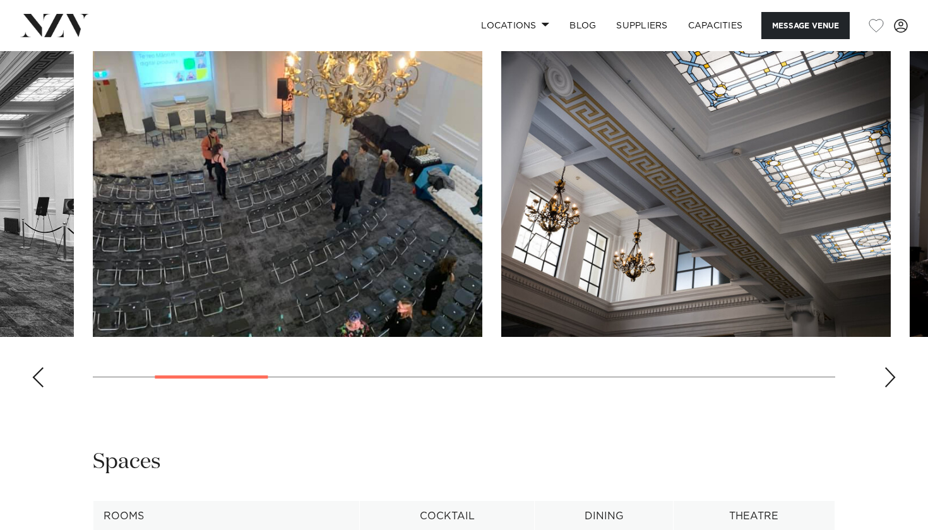
click at [39, 374] on div "Previous slide" at bounding box center [38, 377] width 13 height 20
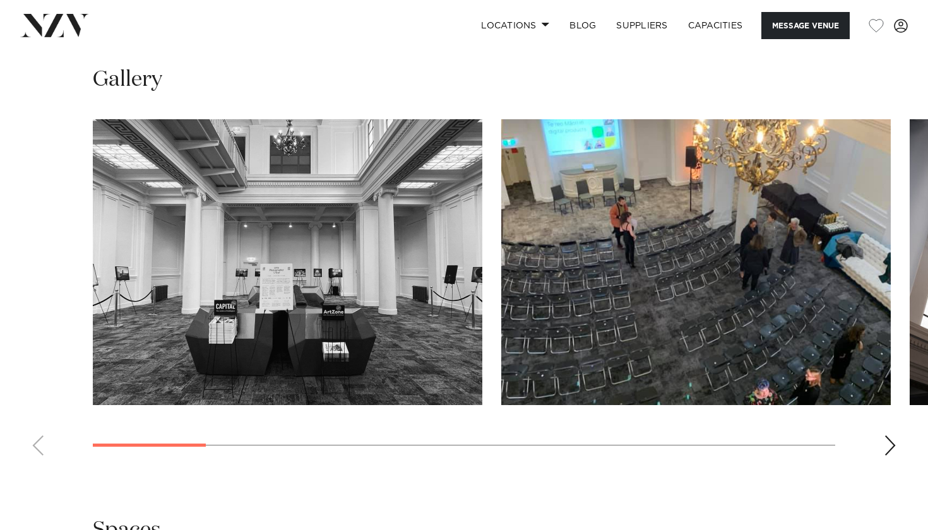
scroll to position [1203, 0]
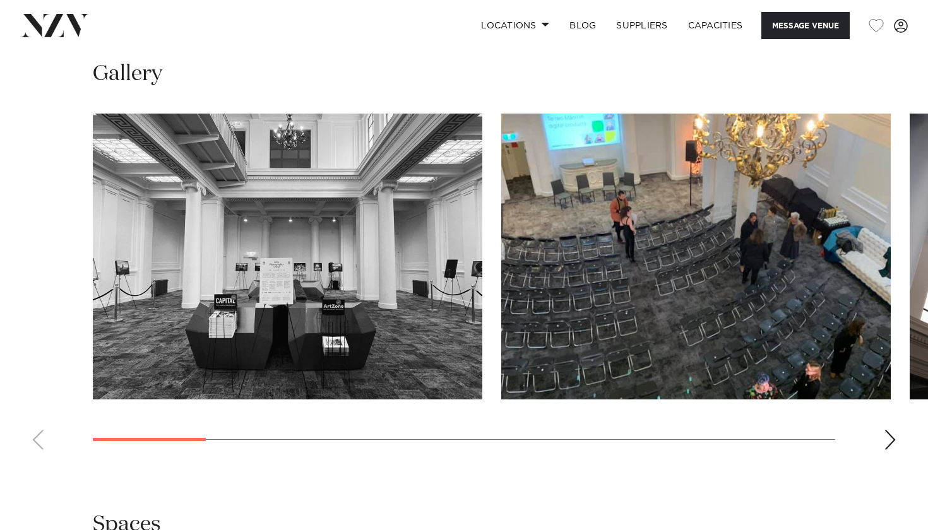
click at [891, 445] on div "Next slide" at bounding box center [890, 440] width 13 height 20
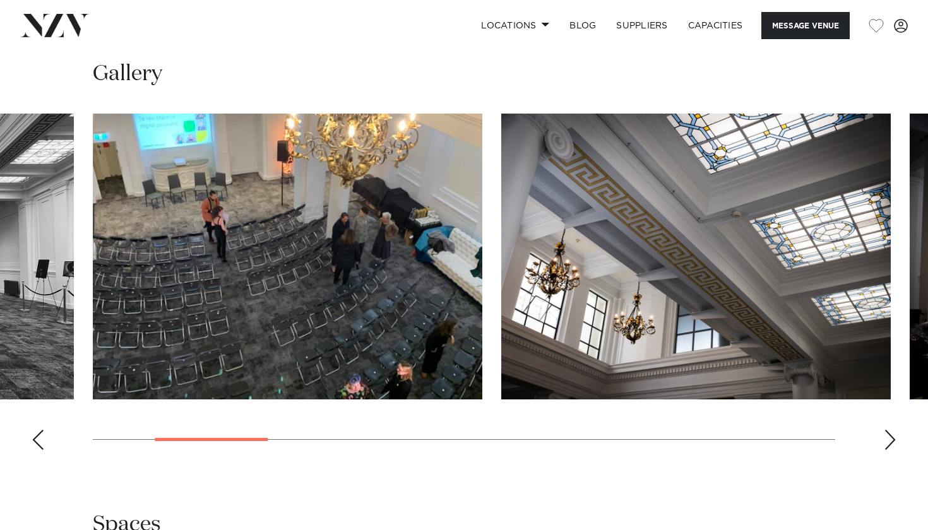
click at [891, 445] on div "Next slide" at bounding box center [890, 440] width 13 height 20
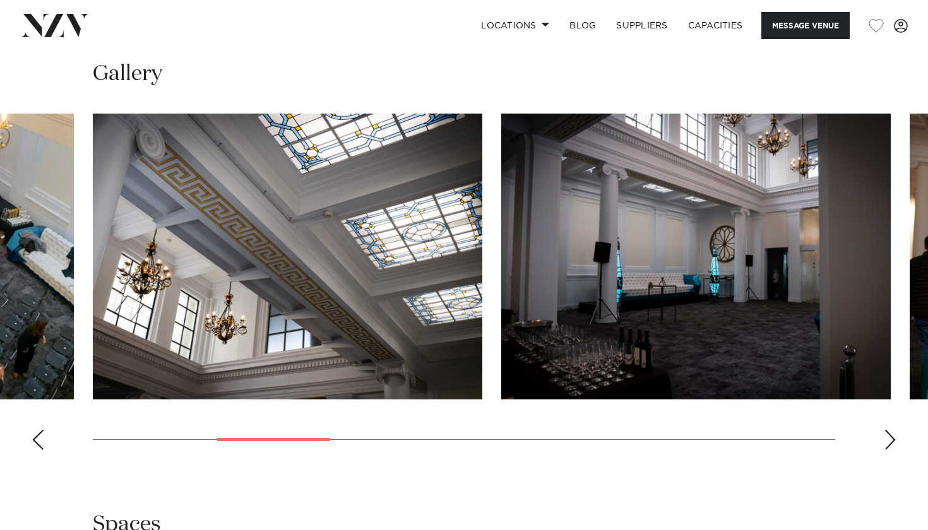
click at [891, 445] on div "Next slide" at bounding box center [890, 440] width 13 height 20
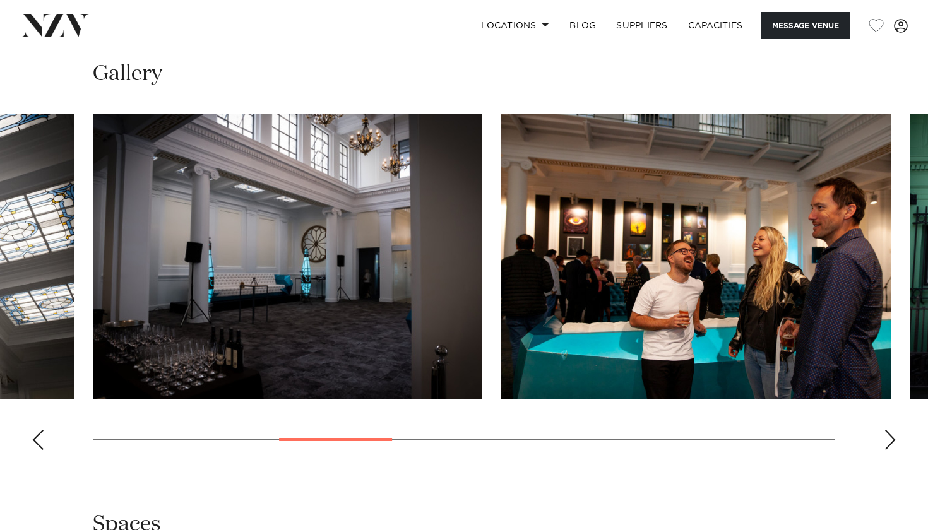
click at [890, 444] on div "Next slide" at bounding box center [890, 440] width 13 height 20
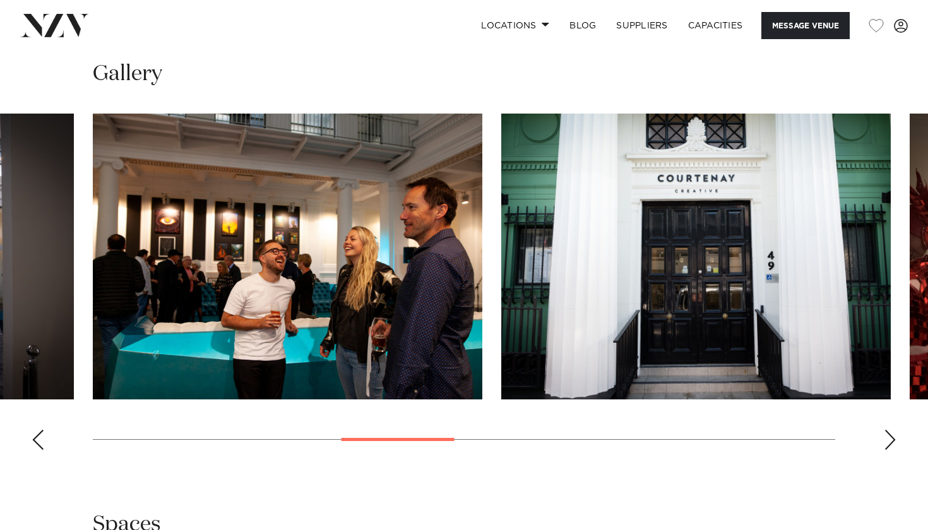
click at [890, 444] on div "Next slide" at bounding box center [890, 440] width 13 height 20
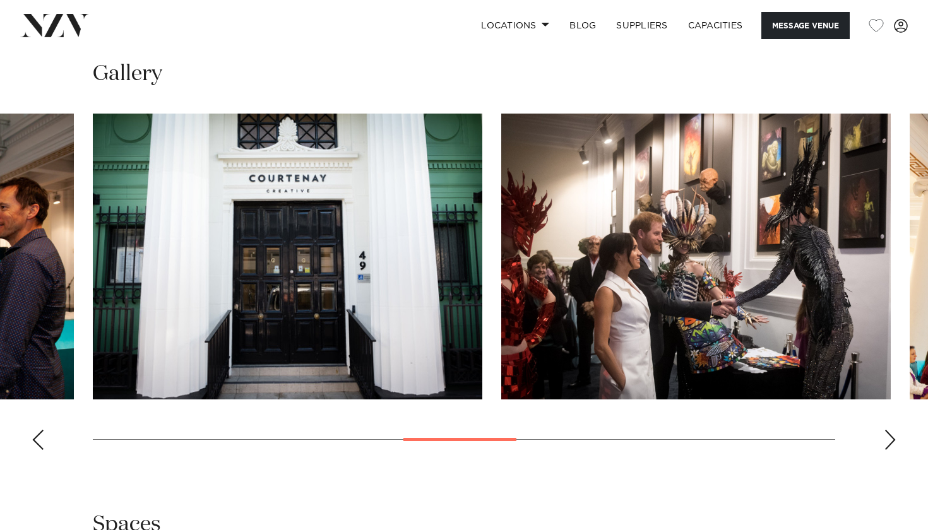
click at [890, 444] on div "Next slide" at bounding box center [890, 440] width 13 height 20
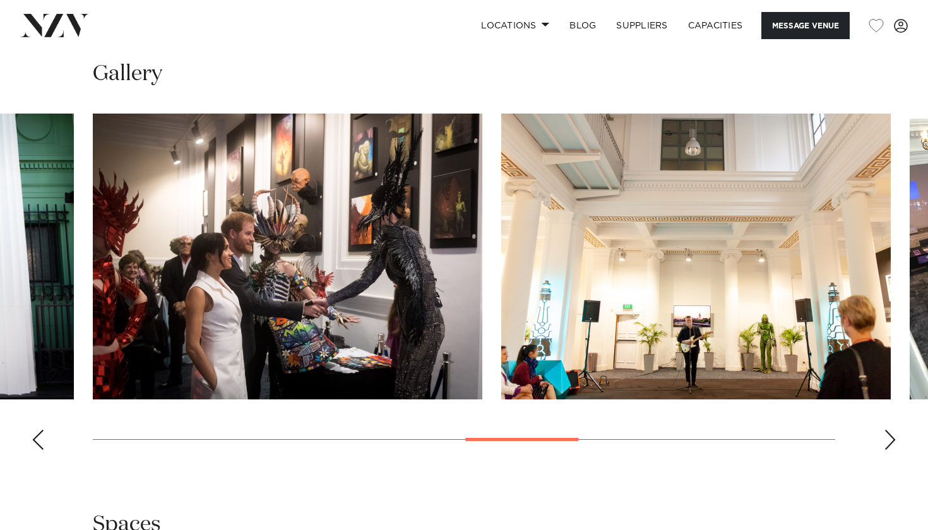
click at [890, 444] on div "Next slide" at bounding box center [890, 440] width 13 height 20
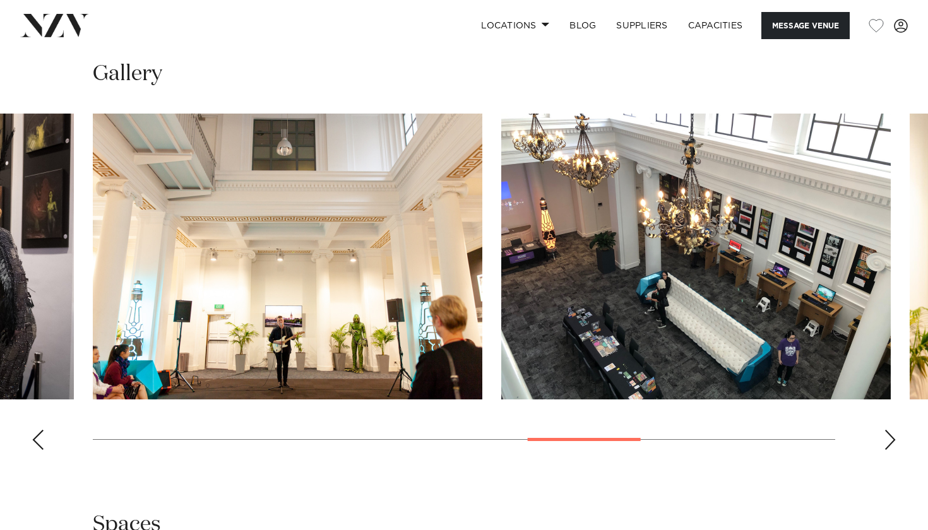
click at [890, 444] on div "Next slide" at bounding box center [890, 440] width 13 height 20
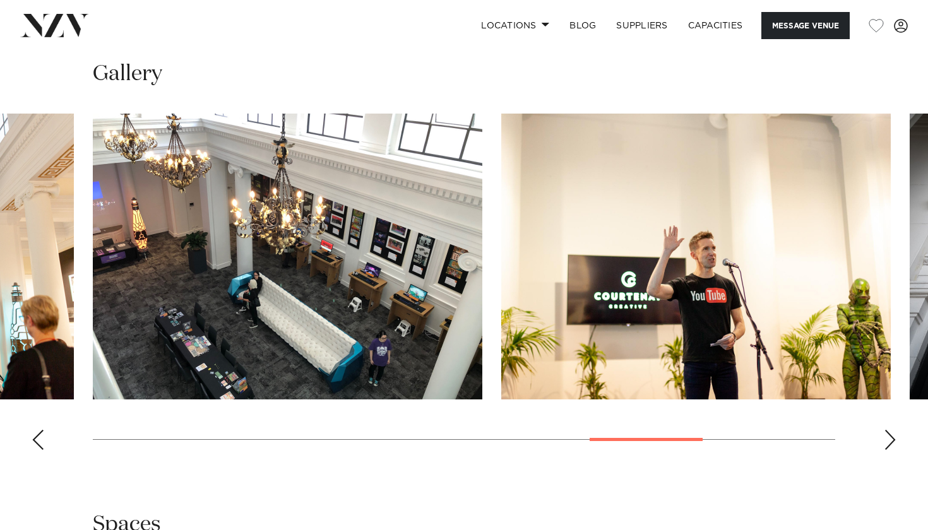
click at [890, 444] on div "Next slide" at bounding box center [890, 440] width 13 height 20
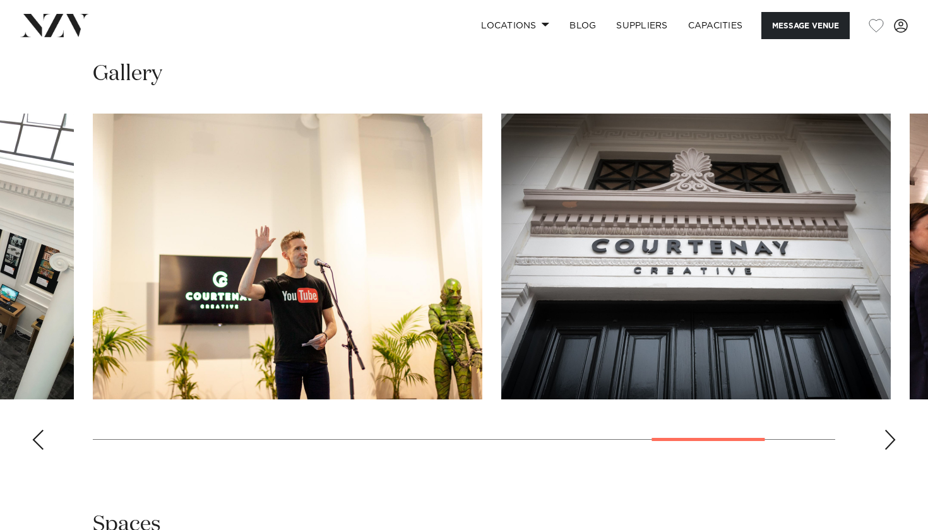
click at [890, 444] on div "Next slide" at bounding box center [890, 440] width 13 height 20
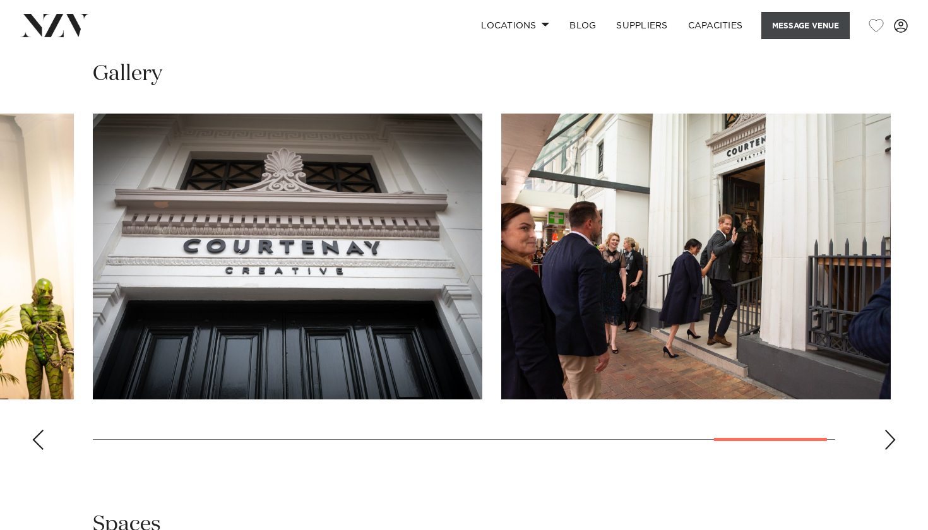
click at [804, 20] on button "Message Venue" at bounding box center [805, 25] width 88 height 27
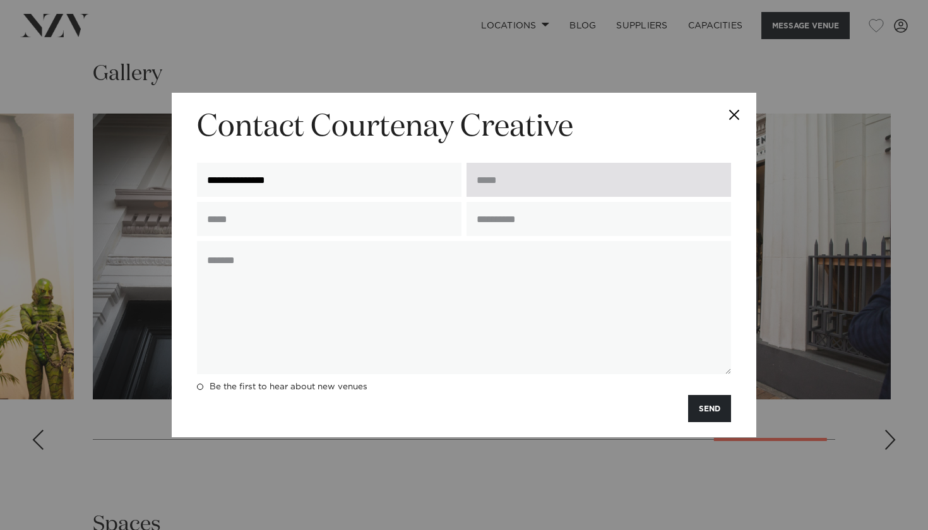
type input "**********"
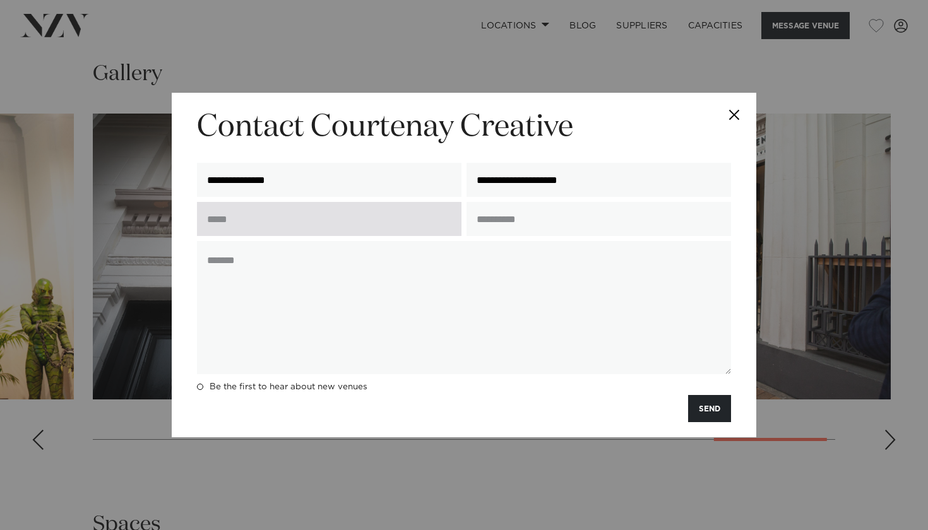
type input "**********"
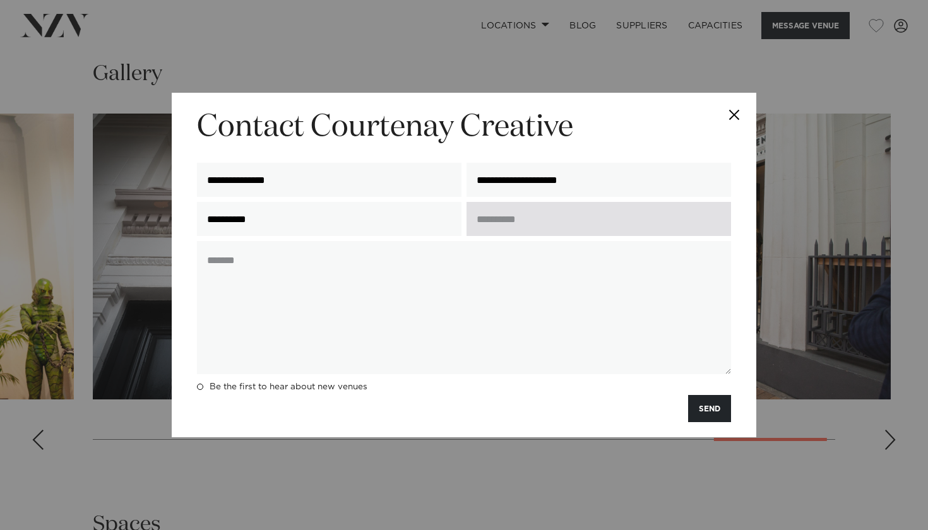
type input "**********"
click at [515, 211] on input "text" at bounding box center [599, 219] width 265 height 34
type input "*"
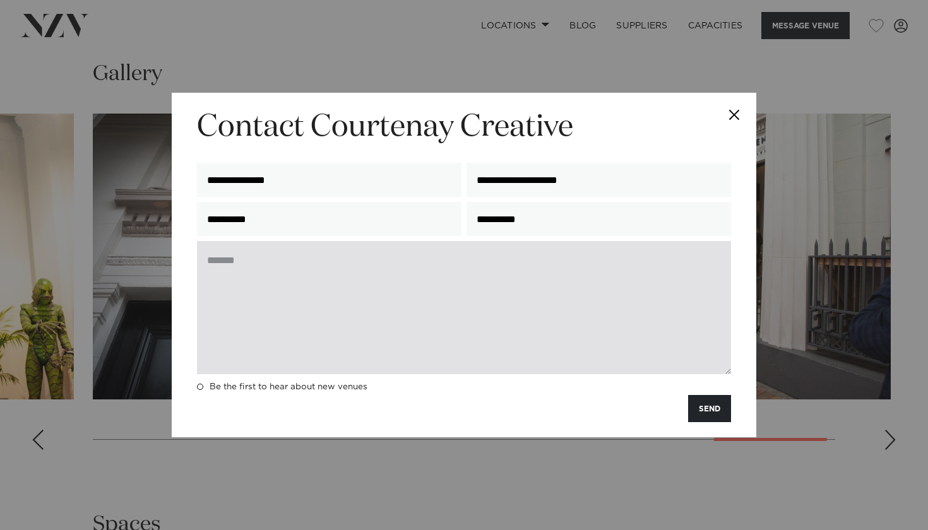
type input "**********"
click at [364, 261] on textarea at bounding box center [464, 307] width 534 height 133
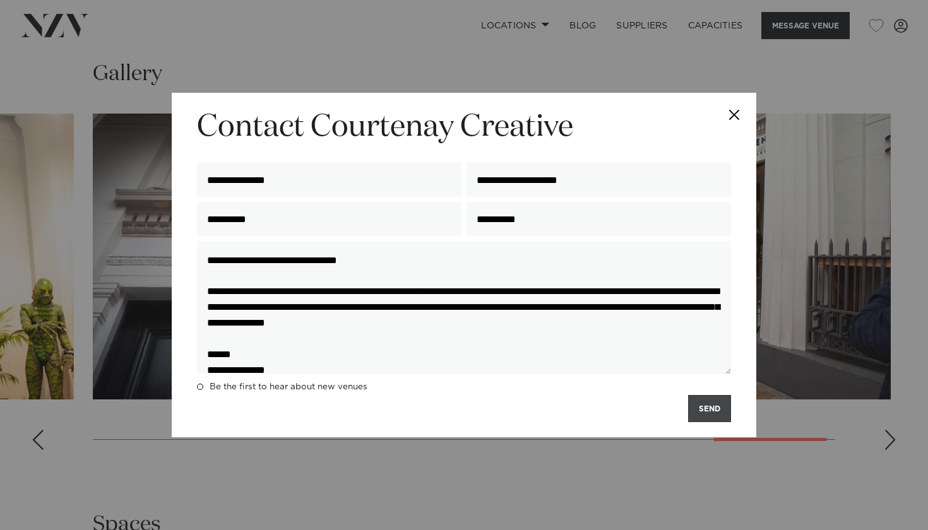
type textarea "**********"
click at [717, 398] on button "SEND" at bounding box center [709, 408] width 43 height 27
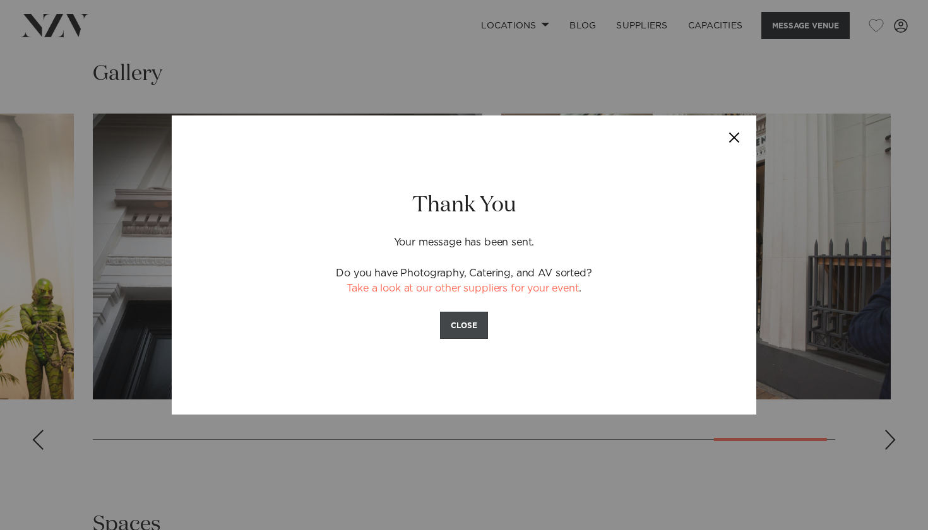
click at [457, 316] on button "CLOSE" at bounding box center [464, 325] width 48 height 27
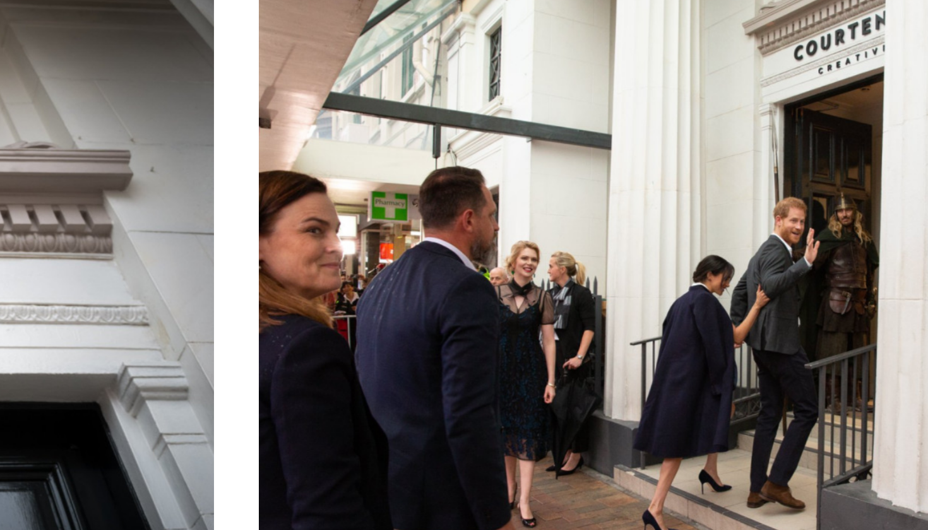
scroll to position [1203, 0]
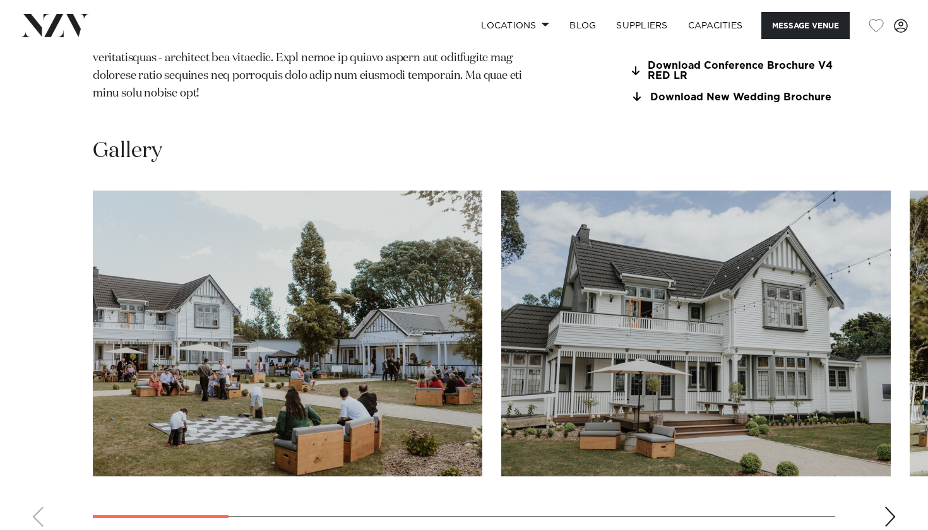
scroll to position [1384, 0]
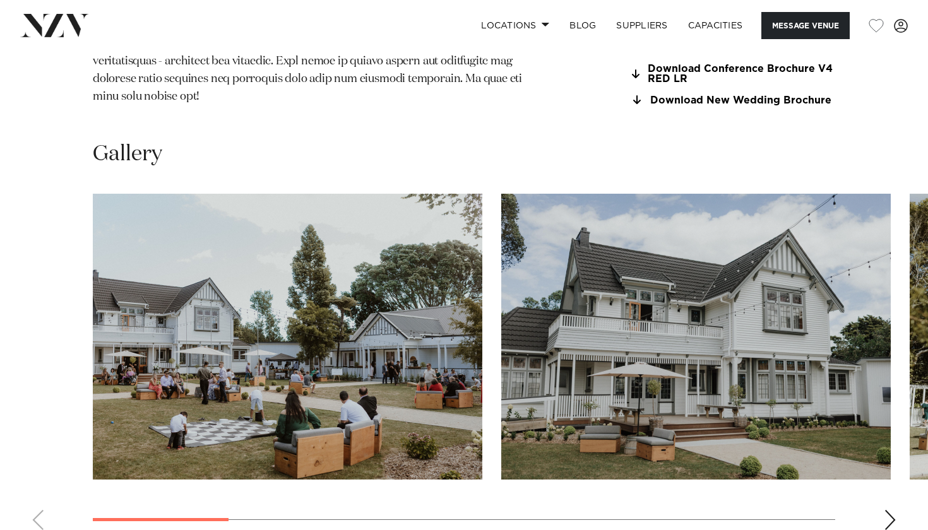
click at [896, 455] on swiper-container at bounding box center [464, 367] width 928 height 347
click at [890, 510] on div "Next slide" at bounding box center [890, 520] width 13 height 20
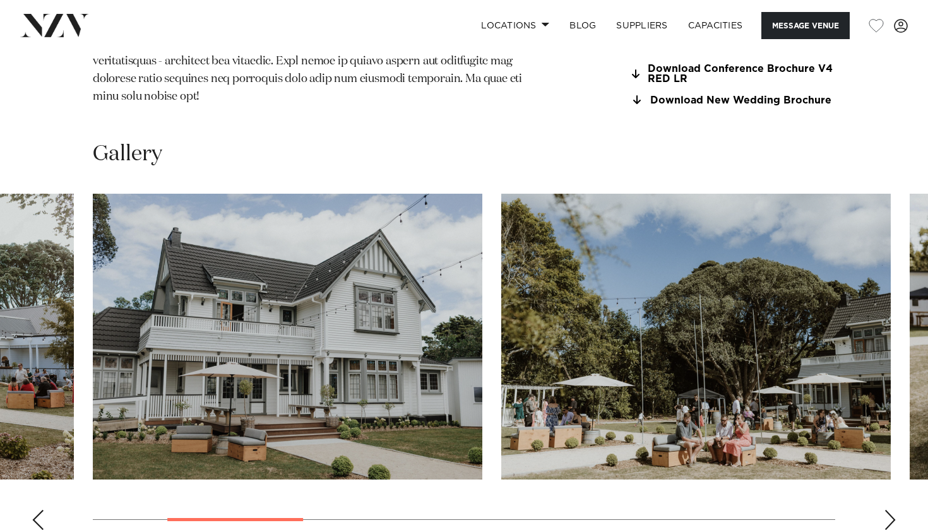
click at [890, 510] on div "Next slide" at bounding box center [890, 520] width 13 height 20
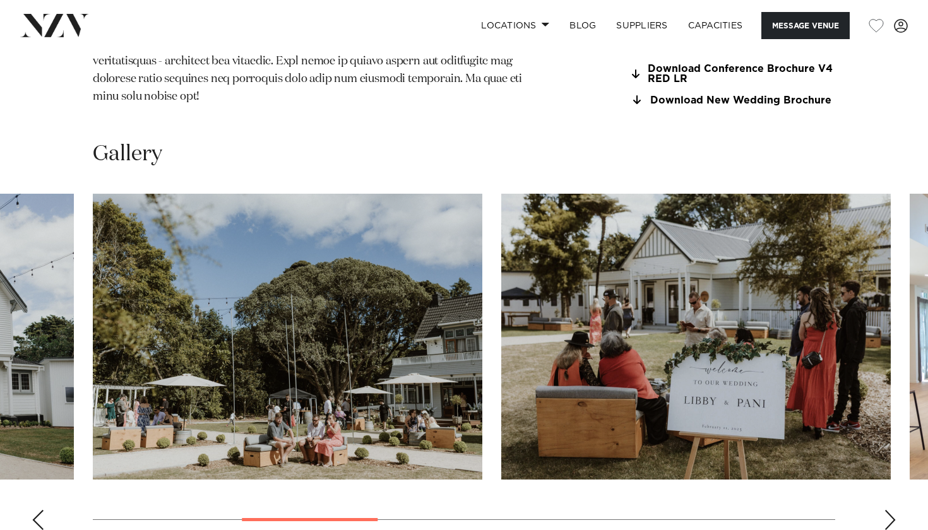
click at [890, 510] on div "Next slide" at bounding box center [890, 520] width 13 height 20
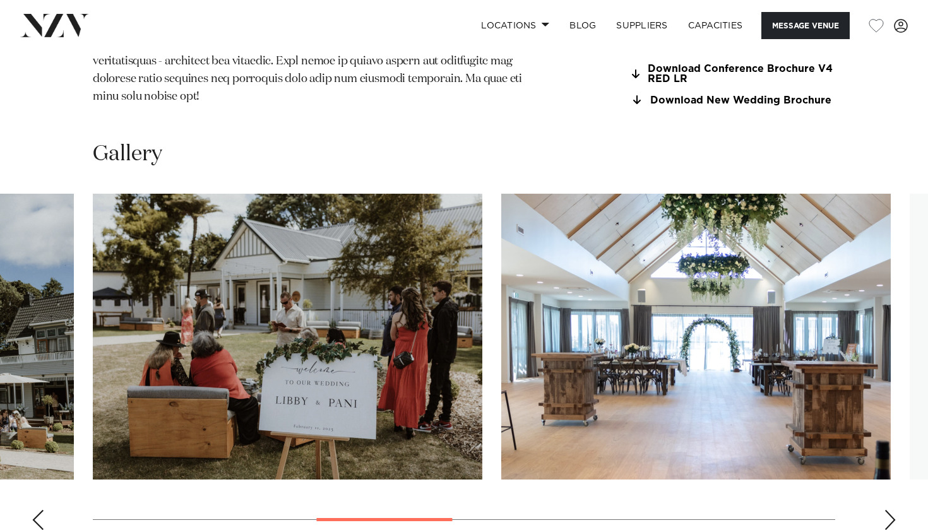
click at [890, 510] on div "Next slide" at bounding box center [890, 520] width 13 height 20
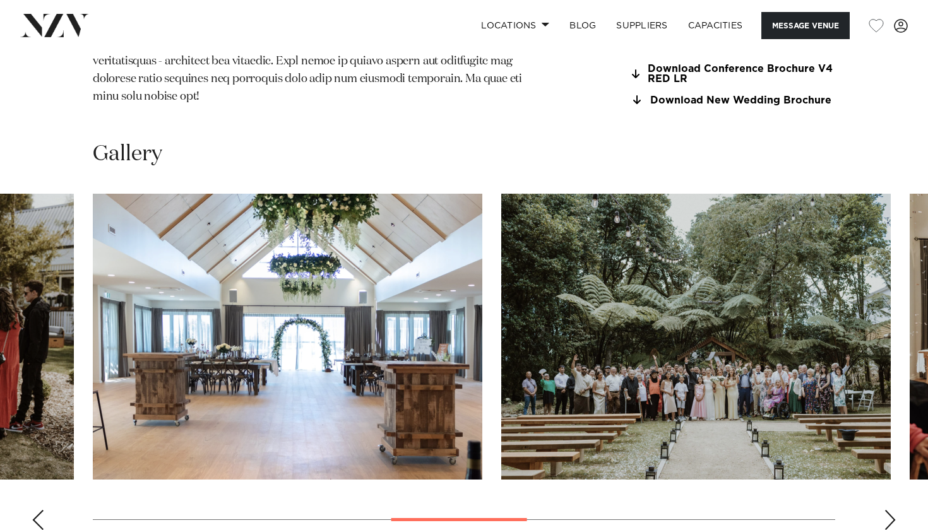
click at [890, 510] on div "Next slide" at bounding box center [890, 520] width 13 height 20
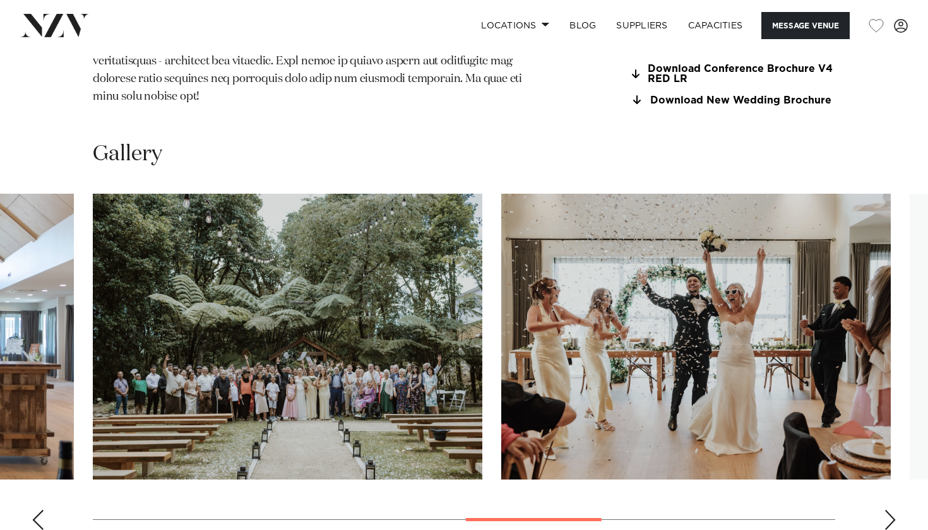
click at [890, 510] on div "Next slide" at bounding box center [890, 520] width 13 height 20
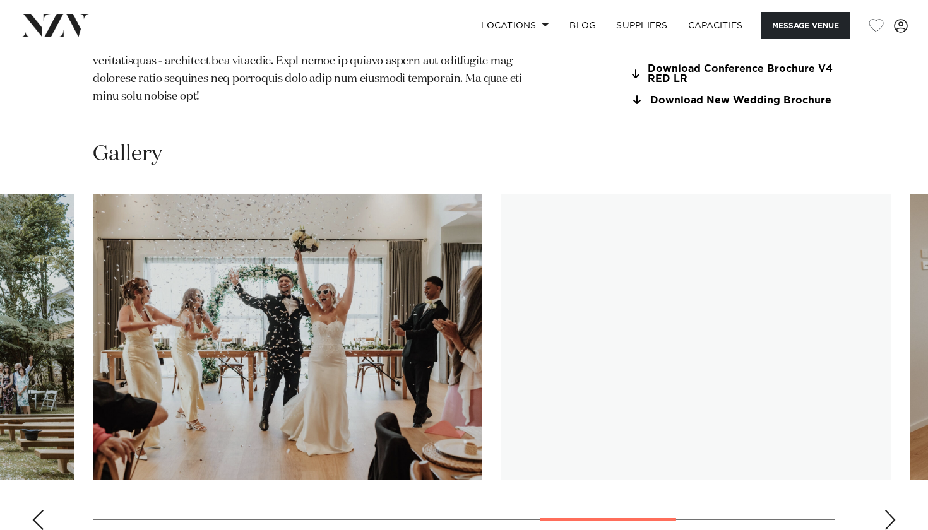
click at [890, 510] on div "Next slide" at bounding box center [890, 520] width 13 height 20
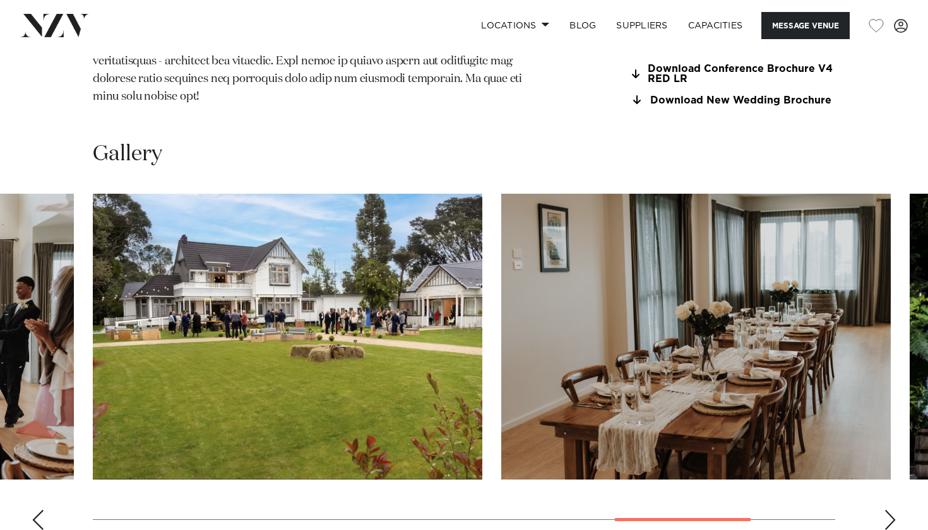
click at [890, 510] on div "Next slide" at bounding box center [890, 520] width 13 height 20
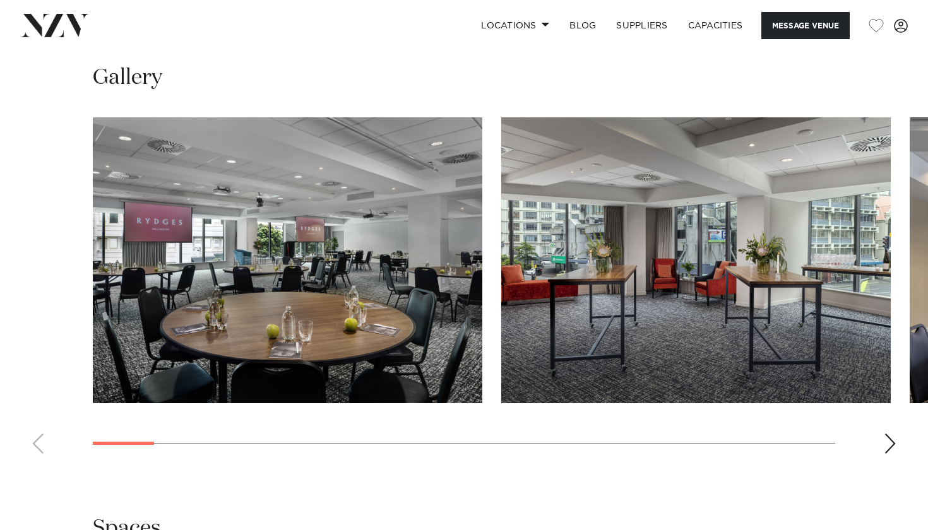
scroll to position [1463, 0]
click at [893, 434] on div "Next slide" at bounding box center [890, 444] width 13 height 20
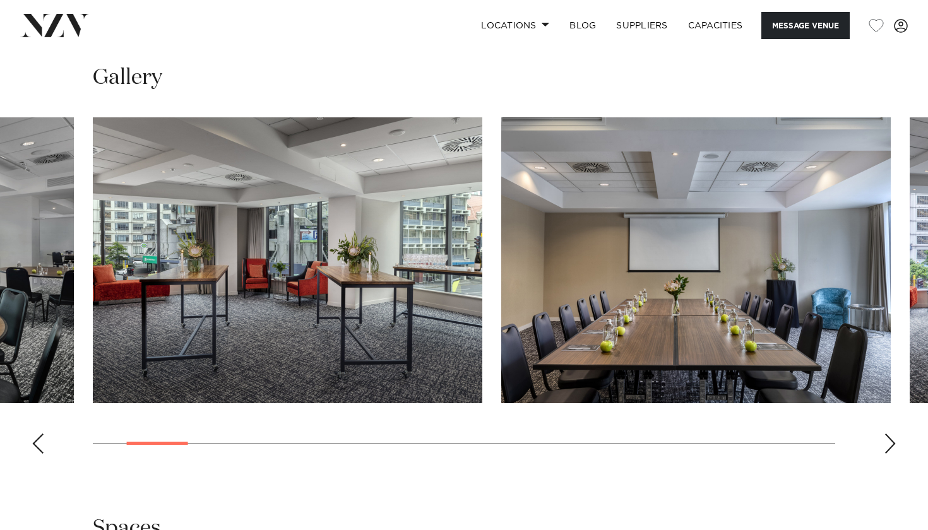
click at [893, 434] on div "Next slide" at bounding box center [890, 444] width 13 height 20
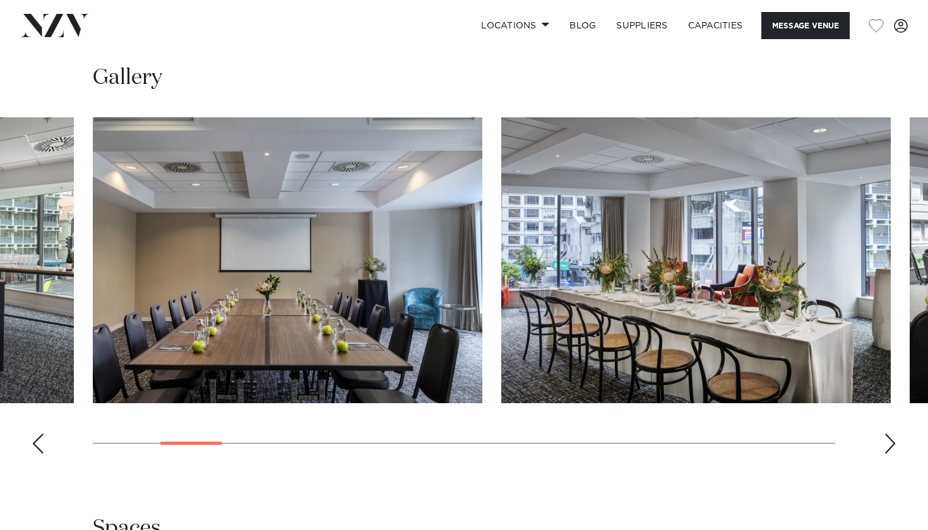
click at [893, 434] on div "Next slide" at bounding box center [890, 444] width 13 height 20
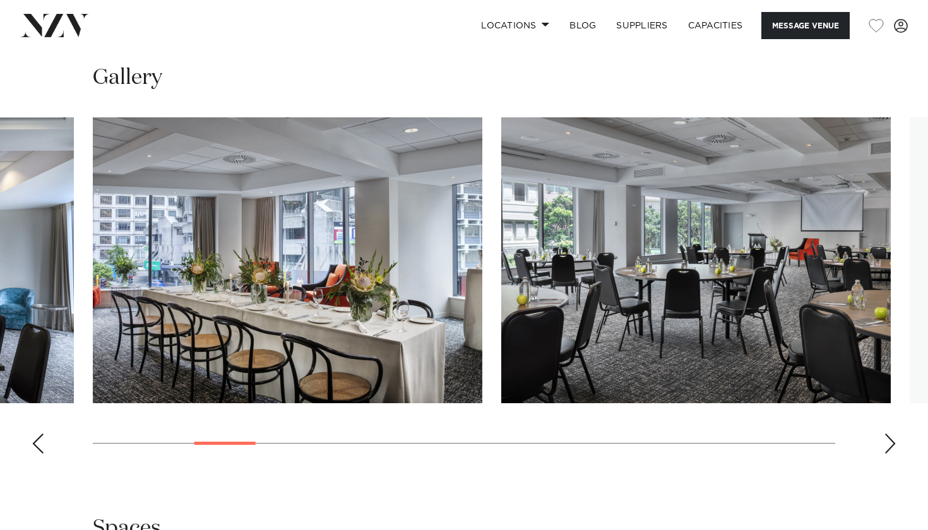
click at [893, 434] on div "Next slide" at bounding box center [890, 444] width 13 height 20
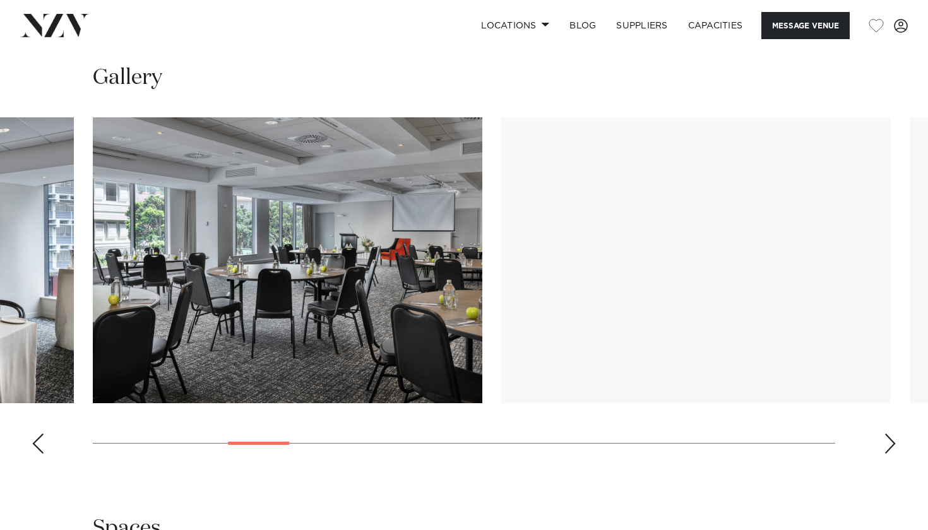
click at [893, 434] on div "Next slide" at bounding box center [890, 444] width 13 height 20
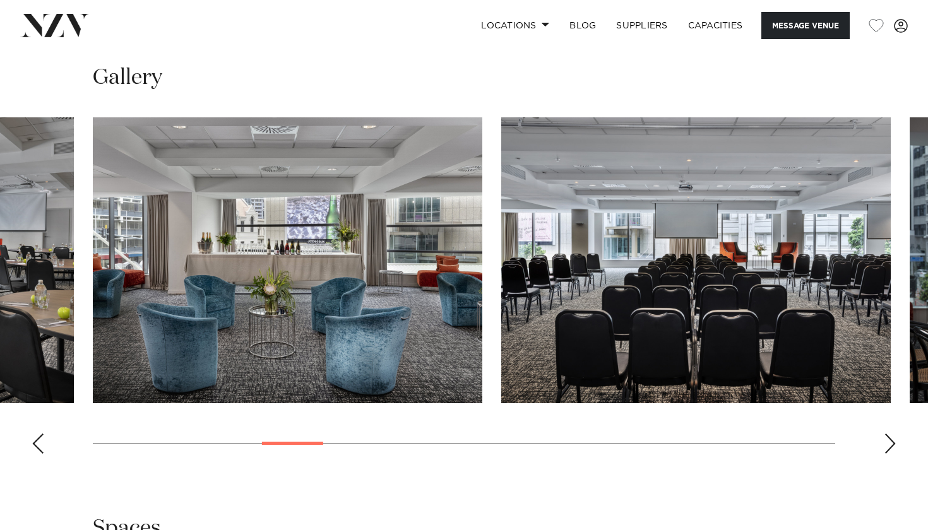
click at [893, 434] on div "Next slide" at bounding box center [890, 444] width 13 height 20
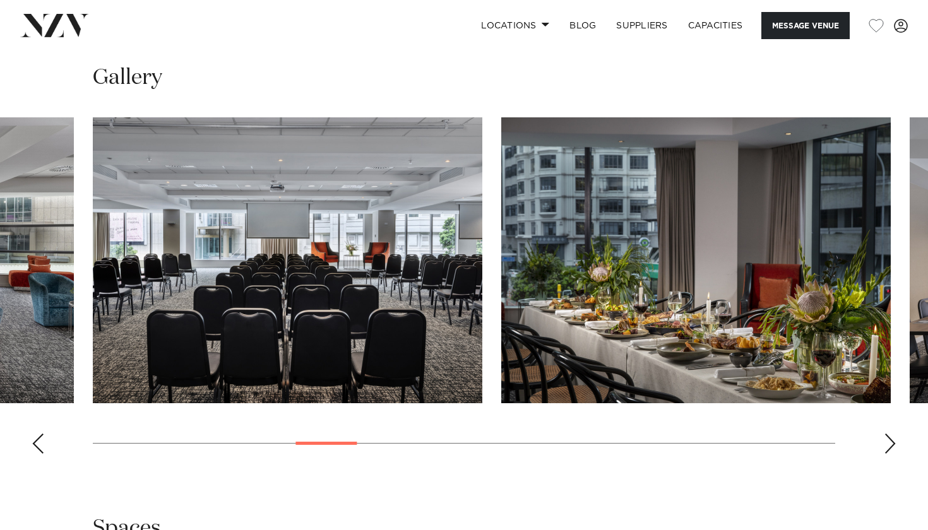
click at [893, 434] on div "Next slide" at bounding box center [890, 444] width 13 height 20
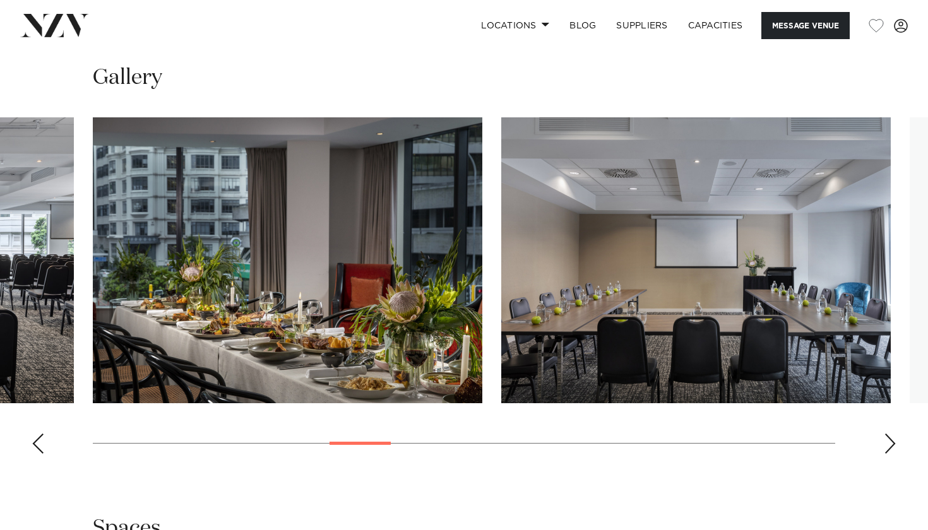
click at [893, 434] on div "Next slide" at bounding box center [890, 444] width 13 height 20
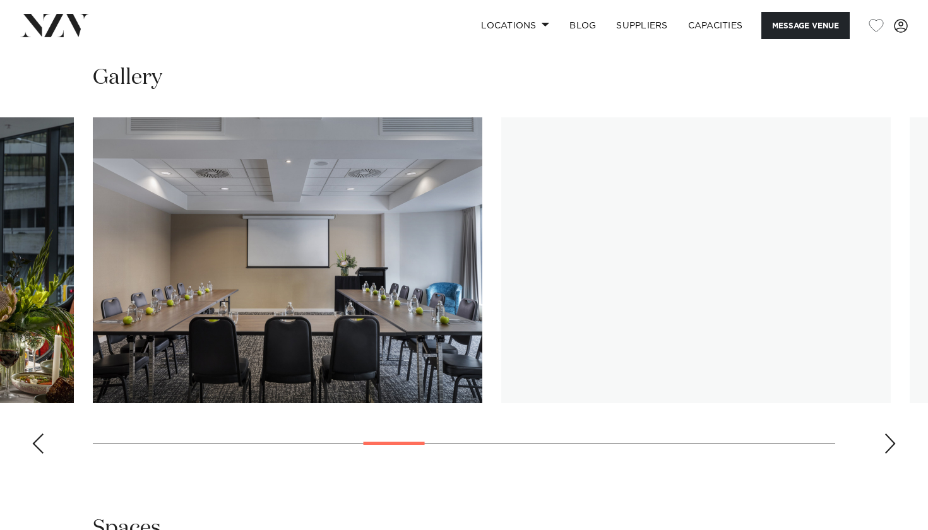
click at [893, 434] on div "Next slide" at bounding box center [890, 444] width 13 height 20
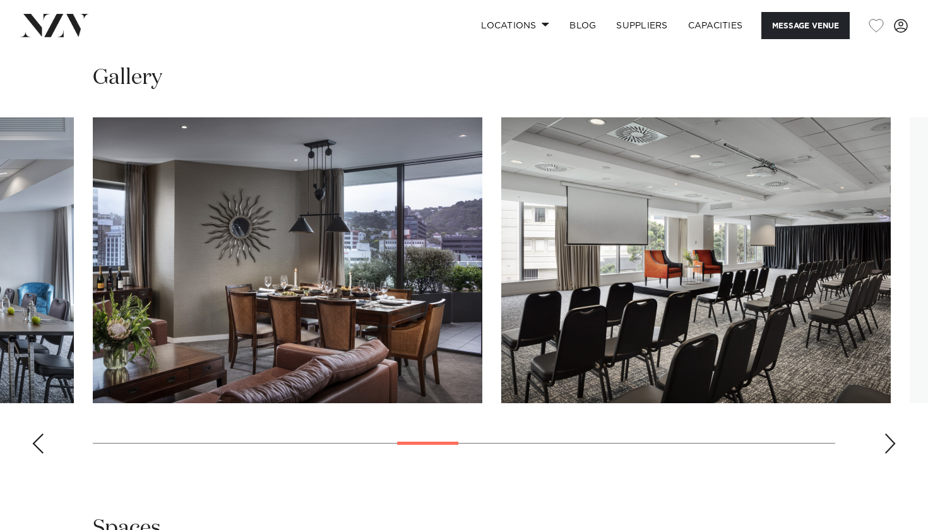
click at [893, 434] on div "Next slide" at bounding box center [890, 444] width 13 height 20
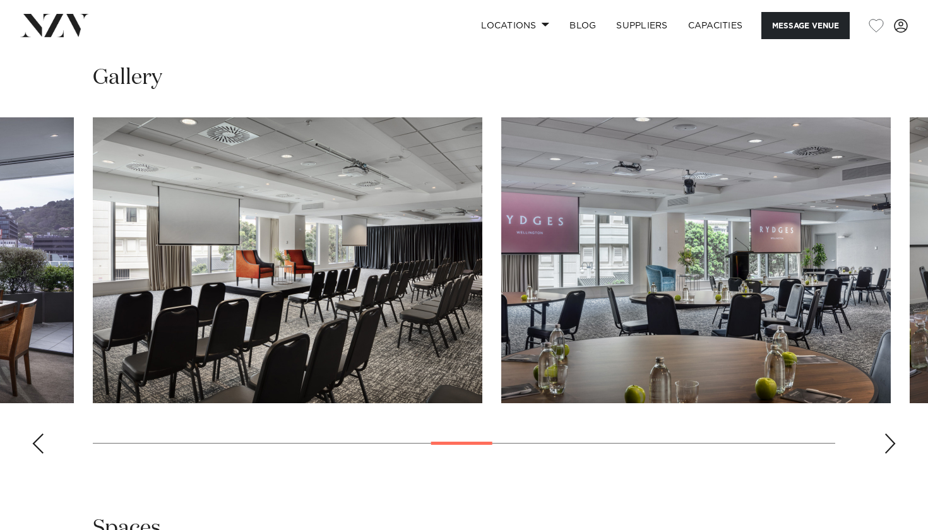
click at [893, 434] on div "Next slide" at bounding box center [890, 444] width 13 height 20
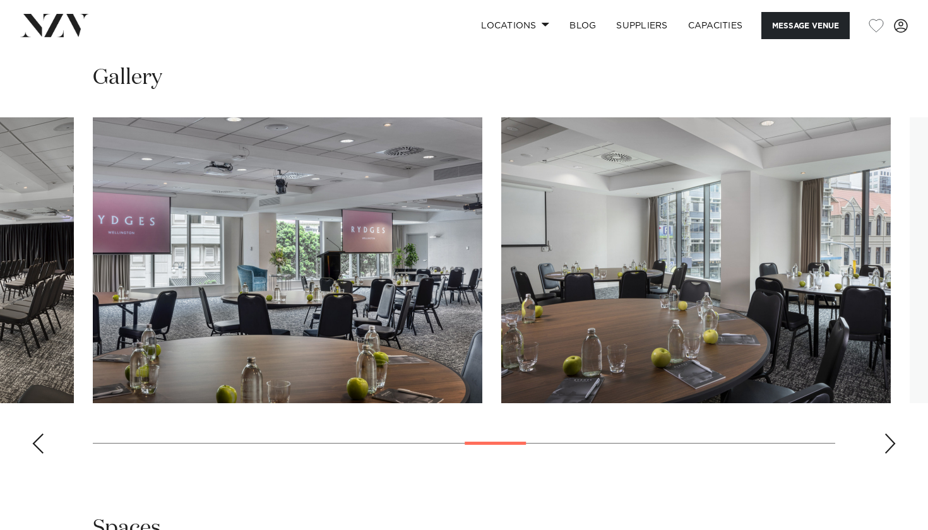
click at [893, 434] on div "Next slide" at bounding box center [890, 444] width 13 height 20
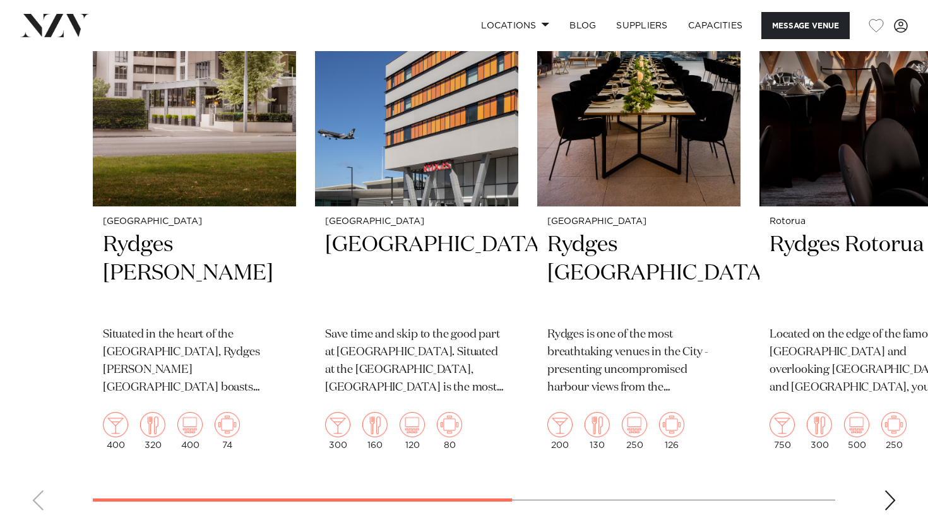
scroll to position [3156, 0]
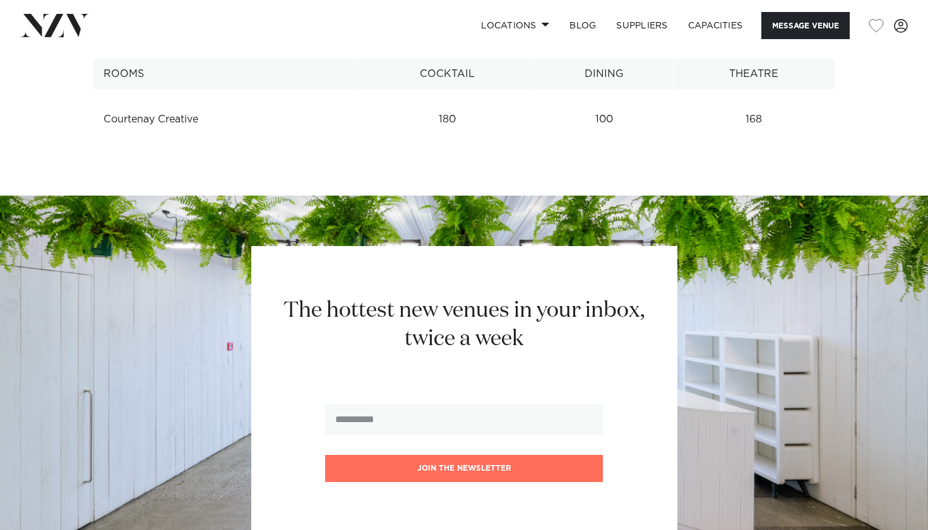
scroll to position [1592, 0]
